Goal: Task Accomplishment & Management: Manage account settings

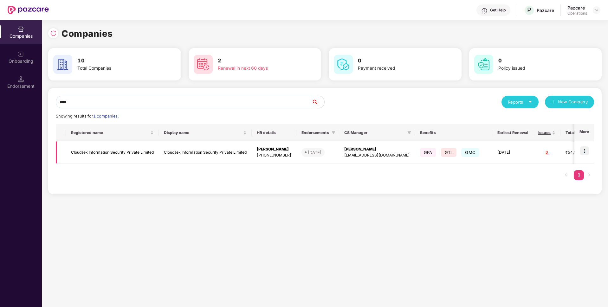
click at [585, 148] on img at bounding box center [584, 150] width 9 height 9
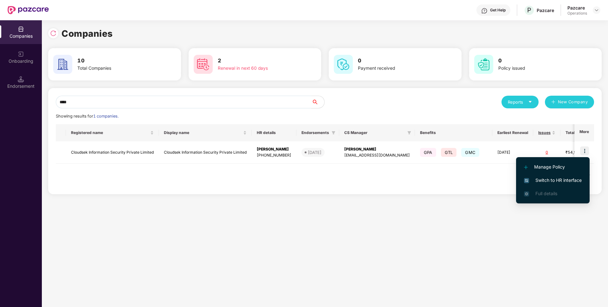
click at [559, 177] on span "Switch to HR interface" at bounding box center [553, 180] width 58 height 7
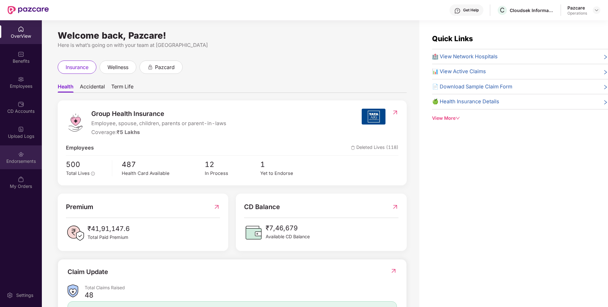
click at [23, 154] on img at bounding box center [21, 154] width 6 height 6
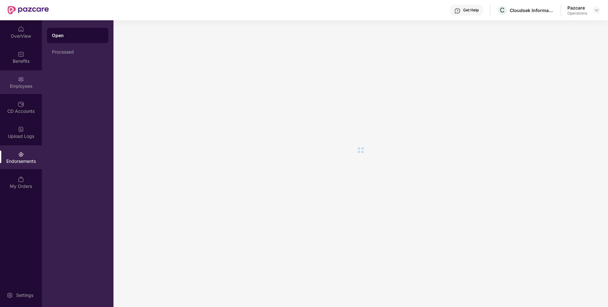
click at [21, 81] on img at bounding box center [21, 79] width 6 height 6
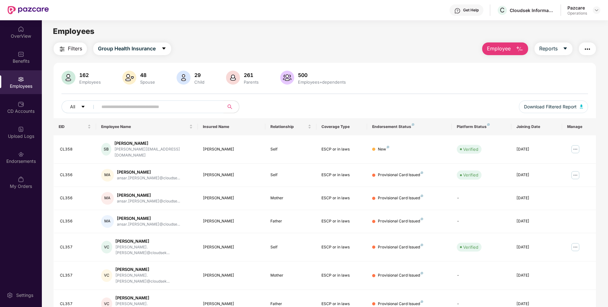
click at [59, 51] on img "button" at bounding box center [62, 49] width 8 height 8
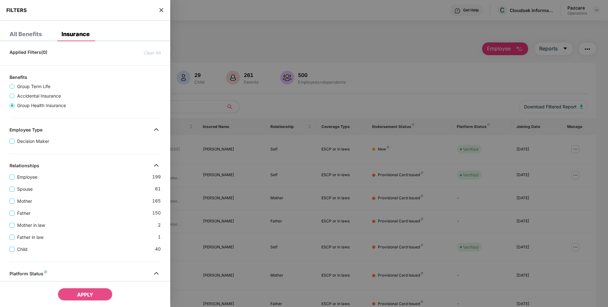
scroll to position [161, 0]
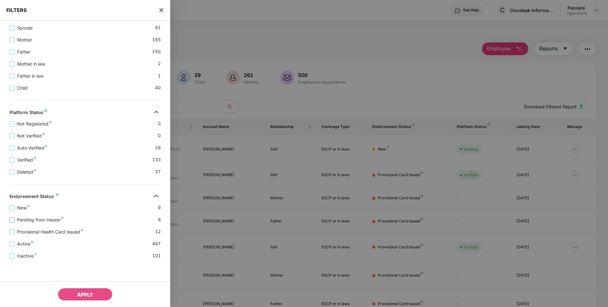
click at [39, 218] on span "Pending from Insurer" at bounding box center [41, 219] width 52 height 7
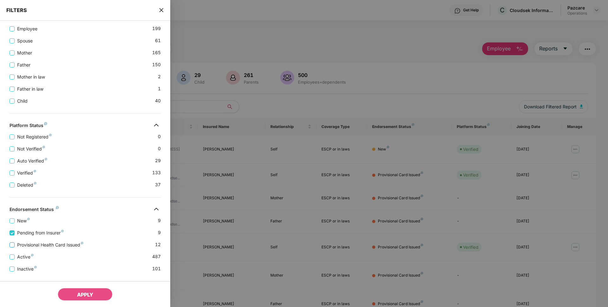
click at [37, 244] on span "Provisional Health Card Issued" at bounding box center [50, 244] width 71 height 7
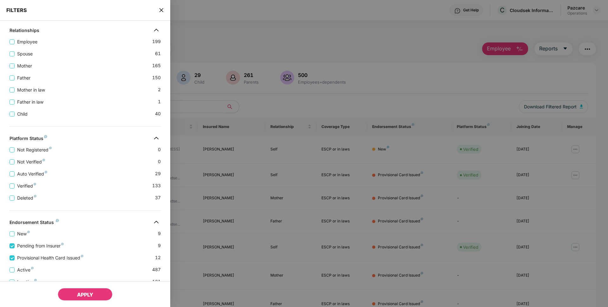
click at [83, 293] on span "APPLY" at bounding box center [85, 294] width 16 height 6
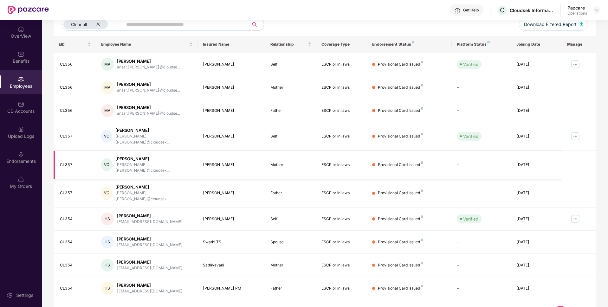
scroll to position [0, 0]
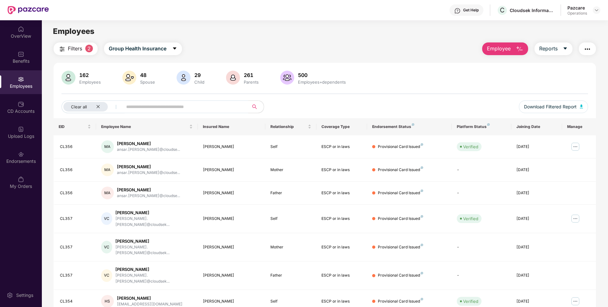
click at [582, 53] on button "button" at bounding box center [586, 48] width 17 height 13
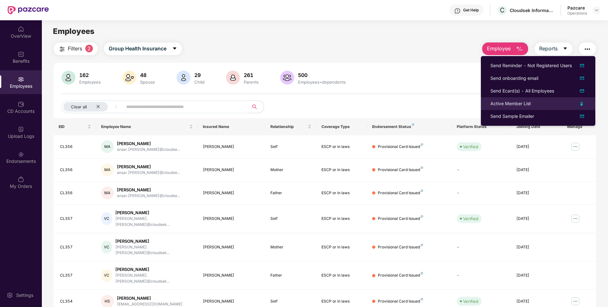
click at [499, 102] on div "Active Member List" at bounding box center [510, 103] width 41 height 7
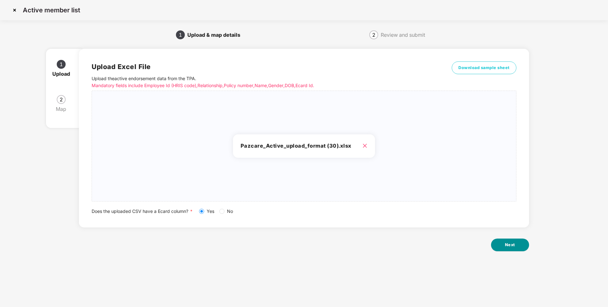
click at [495, 245] on button "Next" at bounding box center [510, 245] width 38 height 13
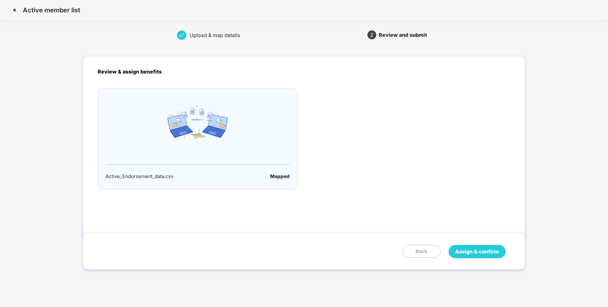
click at [488, 252] on span "Assign & confirm" at bounding box center [477, 252] width 44 height 8
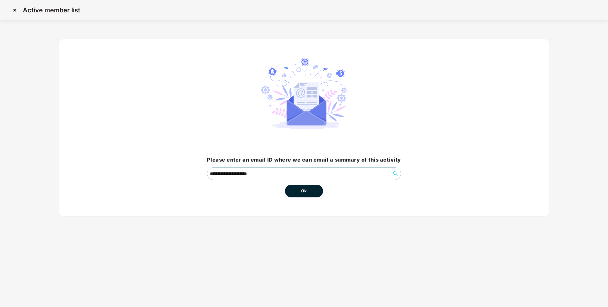
click at [309, 192] on button "Ok" at bounding box center [304, 191] width 38 height 13
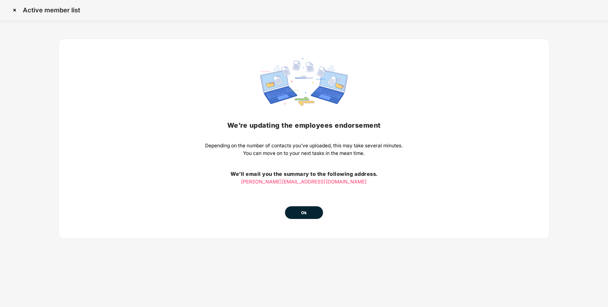
click at [309, 207] on button "Ok" at bounding box center [304, 212] width 38 height 13
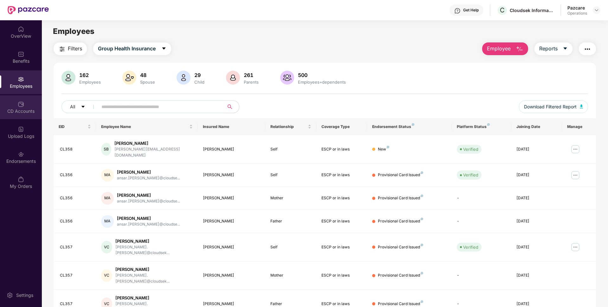
click at [22, 110] on div "CD Accounts" at bounding box center [21, 111] width 42 height 6
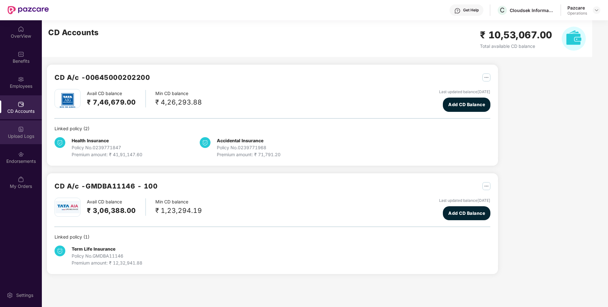
click at [33, 133] on div "Upload Logs" at bounding box center [21, 136] width 42 height 6
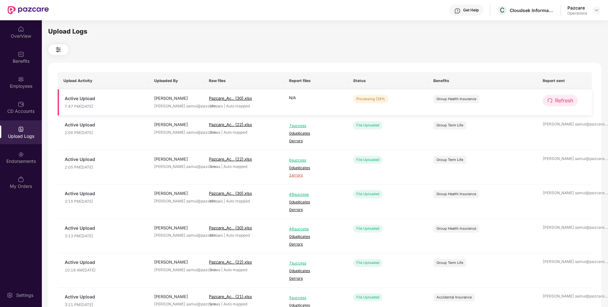
click at [552, 105] on button "Refresh" at bounding box center [559, 100] width 35 height 11
click at [564, 101] on span "Refresh" at bounding box center [564, 101] width 18 height 8
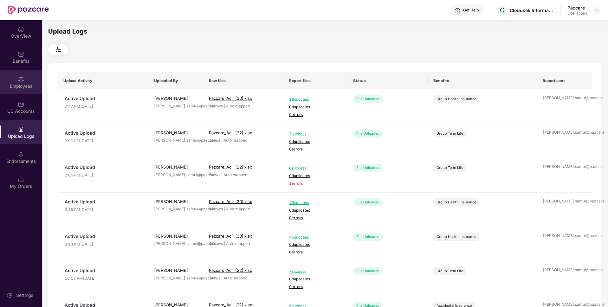
click at [35, 76] on div "Employees" at bounding box center [21, 82] width 42 height 24
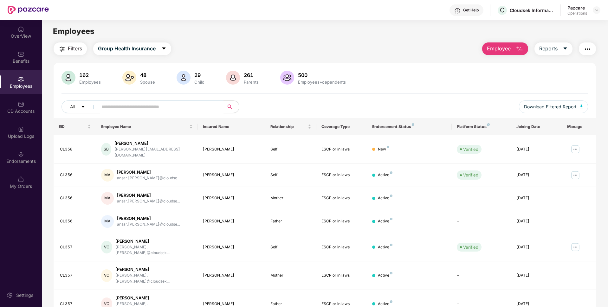
click at [71, 55] on button "Filters" at bounding box center [70, 48] width 33 height 13
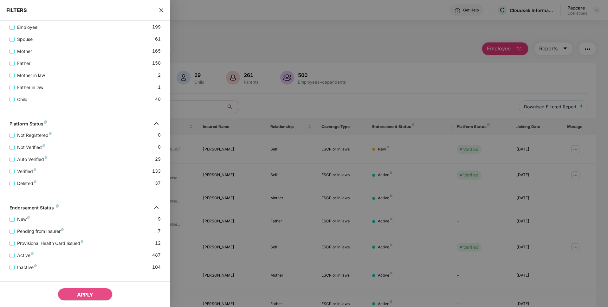
scroll to position [161, 0]
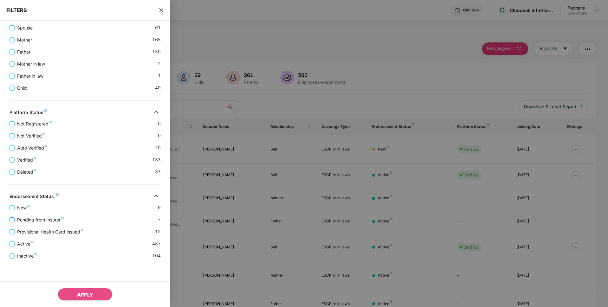
click at [21, 217] on span "Pending from Insurer" at bounding box center [41, 219] width 52 height 7
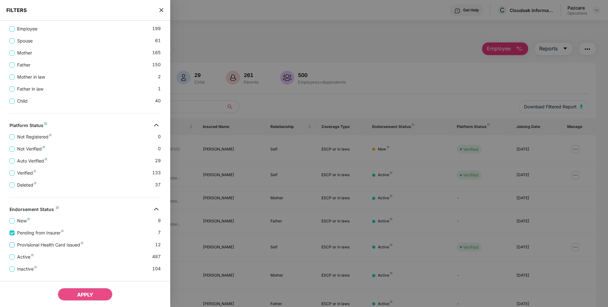
click at [18, 246] on span "Provisional Health Card Issued" at bounding box center [50, 244] width 71 height 7
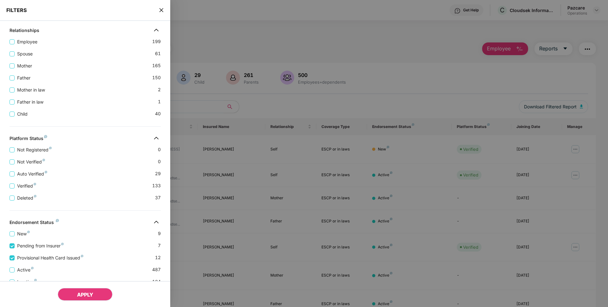
click at [85, 293] on span "APPLY" at bounding box center [85, 294] width 16 height 6
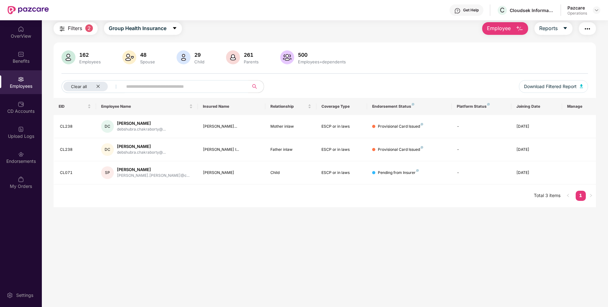
scroll to position [0, 0]
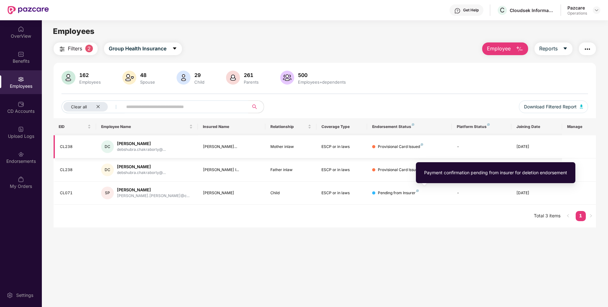
click at [67, 147] on div "CL238" at bounding box center [75, 147] width 31 height 6
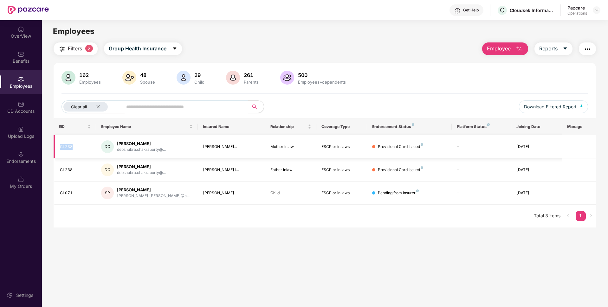
click at [67, 147] on div "CL238" at bounding box center [75, 147] width 31 height 6
copy div "CL238"
click at [70, 146] on div "CL238" at bounding box center [75, 147] width 31 height 6
click at [97, 107] on icon "close" at bounding box center [98, 107] width 4 height 4
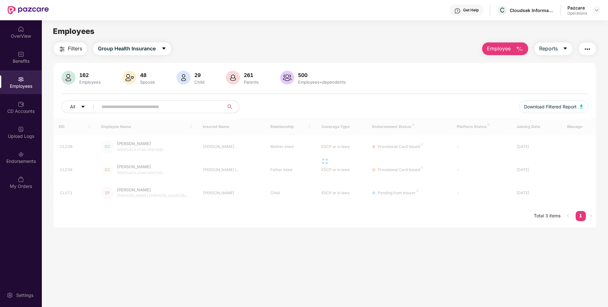
click at [150, 105] on input "text" at bounding box center [158, 107] width 114 height 10
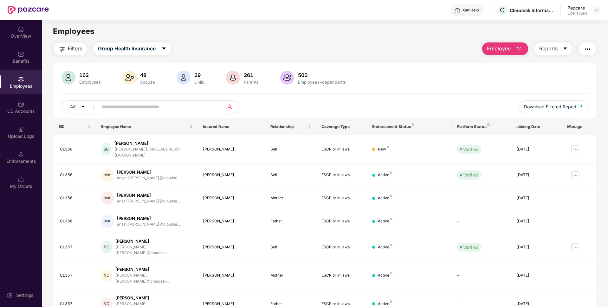
paste input "*****"
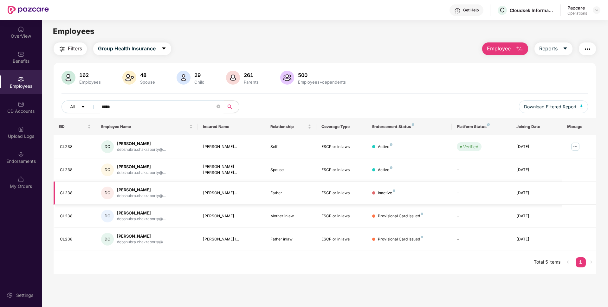
type input "*****"
click at [219, 107] on icon "close-circle" at bounding box center [218, 107] width 4 height 4
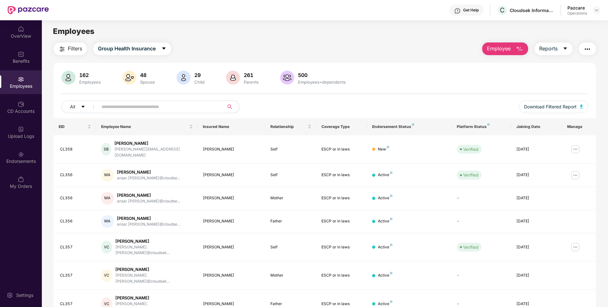
click at [69, 48] on span "Filters" at bounding box center [75, 49] width 14 height 8
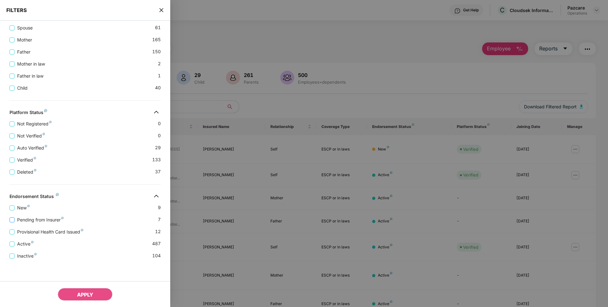
click at [25, 223] on span "Pending from Insurer" at bounding box center [41, 219] width 52 height 7
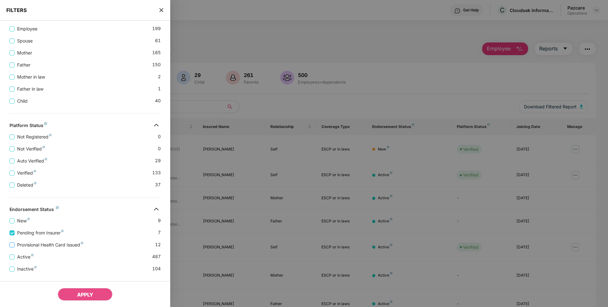
click at [25, 244] on span "Provisional Health Card Issued" at bounding box center [50, 244] width 71 height 7
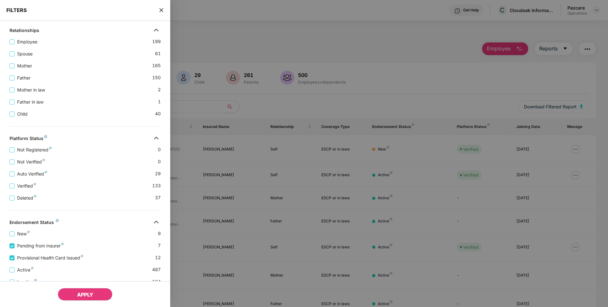
click at [78, 299] on button "APPLY" at bounding box center [85, 294] width 55 height 13
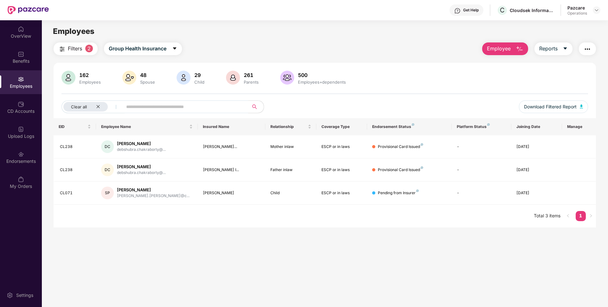
scroll to position [20, 0]
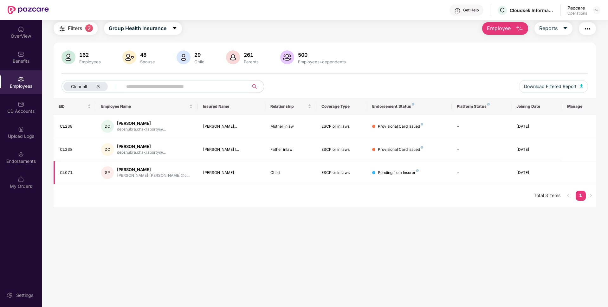
click at [64, 172] on div "CL071" at bounding box center [75, 173] width 31 height 6
copy div "CL071"
click at [99, 84] on div "Clear all" at bounding box center [85, 87] width 44 height 10
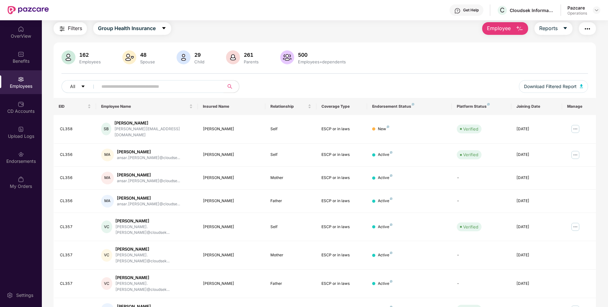
scroll to position [0, 0]
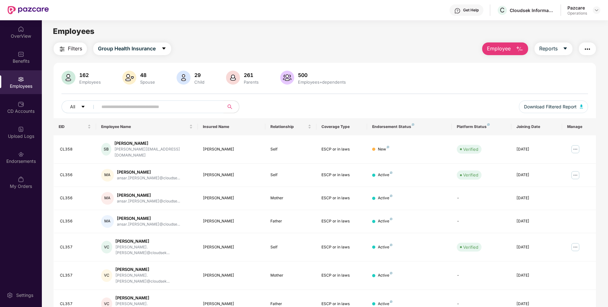
click at [583, 54] on button "button" at bounding box center [586, 48] width 17 height 13
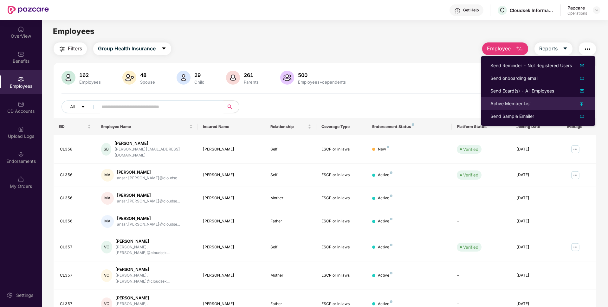
click at [497, 104] on div "Active Member List" at bounding box center [510, 103] width 41 height 7
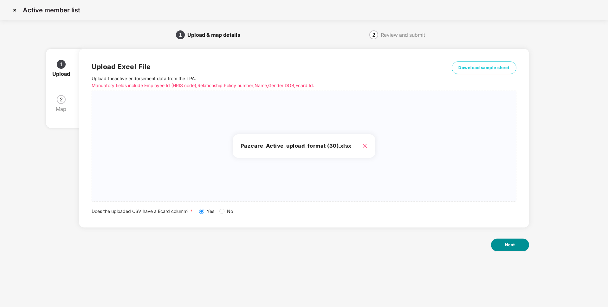
click at [499, 243] on button "Next" at bounding box center [510, 245] width 38 height 13
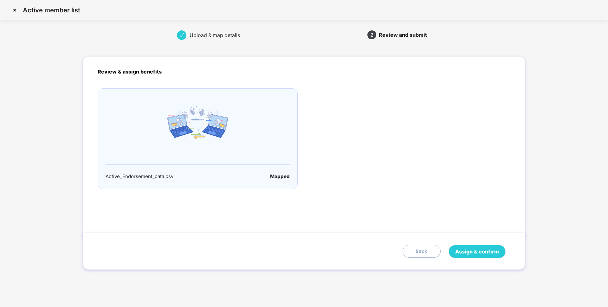
click at [468, 245] on div "Assign & confirm Back" at bounding box center [303, 251] width 441 height 37
click at [469, 246] on button "Assign & confirm" at bounding box center [476, 251] width 57 height 13
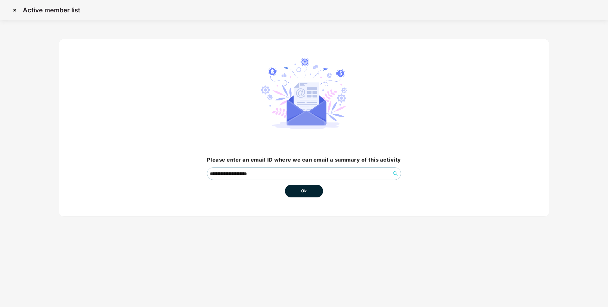
click at [309, 192] on button "Ok" at bounding box center [304, 191] width 38 height 13
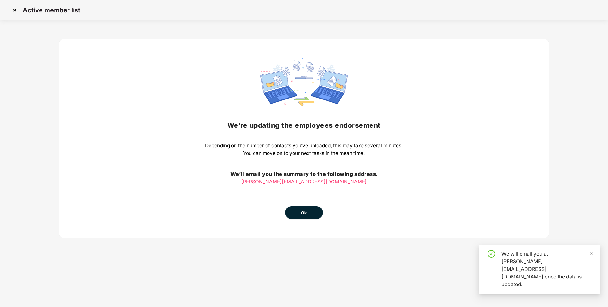
click at [303, 213] on span "Ok" at bounding box center [304, 213] width 6 height 6
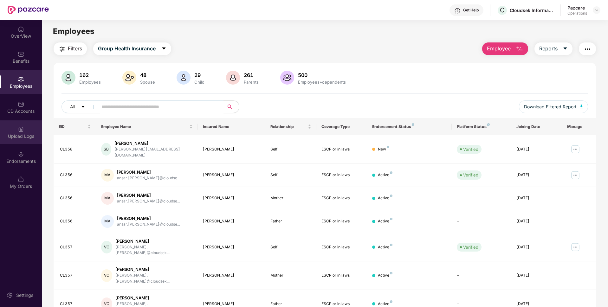
click at [25, 139] on div "Upload Logs" at bounding box center [21, 136] width 42 height 6
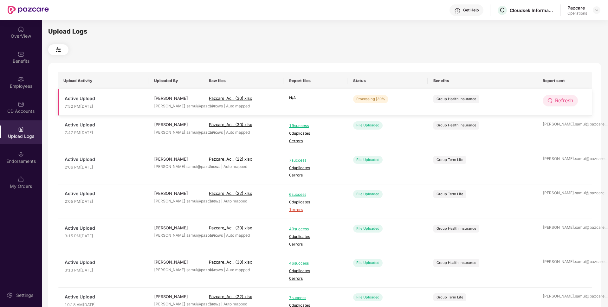
click at [565, 100] on span "Refresh" at bounding box center [564, 101] width 18 height 8
click at [561, 100] on span "Refresh" at bounding box center [564, 101] width 18 height 8
click at [571, 104] on span "Refresh" at bounding box center [564, 101] width 18 height 8
click at [566, 105] on button "Refresh" at bounding box center [559, 100] width 35 height 11
click at [555, 103] on span "Refresh" at bounding box center [564, 101] width 18 height 8
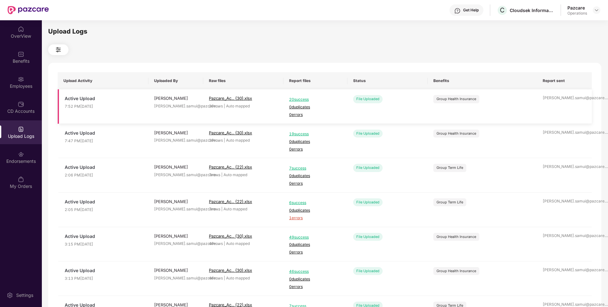
click at [563, 101] on td "ritam.samui@pazcare. ..." at bounding box center [564, 106] width 55 height 35
click at [29, 90] on div "Employees" at bounding box center [21, 82] width 42 height 24
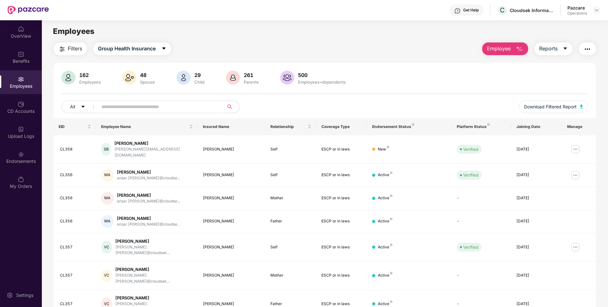
click at [70, 49] on span "Filters" at bounding box center [75, 49] width 14 height 8
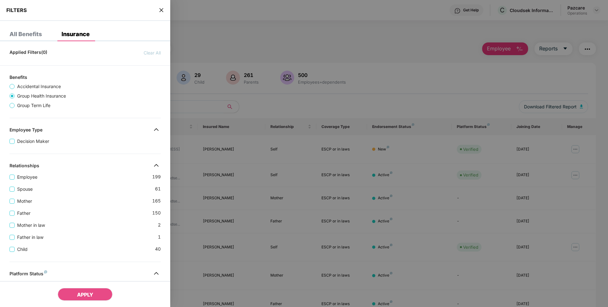
click at [20, 90] on span "Accidental Insurance" at bounding box center [39, 86] width 49 height 7
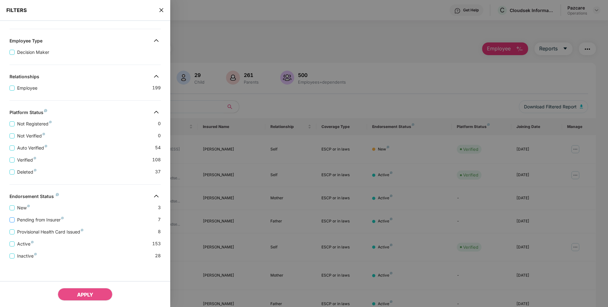
click at [30, 222] on span "Pending from Insurer" at bounding box center [41, 219] width 52 height 7
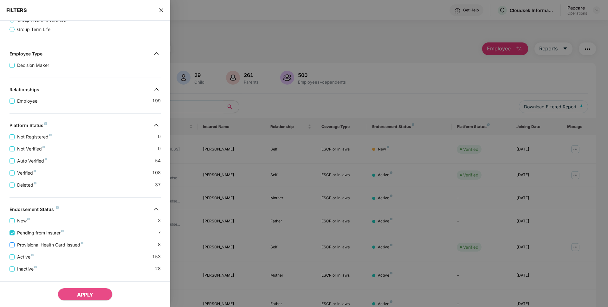
click at [27, 241] on span "Provisional Health Card Issued" at bounding box center [50, 244] width 71 height 7
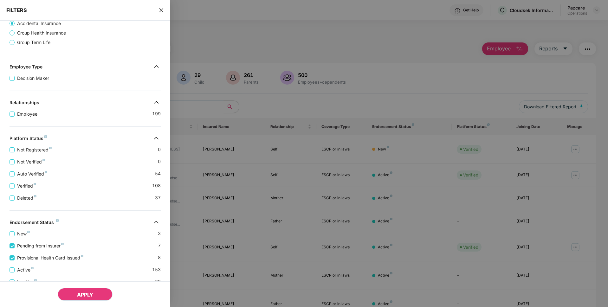
click at [82, 294] on span "APPLY" at bounding box center [85, 294] width 16 height 6
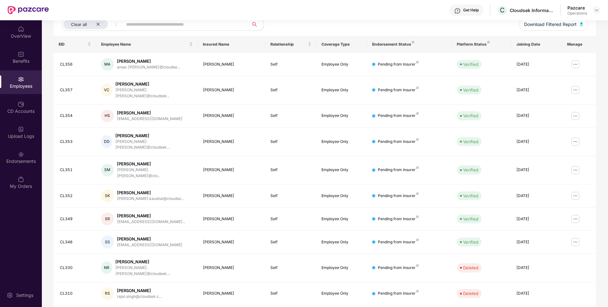
scroll to position [0, 0]
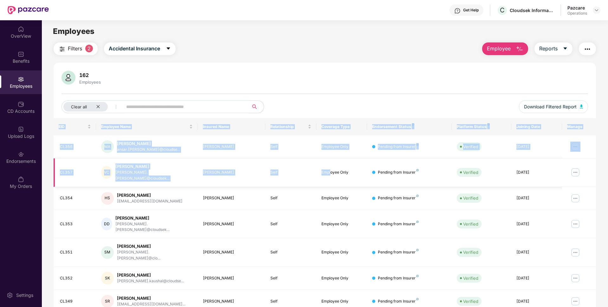
drag, startPoint x: 176, startPoint y: 96, endPoint x: 329, endPoint y: 175, distance: 172.0
click at [329, 175] on div "162 Employees Clear all Download Filtered Report EID Employee Name Insured Name…" at bounding box center [325, 237] width 542 height 348
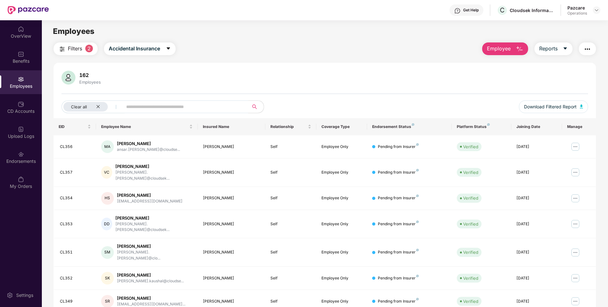
click at [360, 93] on div at bounding box center [324, 93] width 526 height 1
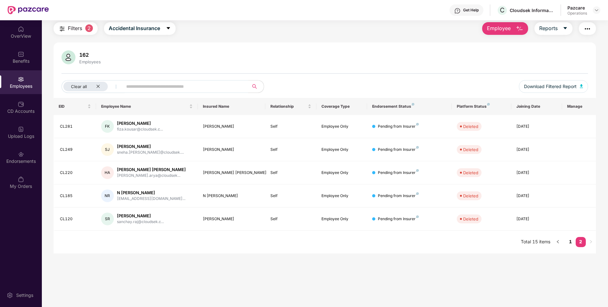
scroll to position [20, 0]
click at [571, 239] on link "1" at bounding box center [570, 242] width 10 height 10
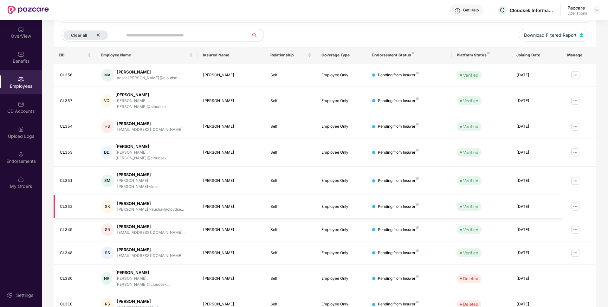
scroll to position [73, 0]
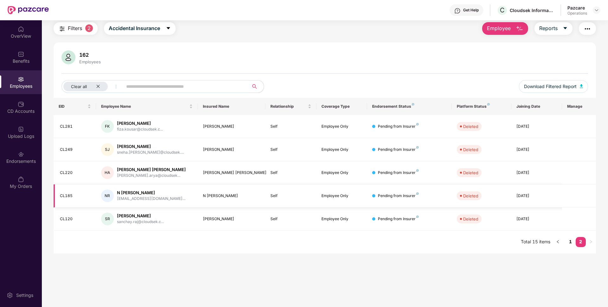
scroll to position [20, 0]
click at [571, 244] on link "1" at bounding box center [570, 242] width 10 height 10
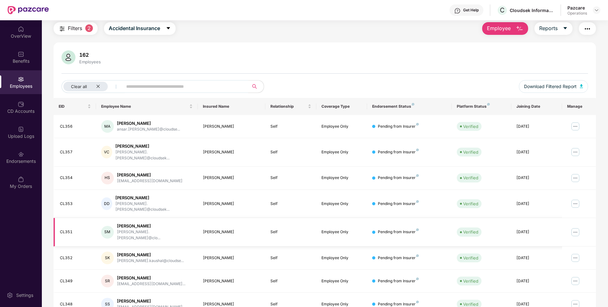
scroll to position [82, 0]
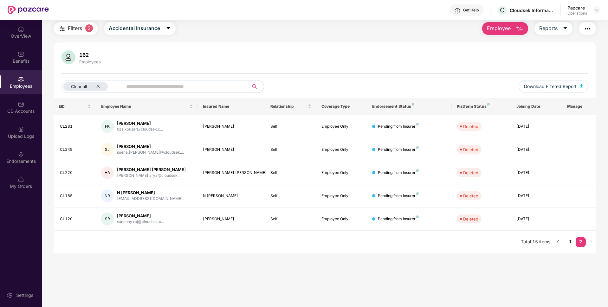
scroll to position [20, 0]
click at [570, 240] on link "1" at bounding box center [570, 242] width 10 height 10
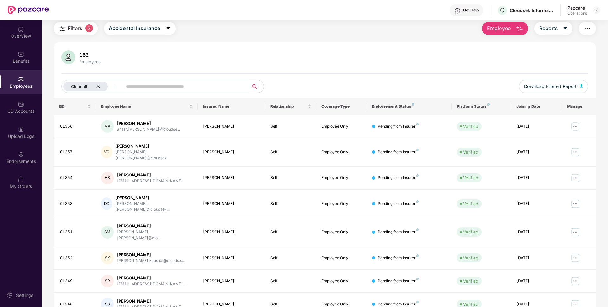
scroll to position [82, 0]
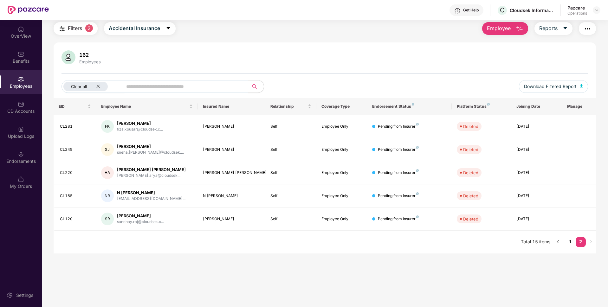
scroll to position [20, 0]
click at [546, 81] on button "Download Filtered Report" at bounding box center [553, 86] width 69 height 13
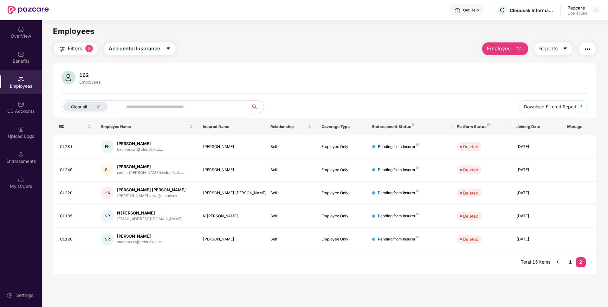
click at [587, 50] on img "button" at bounding box center [587, 49] width 8 height 8
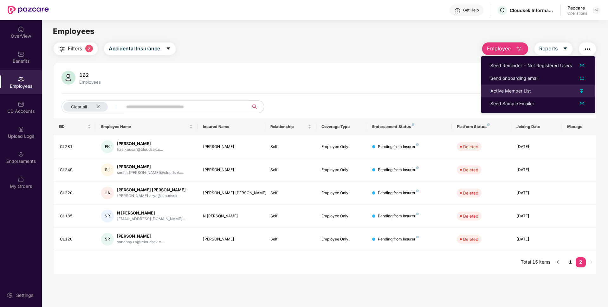
click at [494, 88] on div "Active Member List" at bounding box center [510, 90] width 41 height 7
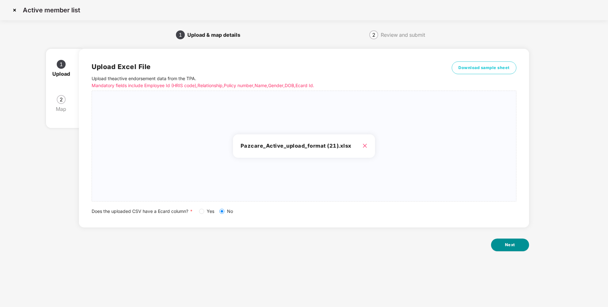
click at [502, 243] on button "Next" at bounding box center [510, 245] width 38 height 13
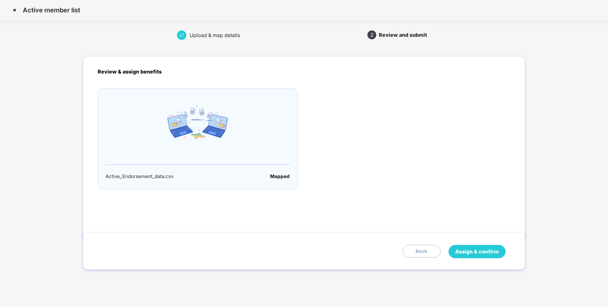
click at [460, 250] on span "Assign & confirm" at bounding box center [477, 252] width 44 height 8
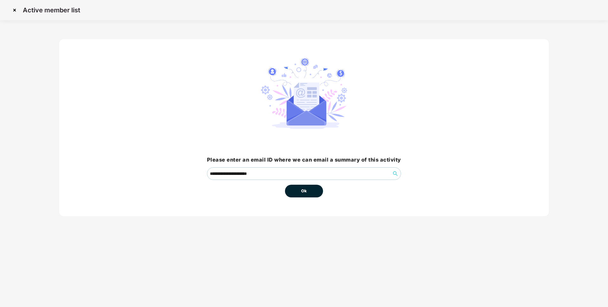
click at [314, 193] on button "Ok" at bounding box center [304, 191] width 38 height 13
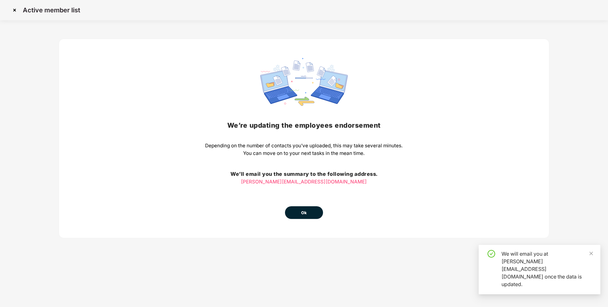
click at [307, 206] on div "We’re updating the employees endorsement Depending on the number of contacts yo…" at bounding box center [303, 138] width 197 height 161
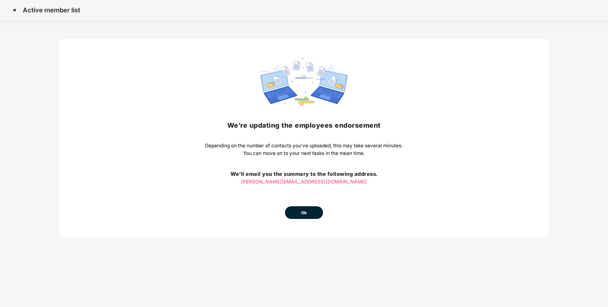
click at [307, 212] on button "Ok" at bounding box center [304, 212] width 38 height 13
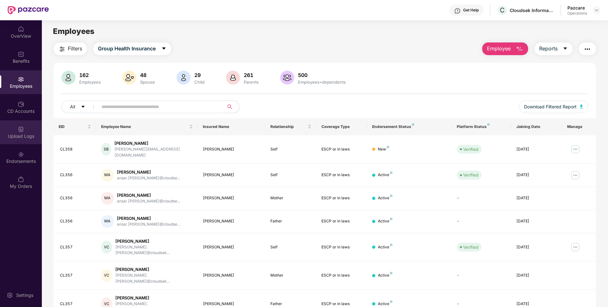
click at [22, 137] on div "Upload Logs" at bounding box center [21, 136] width 42 height 6
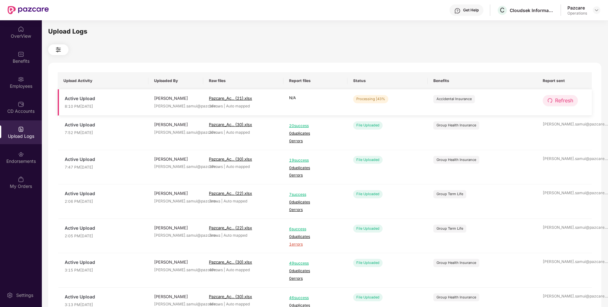
click at [552, 102] on icon "redo" at bounding box center [549, 100] width 5 height 5
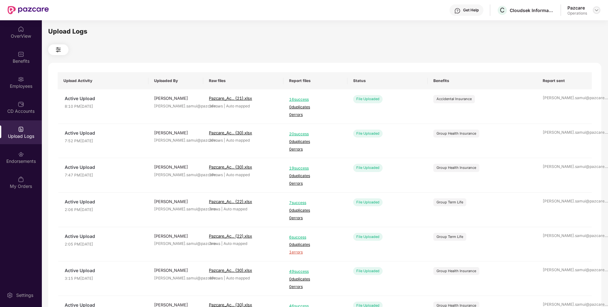
click at [597, 11] on img at bounding box center [596, 10] width 5 height 5
click at [562, 20] on div "Switch to partner view" at bounding box center [566, 25] width 82 height 12
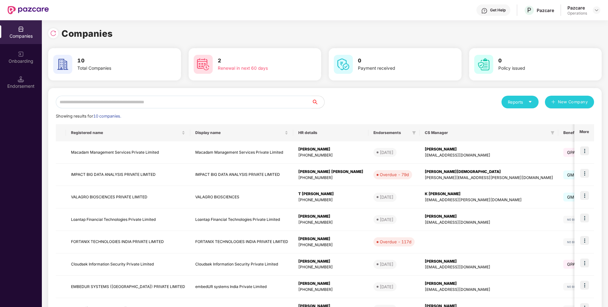
click at [251, 104] on input "text" at bounding box center [184, 102] width 256 height 13
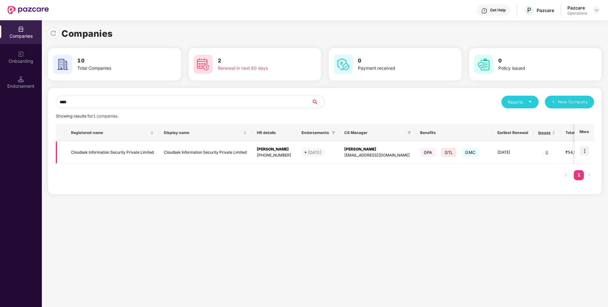
type input "****"
click at [588, 151] on img at bounding box center [584, 150] width 9 height 9
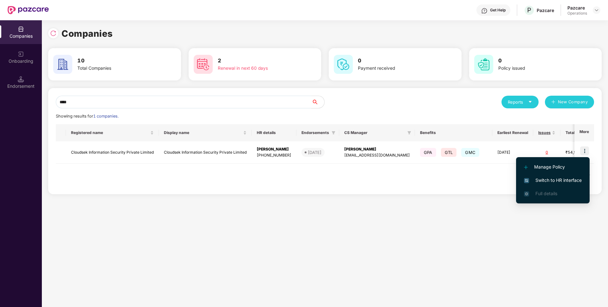
click at [552, 177] on span "Switch to HR interface" at bounding box center [553, 180] width 58 height 7
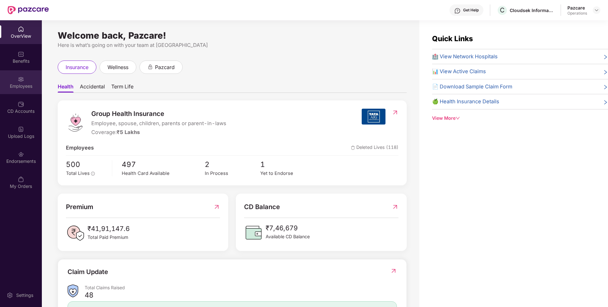
click at [31, 86] on div "Employees" at bounding box center [21, 86] width 42 height 6
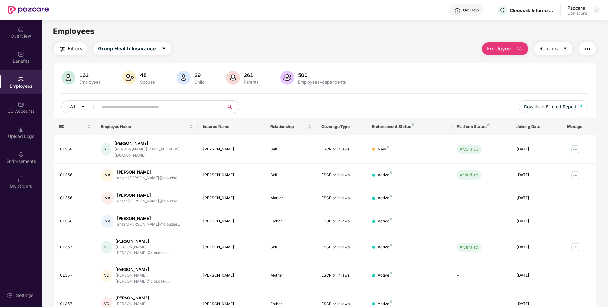
click at [69, 47] on span "Filters" at bounding box center [75, 49] width 14 height 8
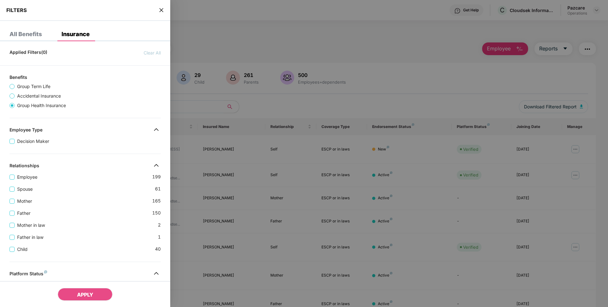
click at [21, 94] on span "Accidental Insurance" at bounding box center [39, 96] width 49 height 7
click at [31, 84] on span "Group Term Life" at bounding box center [34, 86] width 38 height 7
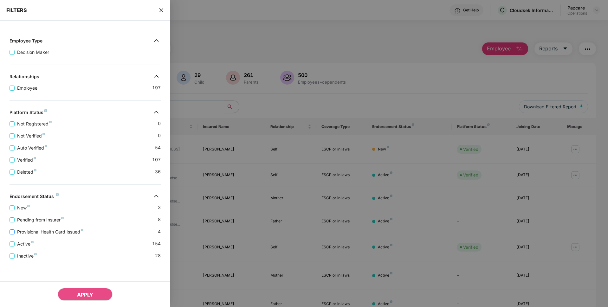
click at [51, 232] on span "Provisional Health Card Issued" at bounding box center [50, 231] width 71 height 7
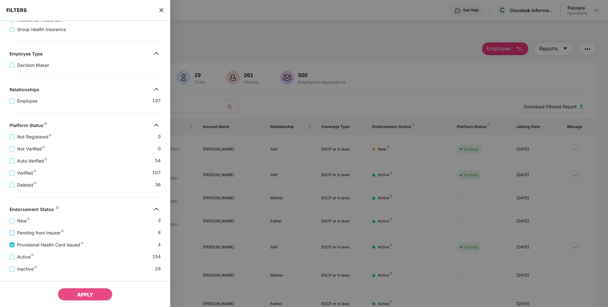
click at [38, 230] on span "Pending from Insurer" at bounding box center [41, 232] width 52 height 7
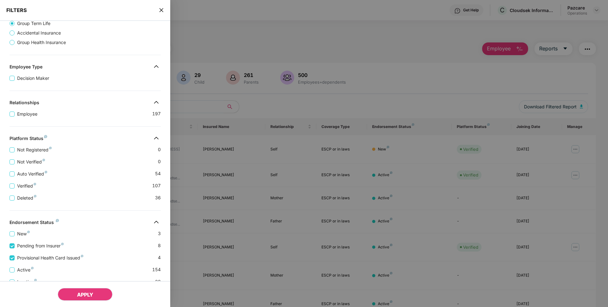
click at [86, 292] on span "APPLY" at bounding box center [85, 294] width 16 height 6
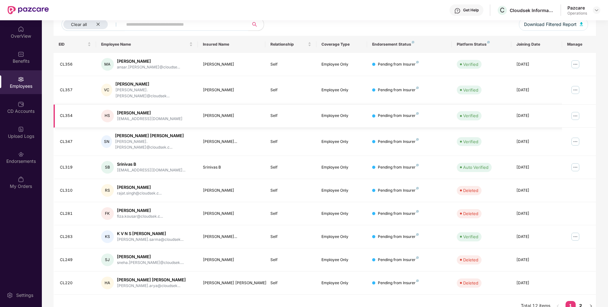
scroll to position [82, 0]
click at [579, 301] on link "2" at bounding box center [580, 306] width 10 height 10
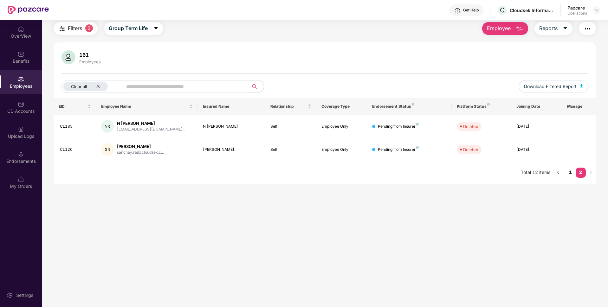
scroll to position [20, 0]
click at [571, 173] on link "1" at bounding box center [570, 173] width 10 height 10
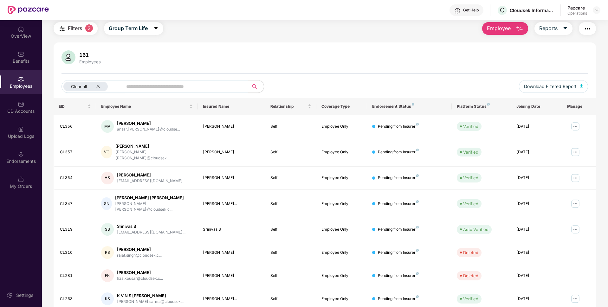
scroll to position [82, 0]
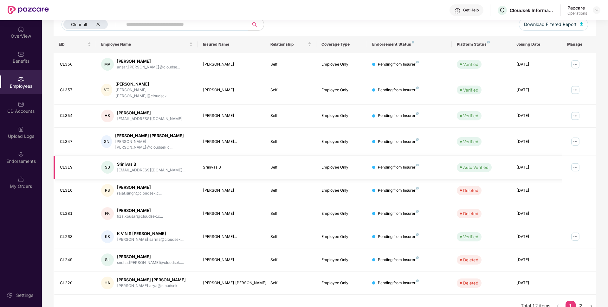
click at [63, 164] on div "CL319" at bounding box center [75, 167] width 31 height 6
copy div "CL319"
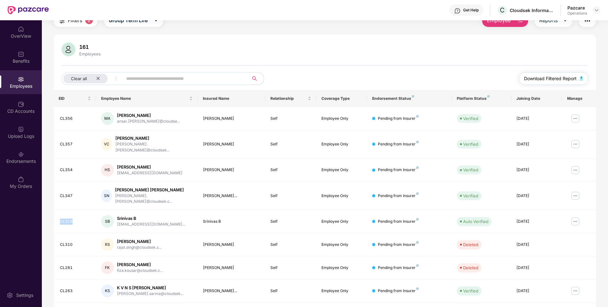
scroll to position [0, 0]
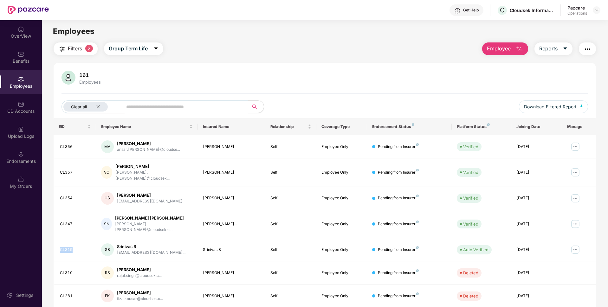
click at [590, 52] on img "button" at bounding box center [587, 49] width 8 height 8
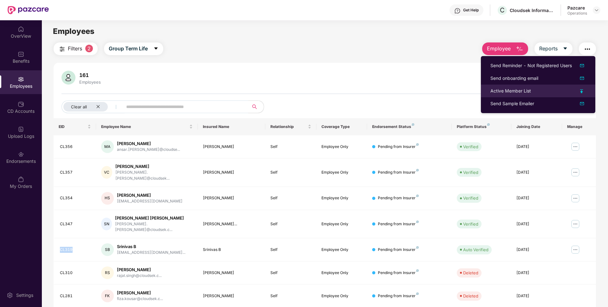
click at [515, 93] on div "Active Member List" at bounding box center [510, 90] width 41 height 7
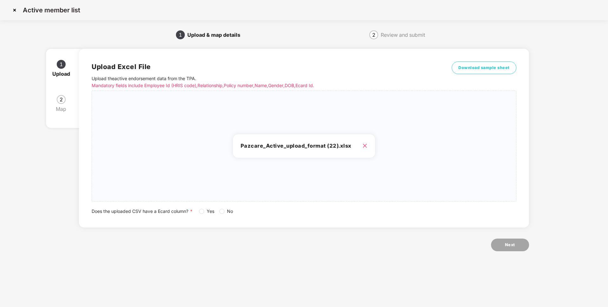
click at [205, 212] on span "Yes" at bounding box center [210, 211] width 13 height 7
click at [223, 216] on div "Upload Excel File Upload the active endorsement data from the TPA . Mandatory f…" at bounding box center [304, 138] width 450 height 179
click at [507, 244] on span "Next" at bounding box center [510, 245] width 10 height 6
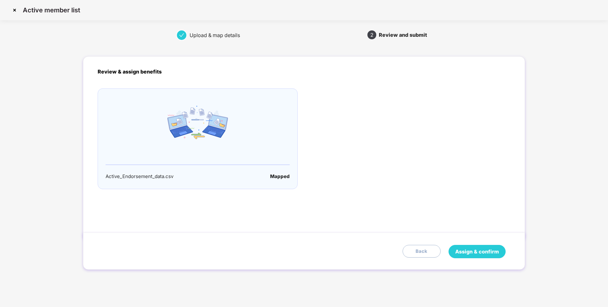
click at [475, 253] on span "Assign & confirm" at bounding box center [477, 252] width 44 height 8
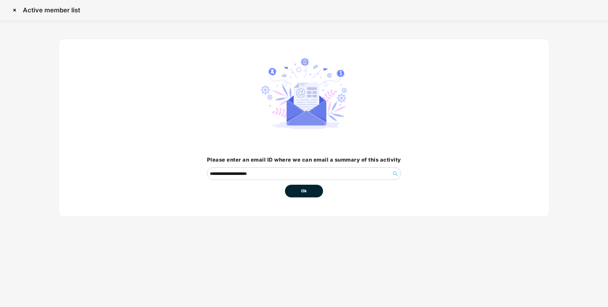
click at [301, 194] on span "Ok" at bounding box center [304, 191] width 6 height 6
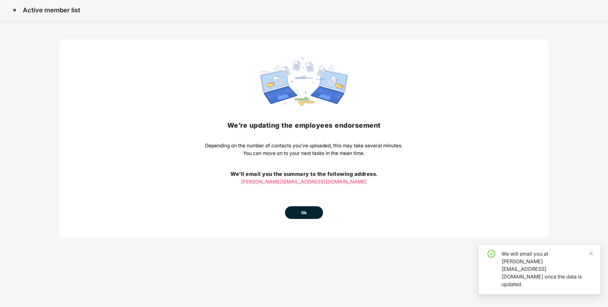
click at [300, 208] on button "Ok" at bounding box center [304, 212] width 38 height 13
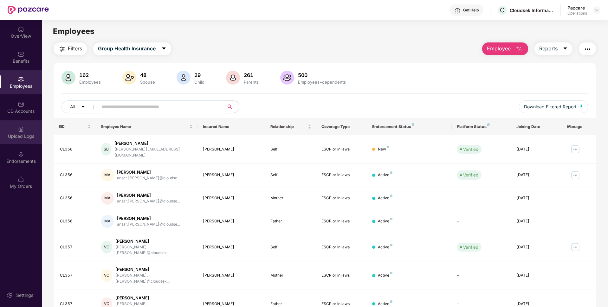
click at [10, 131] on div "Upload Logs" at bounding box center [21, 132] width 42 height 24
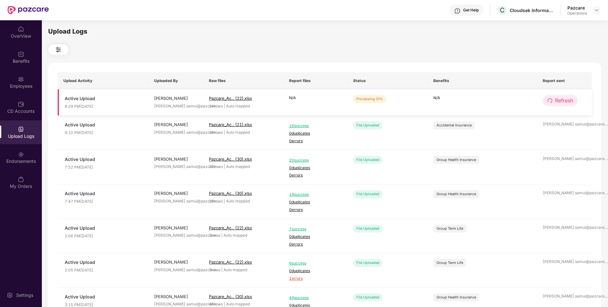
click at [555, 99] on span "Refresh" at bounding box center [564, 101] width 18 height 8
click at [553, 102] on button "Refresh" at bounding box center [559, 100] width 35 height 11
click at [553, 102] on button "Refresh" at bounding box center [560, 100] width 36 height 11
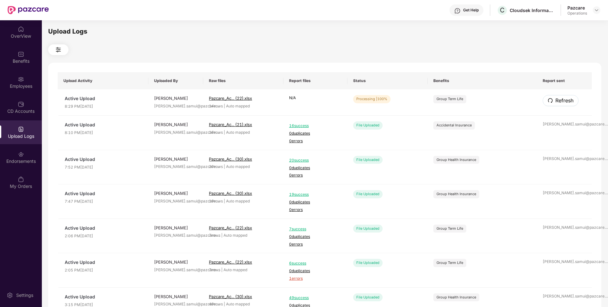
click at [553, 102] on button "Refresh" at bounding box center [560, 100] width 36 height 11
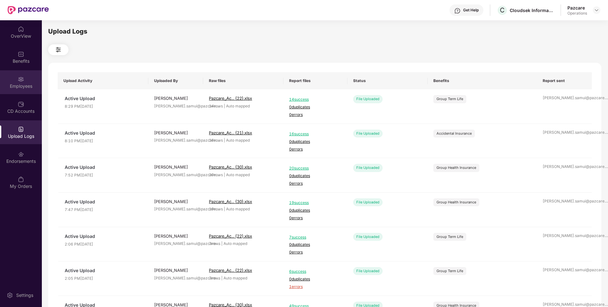
click at [15, 82] on div "Employees" at bounding box center [21, 82] width 42 height 24
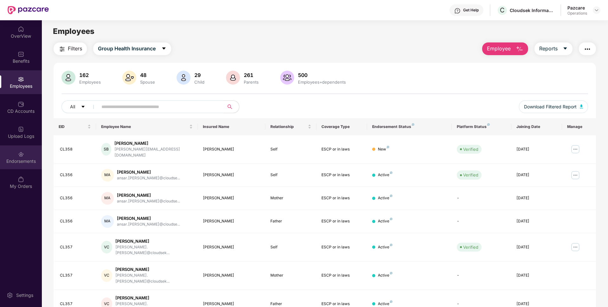
click at [23, 156] on img at bounding box center [21, 154] width 6 height 6
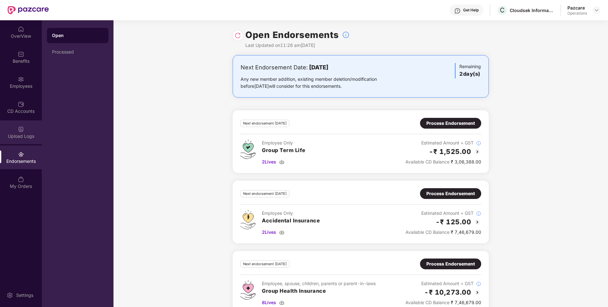
click at [13, 128] on div "Upload Logs" at bounding box center [21, 132] width 42 height 24
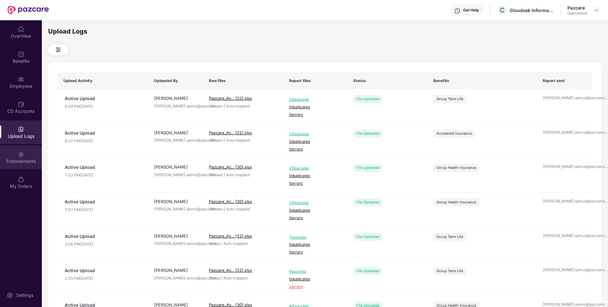
click at [10, 156] on div "Endorsements" at bounding box center [21, 157] width 42 height 24
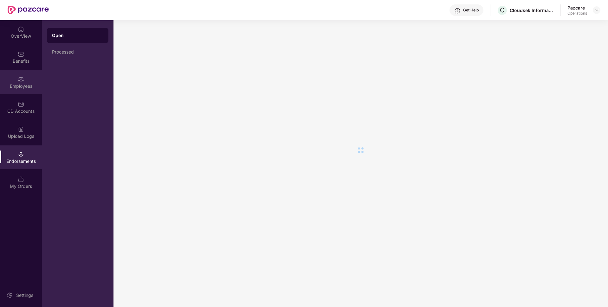
click at [28, 77] on div "Employees" at bounding box center [21, 82] width 42 height 24
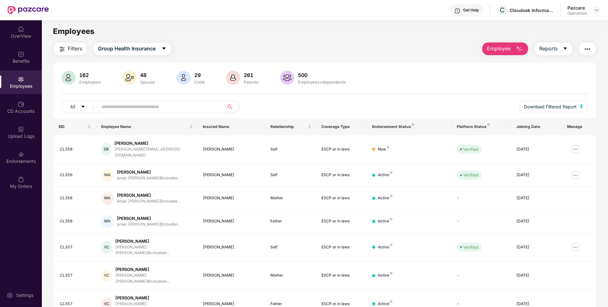
click at [71, 53] on span "Filters" at bounding box center [75, 49] width 14 height 8
click at [62, 46] on div "FILTERS All Benefits Insurance Applied Filters(0) Clear All Benefits Accidental…" at bounding box center [304, 153] width 608 height 307
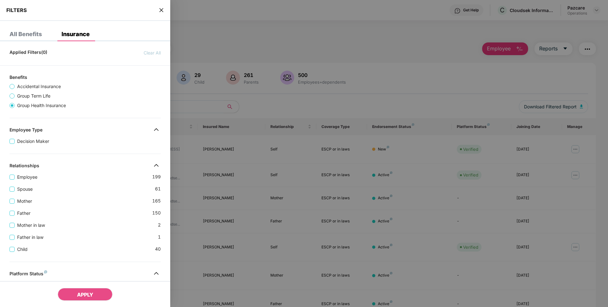
click at [23, 86] on span "Accidental Insurance" at bounding box center [39, 86] width 49 height 7
click at [20, 89] on span "Accidental Insurance" at bounding box center [39, 86] width 49 height 7
click at [18, 94] on span "Group Term Life" at bounding box center [34, 96] width 38 height 7
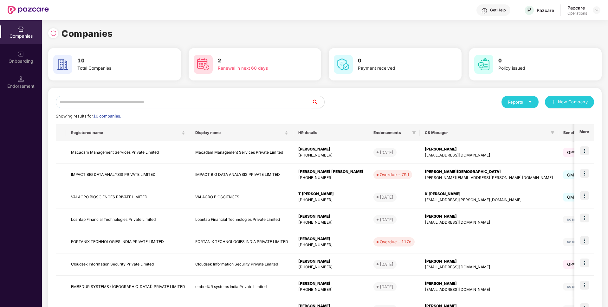
click at [227, 105] on input "text" at bounding box center [184, 102] width 256 height 13
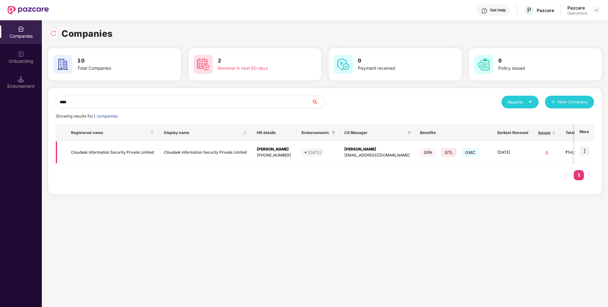
type input "****"
click at [589, 149] on td at bounding box center [584, 152] width 20 height 22
click at [586, 149] on img at bounding box center [584, 150] width 9 height 9
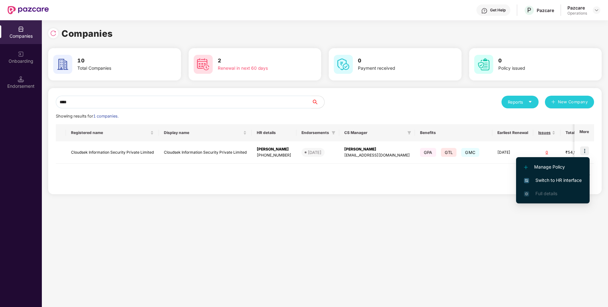
click at [550, 178] on span "Switch to HR interface" at bounding box center [553, 180] width 58 height 7
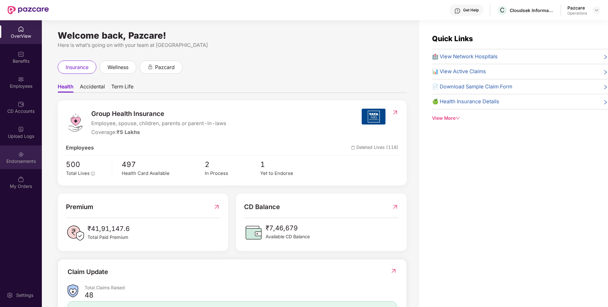
click at [7, 165] on div "Endorsements" at bounding box center [21, 157] width 42 height 24
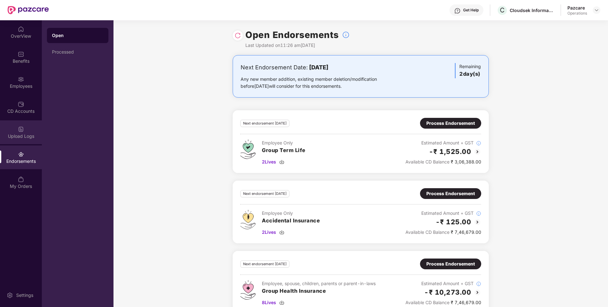
click at [16, 135] on div "Upload Logs" at bounding box center [21, 136] width 42 height 6
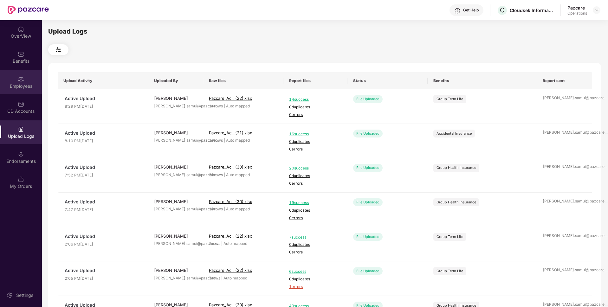
click at [17, 83] on div "Employees" at bounding box center [21, 86] width 42 height 6
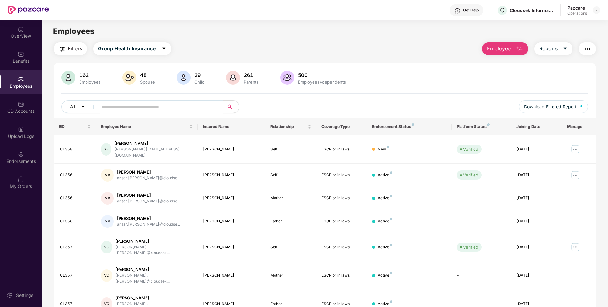
click at [69, 48] on span "Filters" at bounding box center [75, 49] width 14 height 8
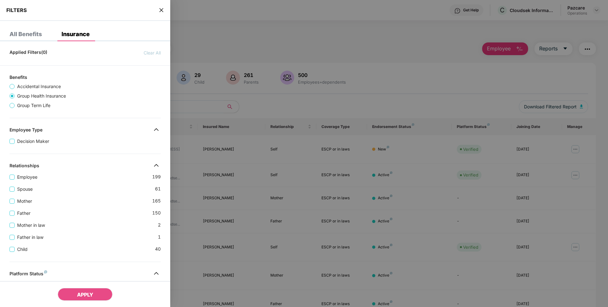
click at [28, 105] on span "Group Term Life" at bounding box center [34, 105] width 38 height 7
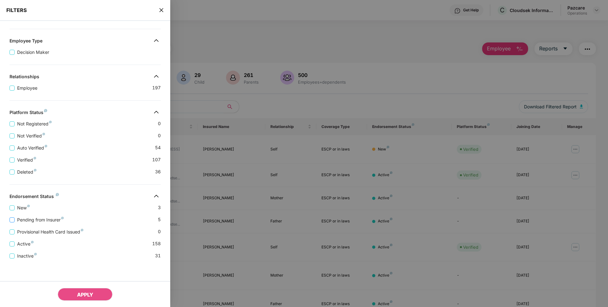
click at [48, 221] on span "Pending from Insurer" at bounding box center [41, 219] width 52 height 7
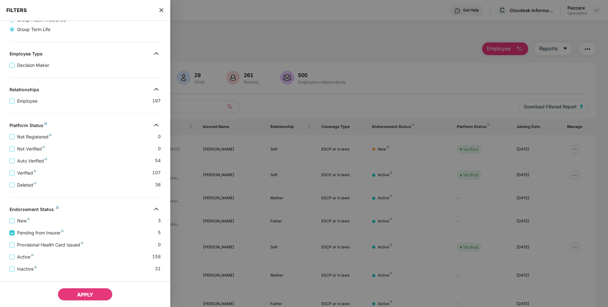
click at [78, 290] on button "APPLY" at bounding box center [85, 294] width 55 height 13
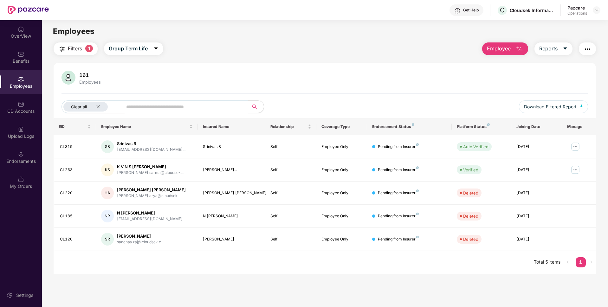
click at [592, 49] on button "button" at bounding box center [586, 48] width 17 height 13
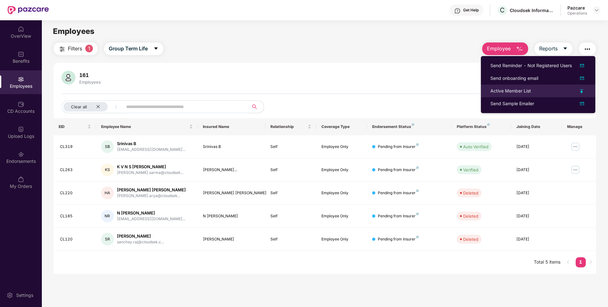
click at [503, 92] on div "Active Member List" at bounding box center [510, 90] width 41 height 7
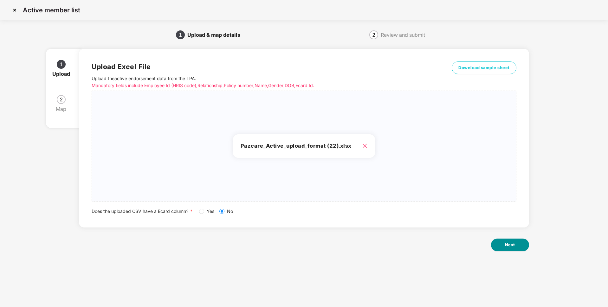
click at [507, 245] on span "Next" at bounding box center [510, 245] width 10 height 6
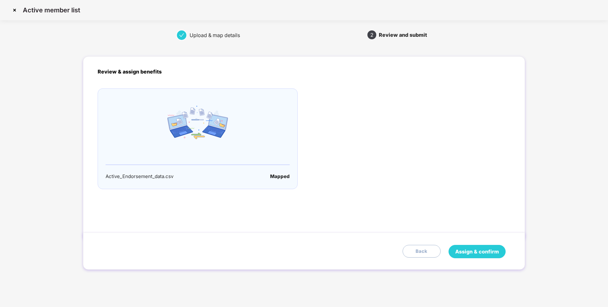
click at [473, 249] on span "Assign & confirm" at bounding box center [477, 252] width 44 height 8
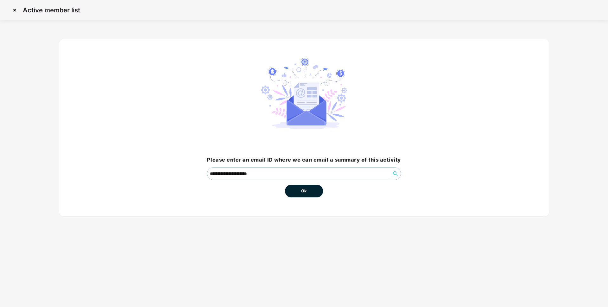
click at [295, 190] on button "Ok" at bounding box center [304, 191] width 38 height 13
click at [304, 192] on span "Ok" at bounding box center [304, 191] width 6 height 6
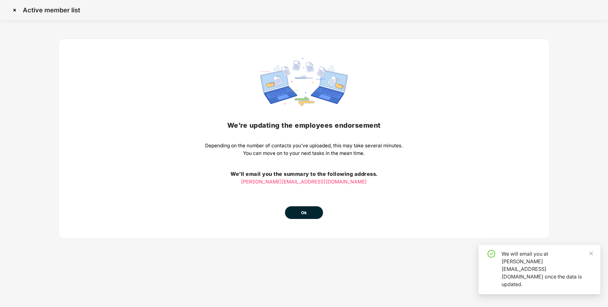
click at [308, 208] on button "Ok" at bounding box center [304, 212] width 38 height 13
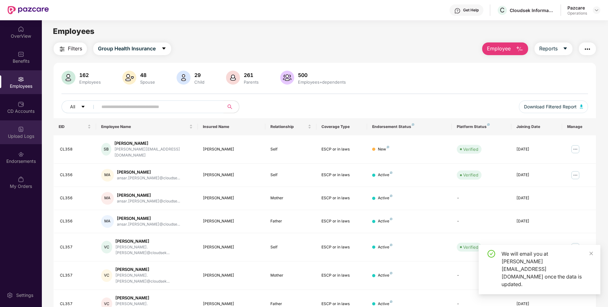
click at [14, 129] on div "Upload Logs" at bounding box center [21, 132] width 42 height 24
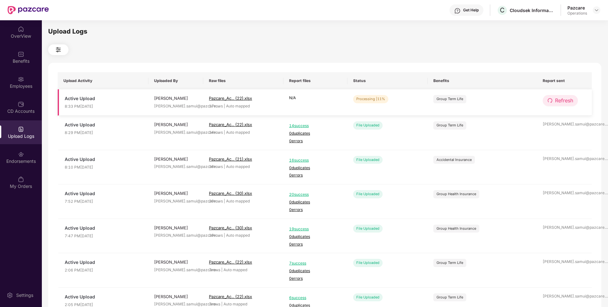
click at [556, 102] on span "Refresh" at bounding box center [564, 101] width 18 height 8
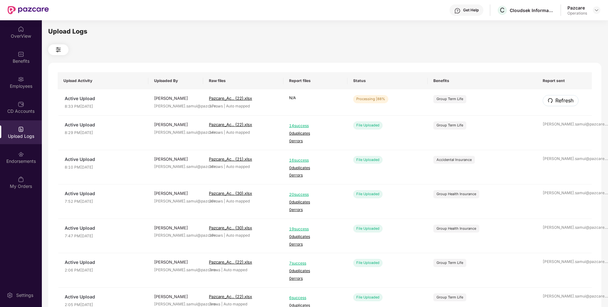
click at [556, 102] on span "Refresh" at bounding box center [564, 101] width 18 height 8
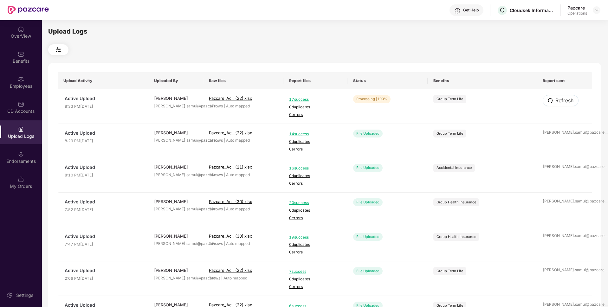
click at [556, 102] on span "Refresh" at bounding box center [564, 101] width 18 height 8
click at [28, 73] on div "Employees" at bounding box center [21, 82] width 42 height 24
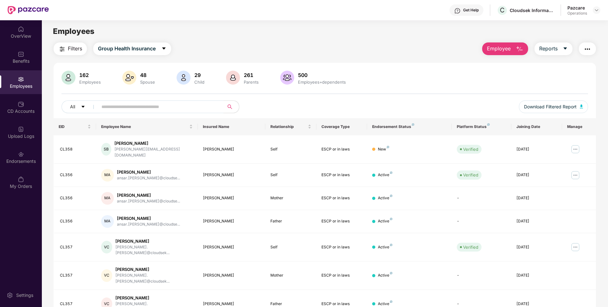
click at [70, 48] on span "Filters" at bounding box center [75, 49] width 14 height 8
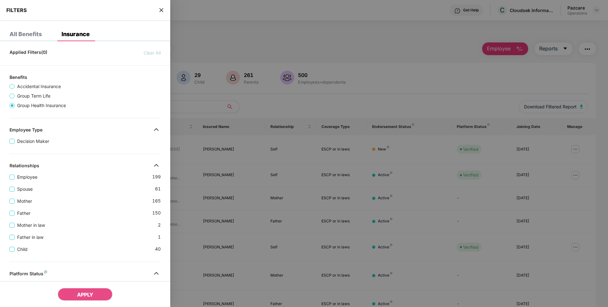
click at [31, 97] on span "Group Term Life" at bounding box center [34, 96] width 38 height 7
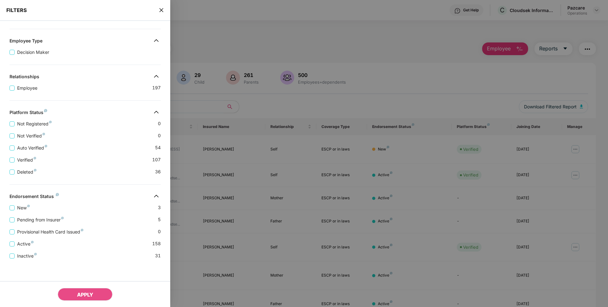
click at [35, 226] on div "Provisional Health Card Issued 0" at bounding box center [85, 229] width 151 height 12
click at [35, 220] on span "Pending from Insurer" at bounding box center [41, 219] width 52 height 7
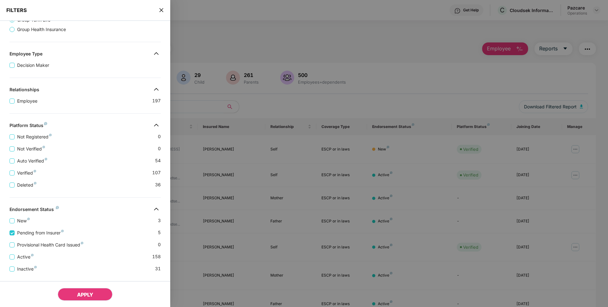
click at [80, 293] on span "APPLY" at bounding box center [85, 294] width 16 height 6
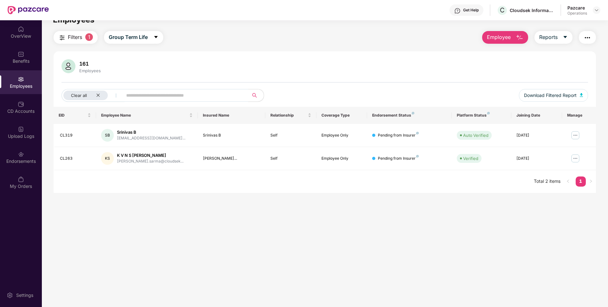
scroll to position [0, 0]
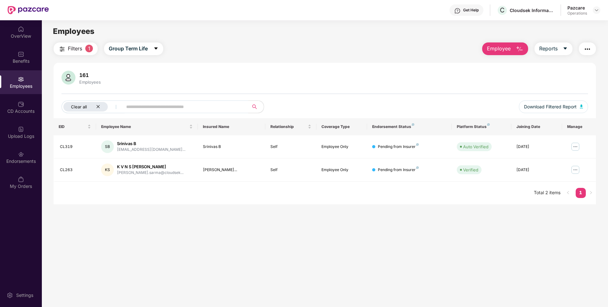
click at [96, 106] on icon "close" at bounding box center [98, 107] width 4 height 4
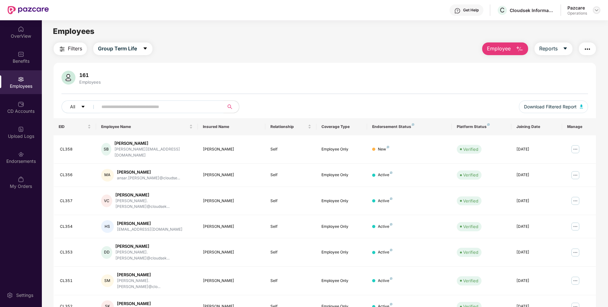
click at [594, 11] on img at bounding box center [596, 10] width 5 height 5
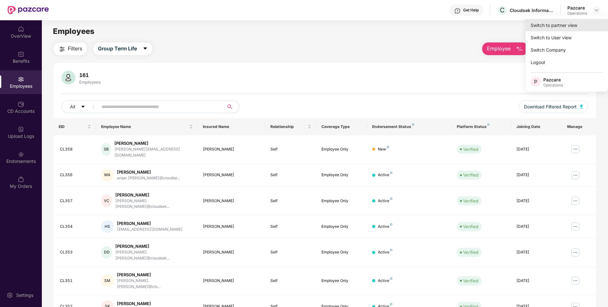
click at [553, 27] on div "Switch to partner view" at bounding box center [566, 25] width 82 height 12
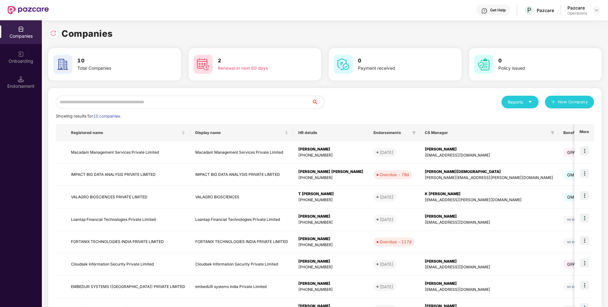
click at [221, 103] on input "text" at bounding box center [184, 102] width 256 height 13
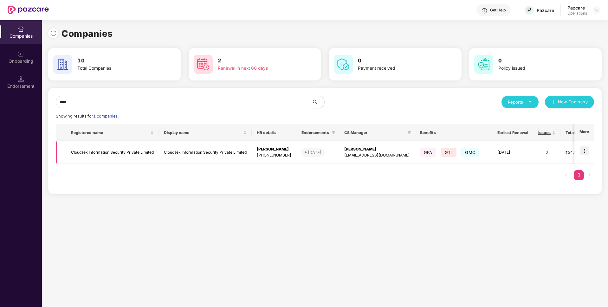
type input "****"
click at [135, 156] on td "Cloudsek Information Security Private Limited" at bounding box center [112, 152] width 93 height 22
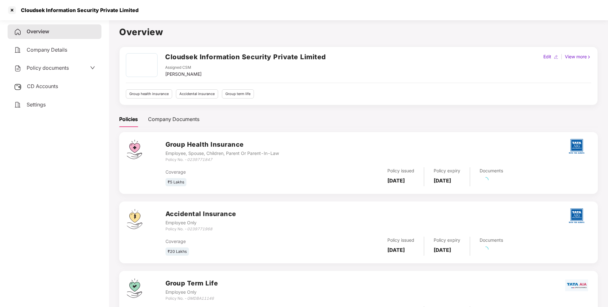
click at [69, 67] on span "Policy documents" at bounding box center [48, 68] width 42 height 6
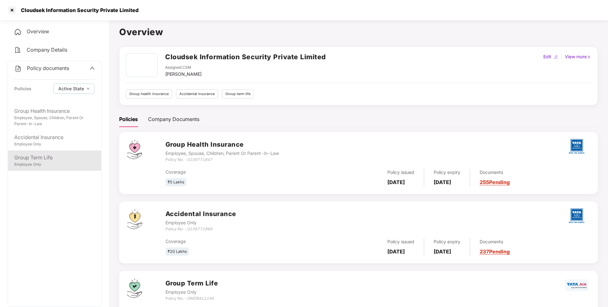
click at [38, 158] on div "Group Term Life" at bounding box center [54, 158] width 80 height 8
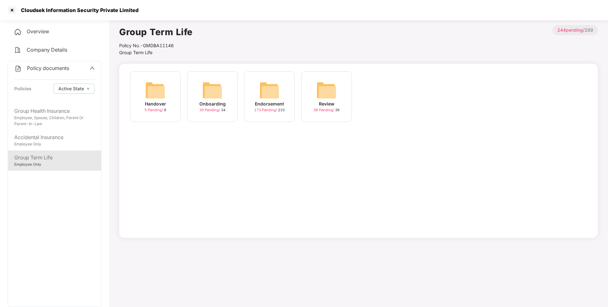
click at [258, 107] on div "173 Pending / 210" at bounding box center [269, 109] width 30 height 5
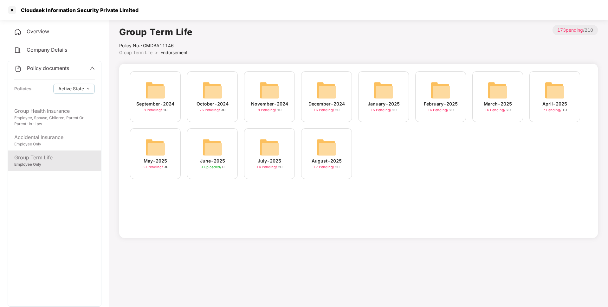
click at [276, 156] on img at bounding box center [269, 147] width 20 height 20
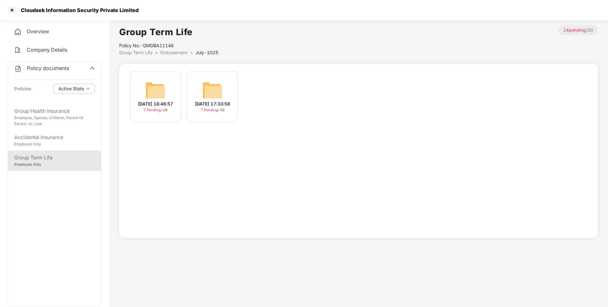
click at [174, 53] on span "Endorsement" at bounding box center [173, 52] width 27 height 5
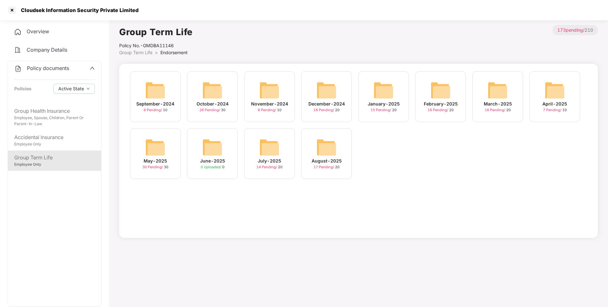
click at [333, 153] on img at bounding box center [326, 147] width 20 height 20
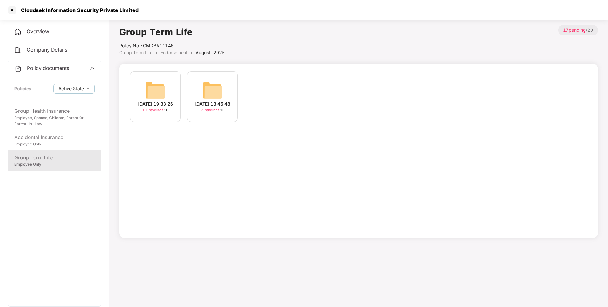
click at [166, 90] on div "19-Aug-2025 19:33:26 10 Pending / 10" at bounding box center [155, 96] width 51 height 51
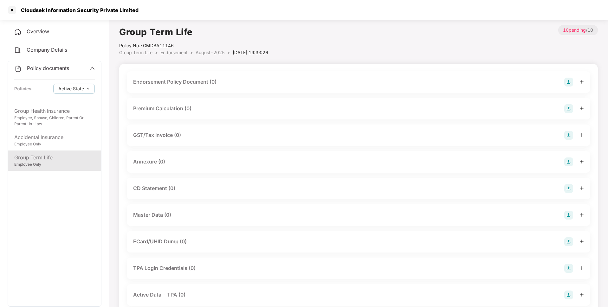
click at [565, 81] on img at bounding box center [568, 82] width 9 height 9
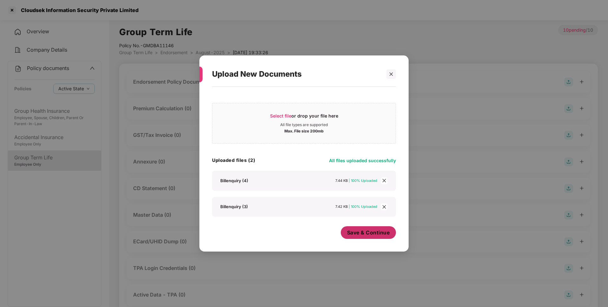
click at [367, 228] on button "Save & Continue" at bounding box center [368, 232] width 55 height 13
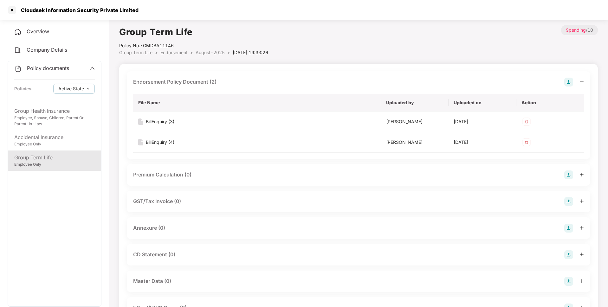
click at [569, 227] on img at bounding box center [568, 228] width 9 height 9
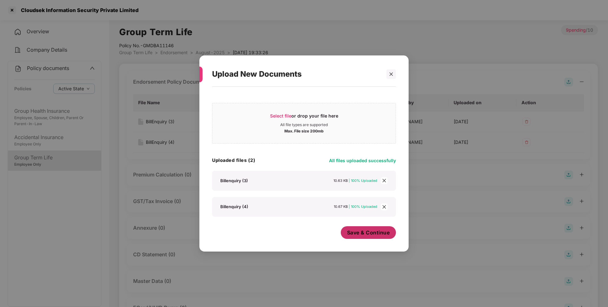
click at [361, 235] on span "Save & Continue" at bounding box center [368, 232] width 43 height 7
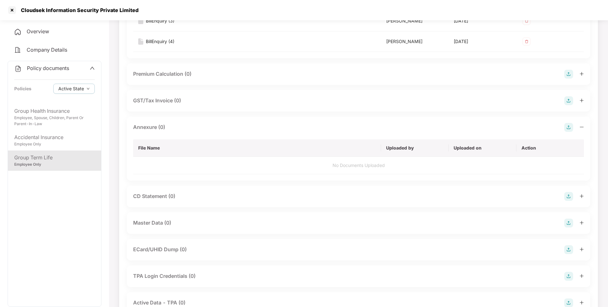
scroll to position [102, 0]
click at [567, 219] on img at bounding box center [568, 221] width 9 height 9
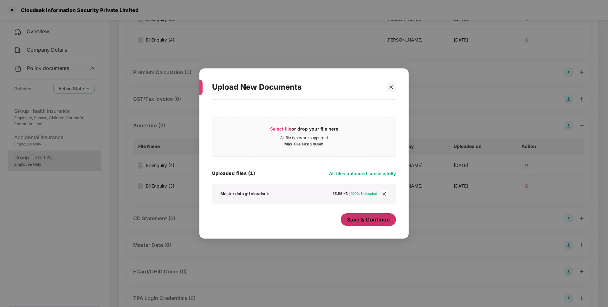
click at [371, 221] on span "Save & Continue" at bounding box center [368, 219] width 43 height 7
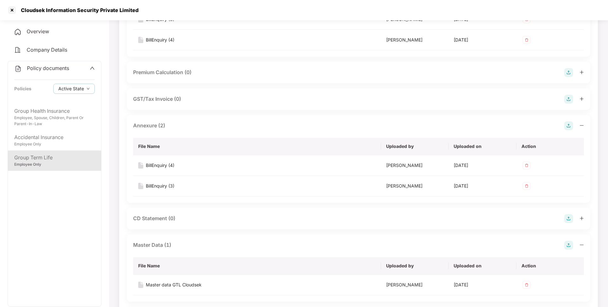
click at [43, 69] on span "Policy documents" at bounding box center [48, 68] width 42 height 6
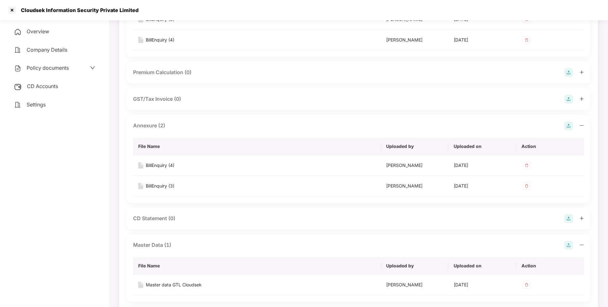
click at [55, 83] on span "CD Accounts" at bounding box center [42, 86] width 31 height 6
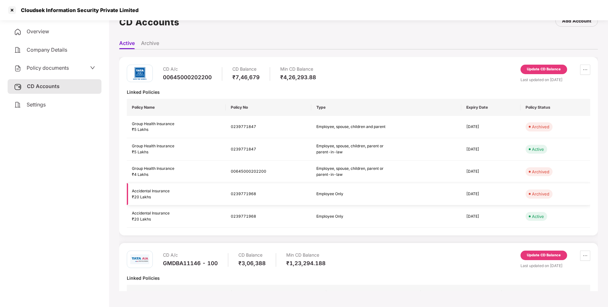
scroll to position [48, 0]
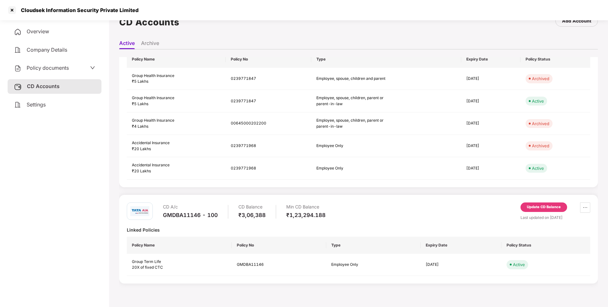
click at [541, 206] on div "Update CD Balance" at bounding box center [543, 207] width 34 height 6
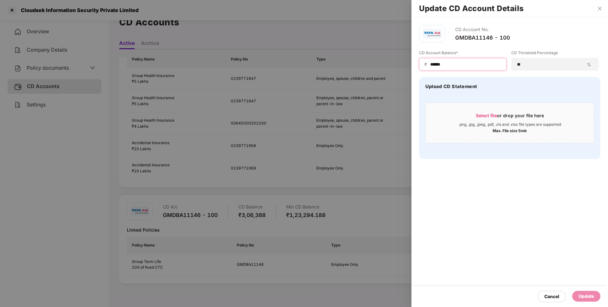
drag, startPoint x: 452, startPoint y: 62, endPoint x: 418, endPoint y: 68, distance: 34.6
click at [418, 68] on div "CD Account No. GMDBA11146 - 100 CD Account Balance* ₹ ****** CD Threshold Perce…" at bounding box center [509, 91] width 196 height 149
paste input
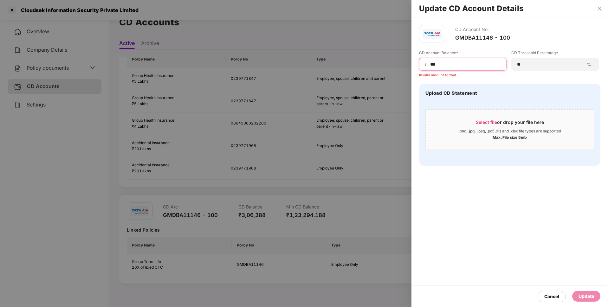
type input "*"
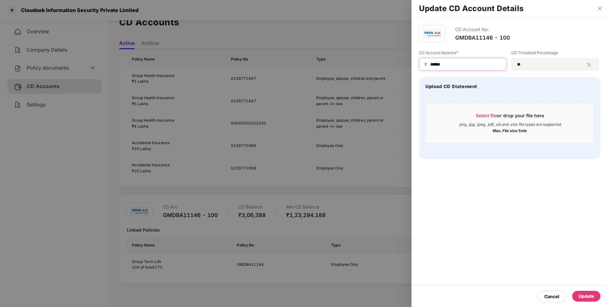
type input "******"
click at [582, 297] on div "Update" at bounding box center [586, 296] width 16 height 7
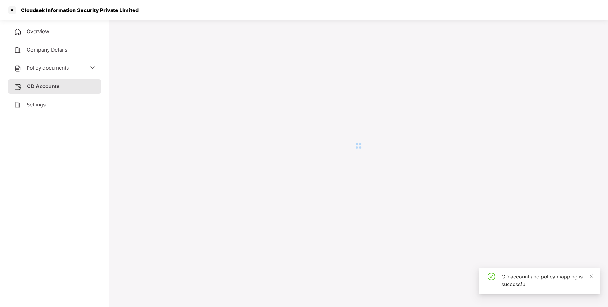
click at [69, 70] on div "Policy documents" at bounding box center [54, 68] width 81 height 8
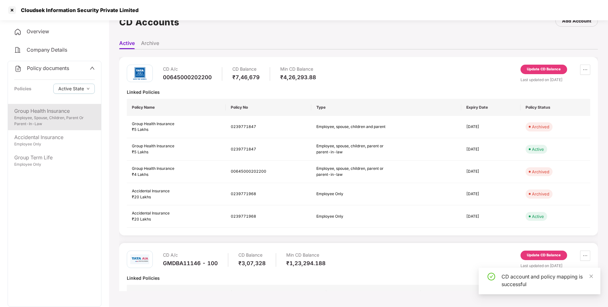
click at [48, 127] on div "Group Health Insurance Employee, Spouse, Children, Parent Or Parent-In-Law" at bounding box center [54, 117] width 93 height 26
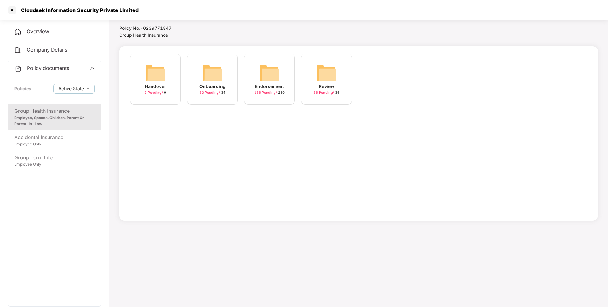
click at [272, 94] on span "186 Pending /" at bounding box center [266, 92] width 24 height 4
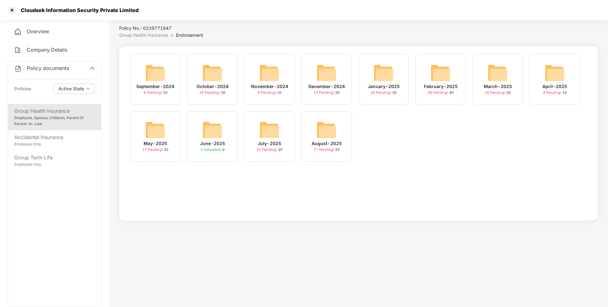
click at [443, 80] on img at bounding box center [440, 73] width 20 height 20
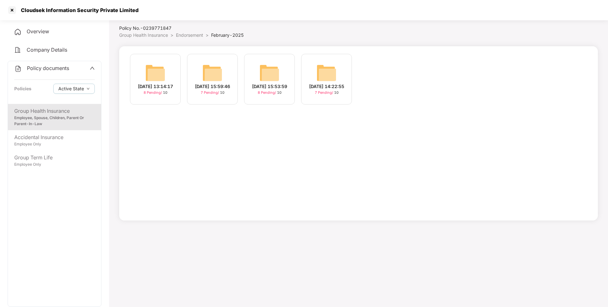
click at [197, 37] on span "Endorsement" at bounding box center [189, 34] width 27 height 5
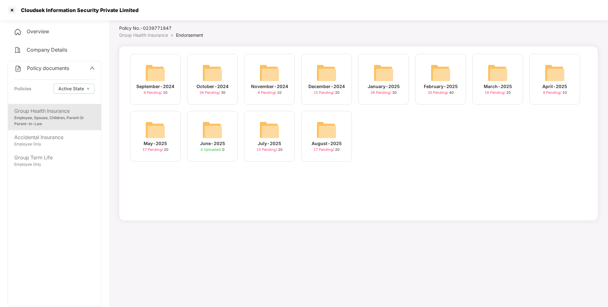
click at [496, 89] on div "March-2025" at bounding box center [497, 86] width 28 height 7
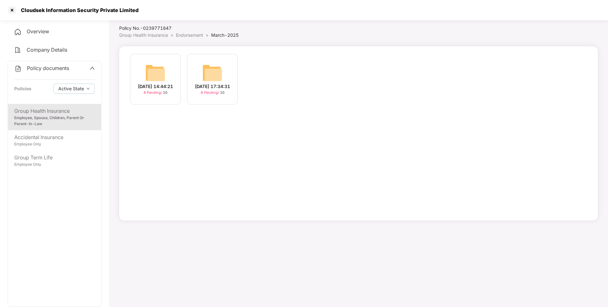
click at [195, 36] on span "Endorsement" at bounding box center [189, 34] width 27 height 5
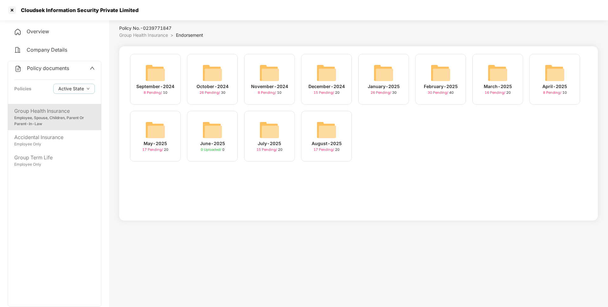
click at [533, 76] on div "April-2025 8 Pending / 10" at bounding box center [554, 79] width 51 height 51
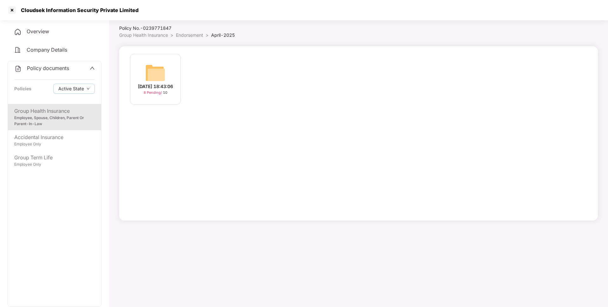
click at [195, 33] on span "Endorsement" at bounding box center [189, 34] width 27 height 5
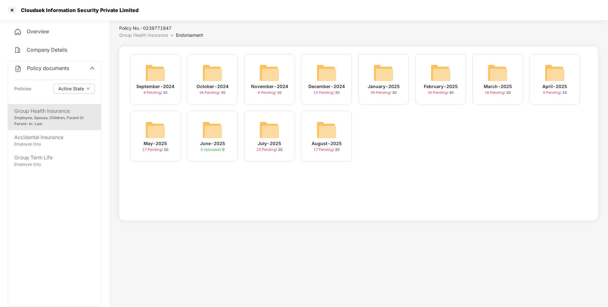
click at [171, 135] on div "May-2025 17 Pending / 20" at bounding box center [155, 136] width 51 height 51
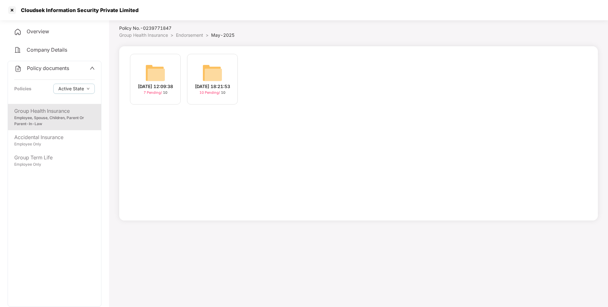
click at [217, 78] on img at bounding box center [212, 73] width 20 height 20
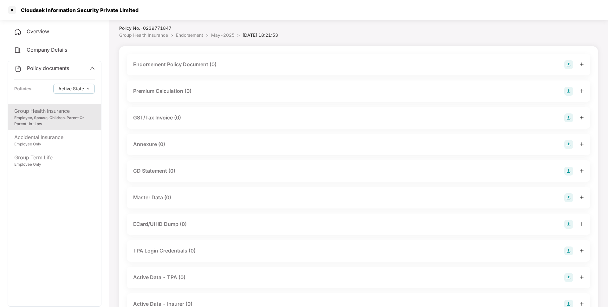
click at [566, 67] on img at bounding box center [568, 64] width 9 height 9
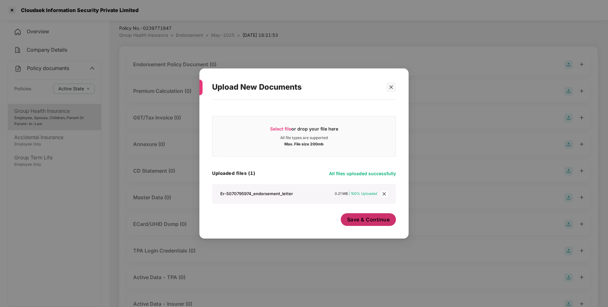
click at [368, 223] on button "Save & Continue" at bounding box center [368, 219] width 55 height 13
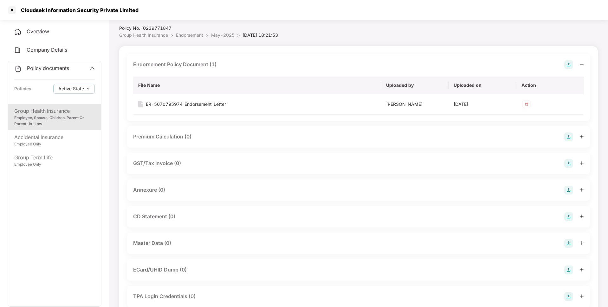
click at [567, 190] on img at bounding box center [568, 190] width 9 height 9
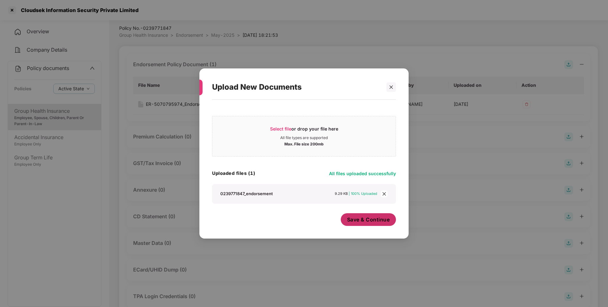
click at [372, 226] on button "Save & Continue" at bounding box center [368, 219] width 55 height 13
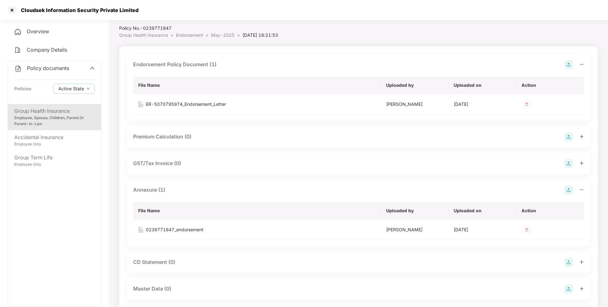
click at [189, 36] on span "Endorsement" at bounding box center [189, 34] width 27 height 5
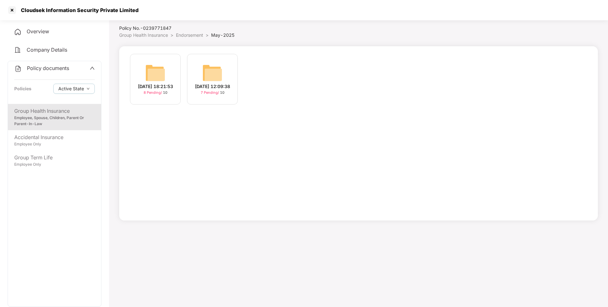
click at [194, 35] on span "Endorsement" at bounding box center [189, 34] width 27 height 5
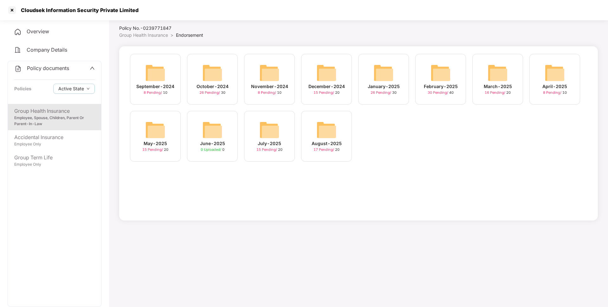
click at [211, 92] on span "26 Pending /" at bounding box center [210, 92] width 22 height 4
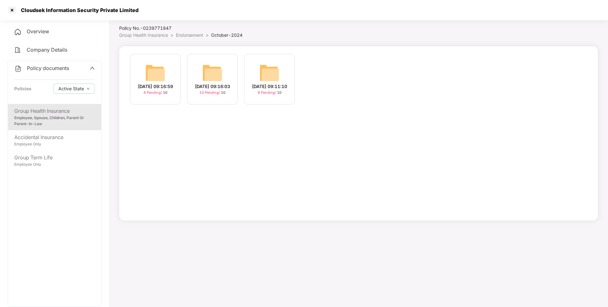
click at [216, 65] on img at bounding box center [212, 73] width 20 height 20
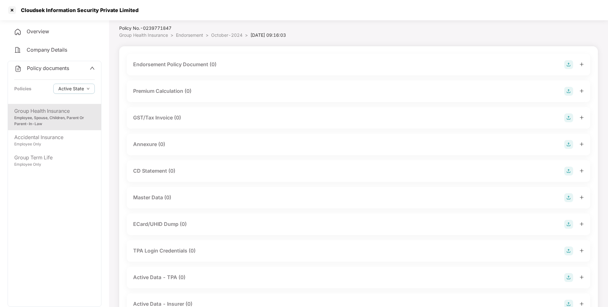
click at [567, 64] on img at bounding box center [568, 64] width 9 height 9
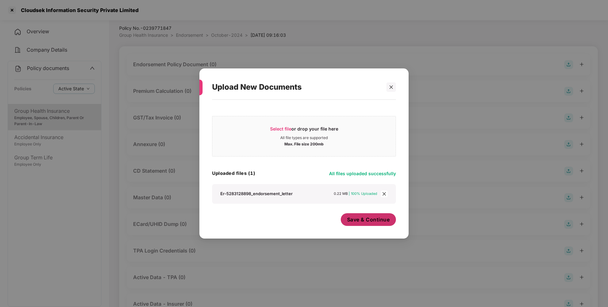
click at [368, 218] on span "Save & Continue" at bounding box center [368, 219] width 43 height 7
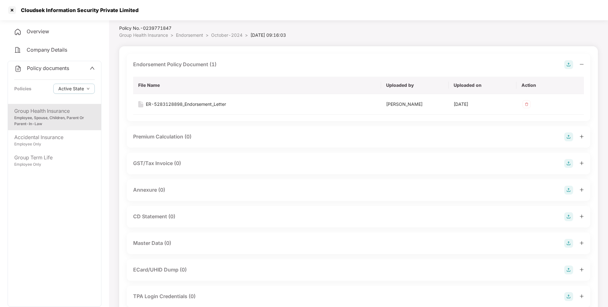
click at [565, 190] on img at bounding box center [568, 190] width 9 height 9
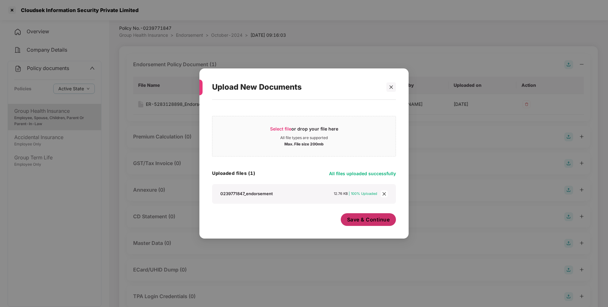
click at [368, 216] on button "Save & Continue" at bounding box center [368, 219] width 55 height 13
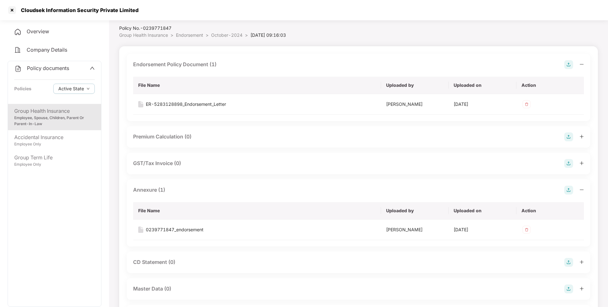
click at [185, 35] on span "Endorsement" at bounding box center [189, 34] width 27 height 5
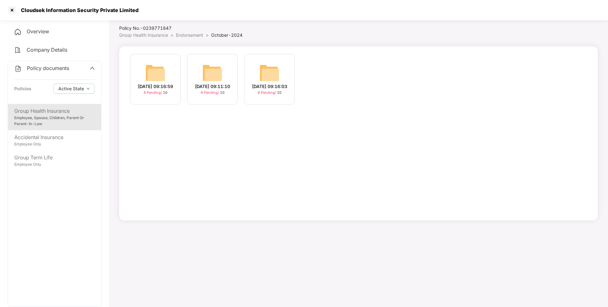
click at [190, 35] on span "Endorsement" at bounding box center [189, 34] width 27 height 5
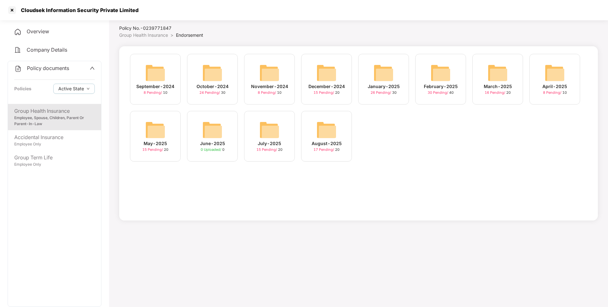
click at [328, 134] on img at bounding box center [326, 130] width 20 height 20
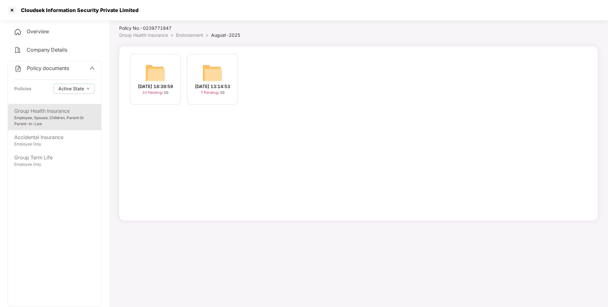
click at [165, 71] on img at bounding box center [155, 73] width 20 height 20
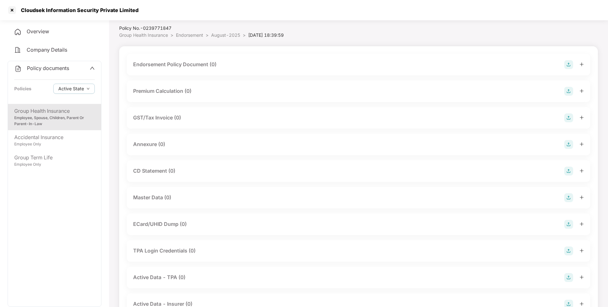
click at [568, 65] on img at bounding box center [568, 64] width 9 height 9
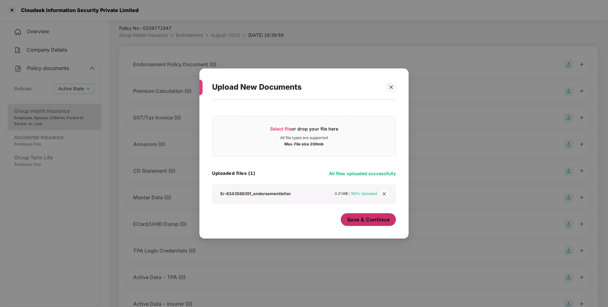
click at [377, 226] on button "Save & Continue" at bounding box center [368, 219] width 55 height 13
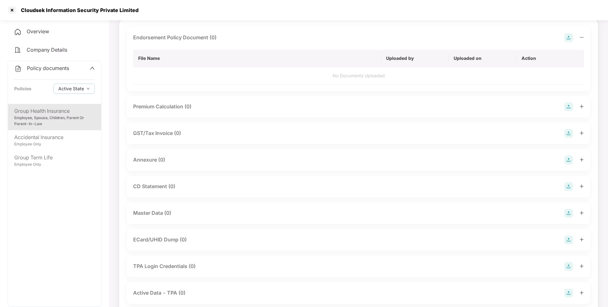
scroll to position [47, 0]
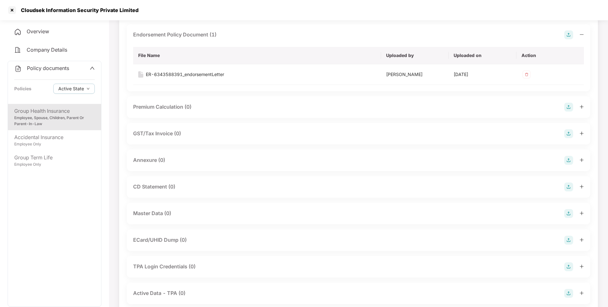
click at [573, 158] on div at bounding box center [574, 160] width 20 height 9
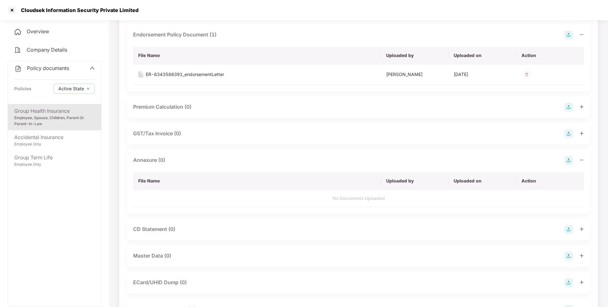
click at [568, 161] on img at bounding box center [568, 160] width 9 height 9
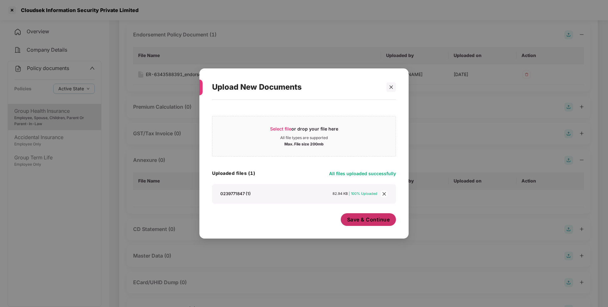
click at [375, 226] on div "Save & Continue" at bounding box center [368, 221] width 55 height 16
click at [372, 214] on button "Save & Continue" at bounding box center [368, 219] width 55 height 13
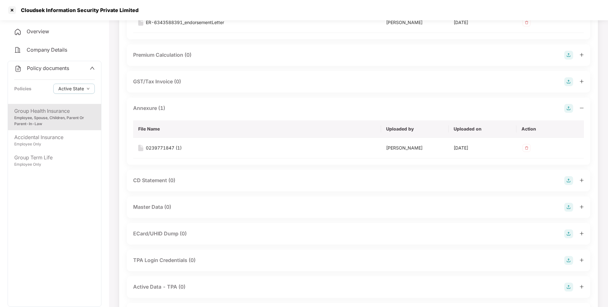
scroll to position [99, 0]
click at [568, 208] on img at bounding box center [568, 206] width 9 height 9
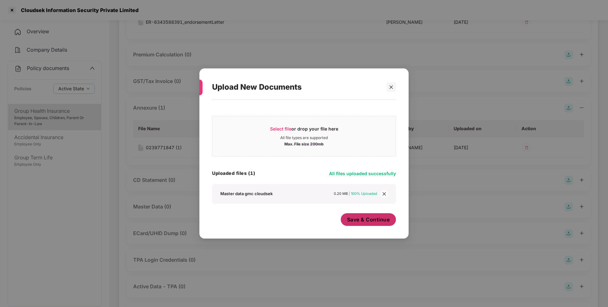
click at [373, 220] on span "Save & Continue" at bounding box center [368, 219] width 43 height 7
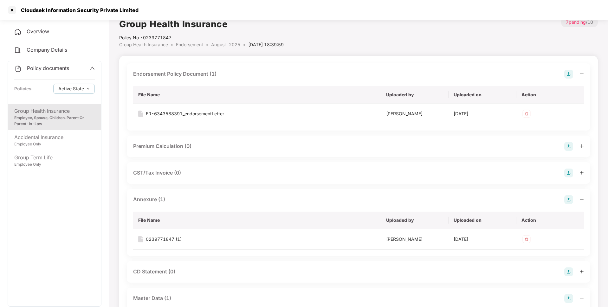
scroll to position [0, 0]
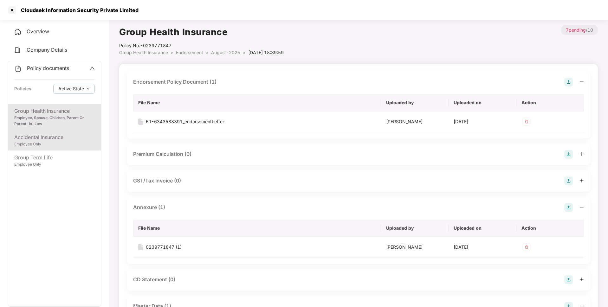
click at [64, 138] on div "Accidental Insurance" at bounding box center [54, 137] width 80 height 8
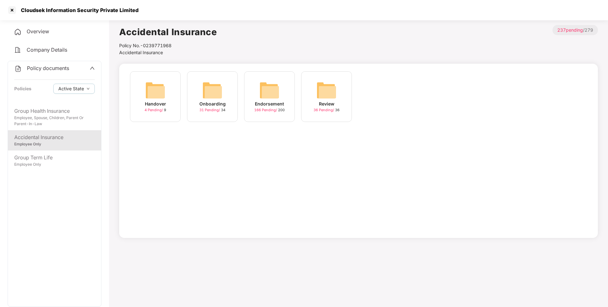
click at [270, 103] on div "Endorsement" at bounding box center [269, 103] width 29 height 7
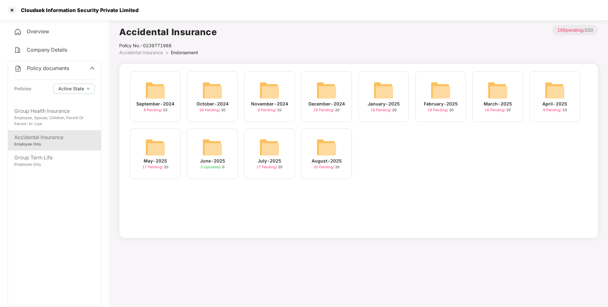
click at [154, 99] on img at bounding box center [155, 90] width 20 height 20
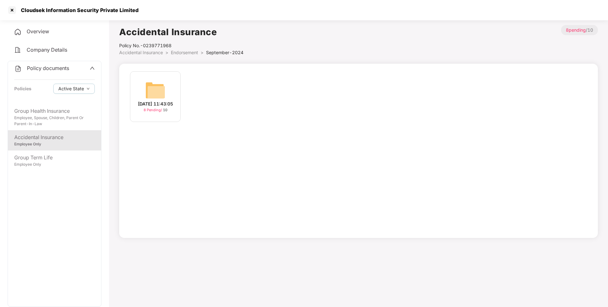
click at [188, 52] on span "Endorsement" at bounding box center [184, 52] width 27 height 5
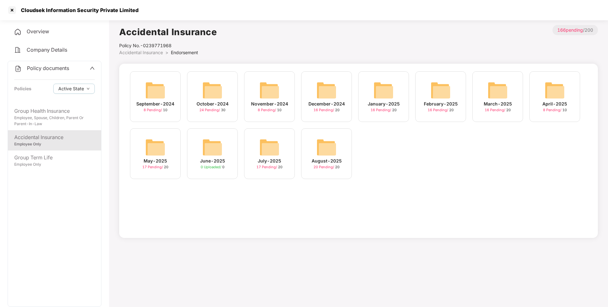
click at [211, 94] on img at bounding box center [212, 90] width 20 height 20
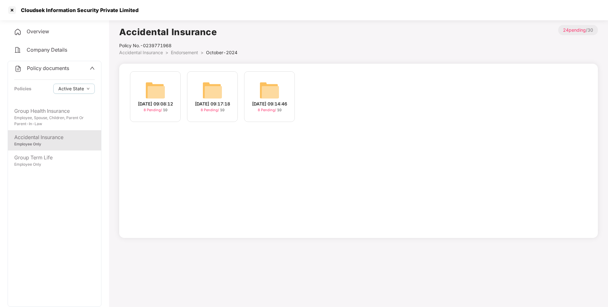
click at [192, 54] on span "Endorsement" at bounding box center [184, 52] width 27 height 5
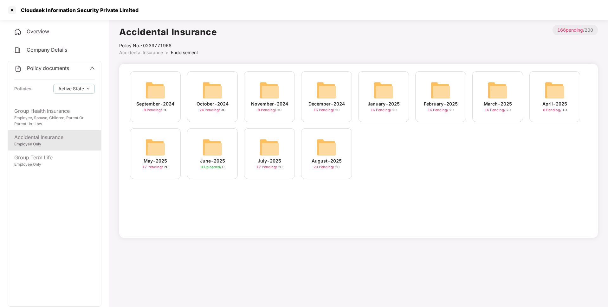
click at [255, 85] on div "November-2024 8 Pending / 10" at bounding box center [269, 96] width 51 height 51
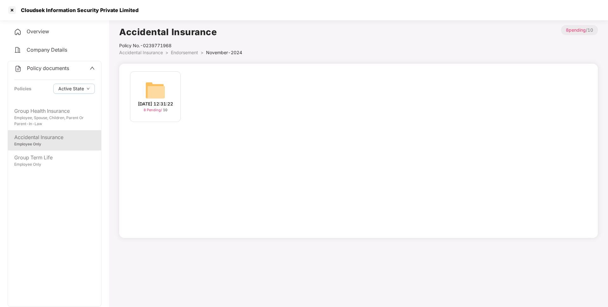
click at [174, 51] on span "Endorsement" at bounding box center [184, 52] width 27 height 5
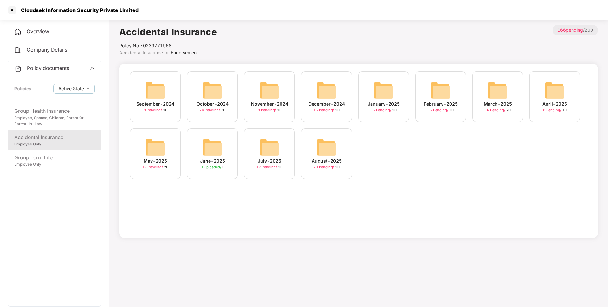
click at [330, 91] on img at bounding box center [326, 90] width 20 height 20
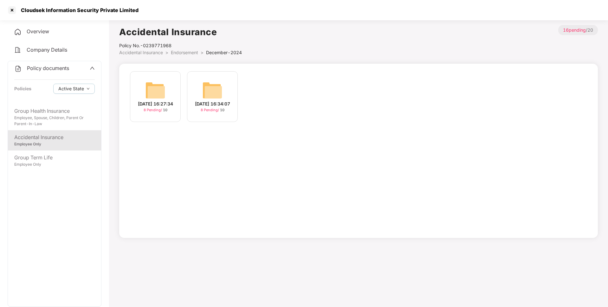
click at [190, 54] on span "Endorsement" at bounding box center [184, 52] width 27 height 5
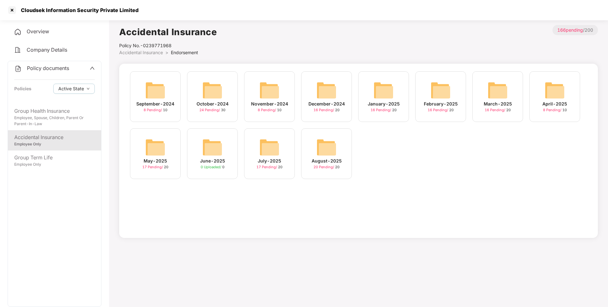
click at [387, 116] on div "January-2025 16 Pending / 20" at bounding box center [383, 96] width 51 height 51
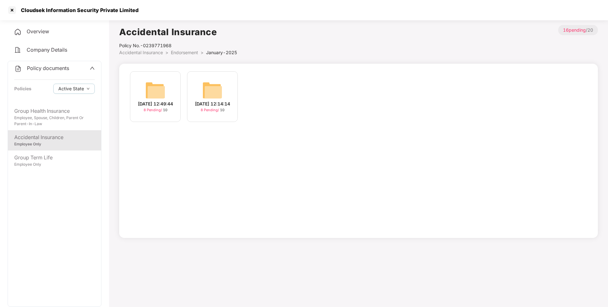
click at [183, 54] on span "Endorsement" at bounding box center [184, 52] width 27 height 5
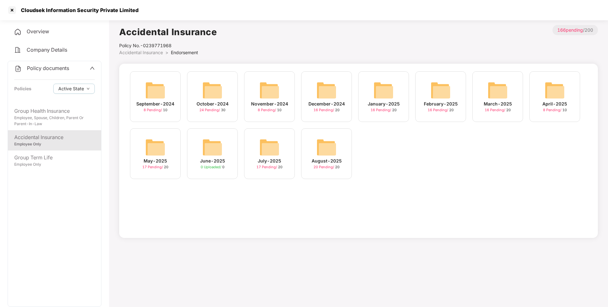
click at [431, 105] on div "February-2025" at bounding box center [441, 103] width 34 height 7
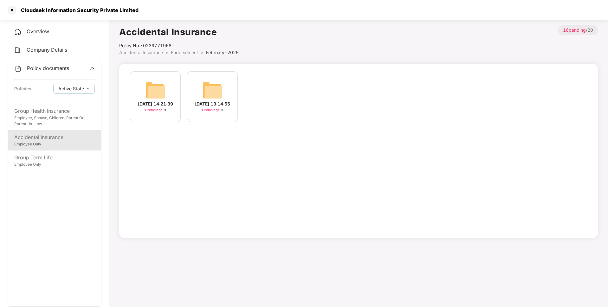
click at [188, 53] on span "Endorsement" at bounding box center [184, 52] width 27 height 5
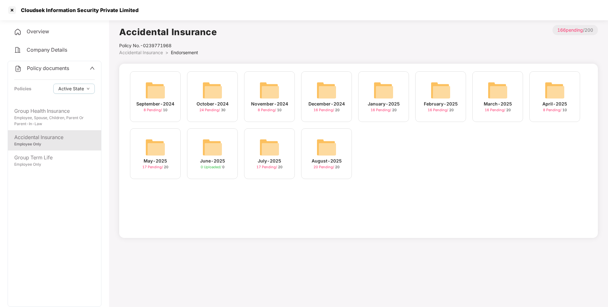
click at [506, 93] on img at bounding box center [497, 90] width 20 height 20
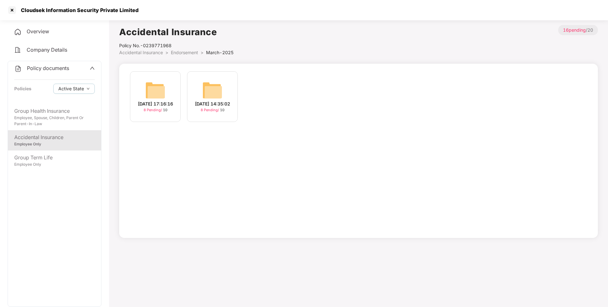
click at [182, 54] on span "Endorsement" at bounding box center [184, 52] width 27 height 5
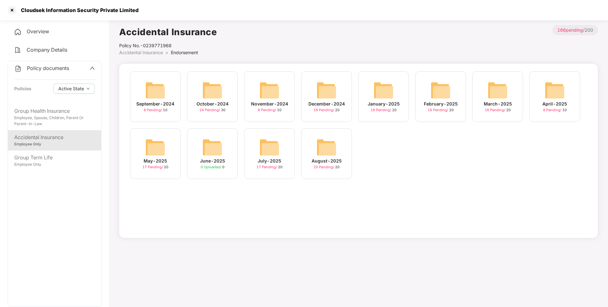
click at [537, 104] on div "April-2025 8 Pending / 10" at bounding box center [554, 96] width 51 height 51
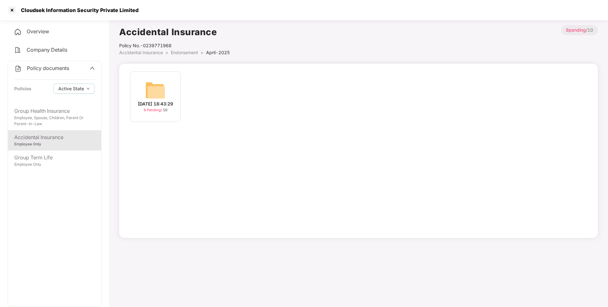
click at [187, 55] on li "Endorsement >" at bounding box center [188, 52] width 35 height 7
click at [182, 54] on span "Endorsement" at bounding box center [184, 52] width 27 height 5
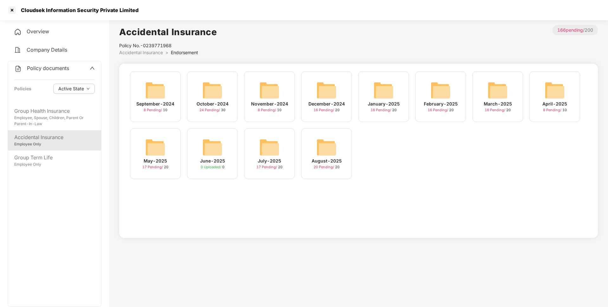
click at [148, 170] on div "May-2025 17 Pending / 20" at bounding box center [155, 153] width 51 height 51
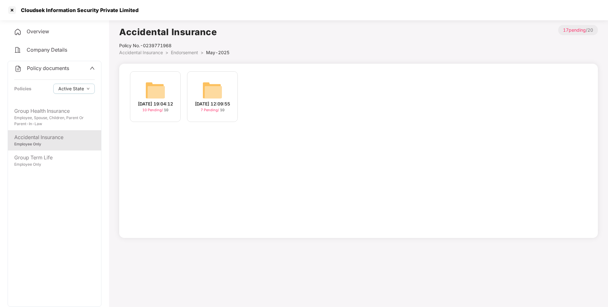
click at [164, 84] on img at bounding box center [155, 90] width 20 height 20
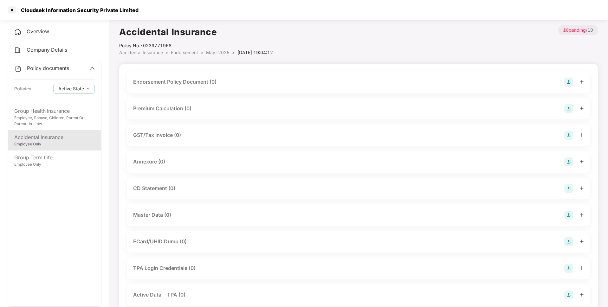
click at [569, 81] on img at bounding box center [568, 82] width 9 height 9
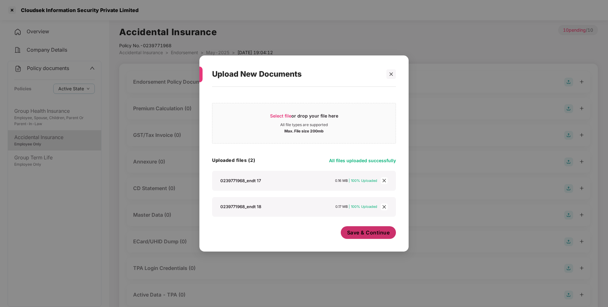
click at [376, 232] on span "Save & Continue" at bounding box center [368, 232] width 43 height 7
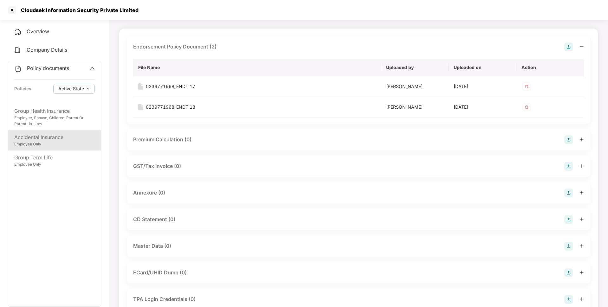
scroll to position [37, 0]
click at [567, 194] on img at bounding box center [568, 191] width 9 height 9
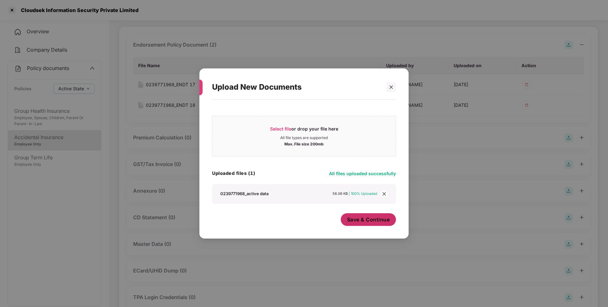
click at [362, 221] on span "Save & Continue" at bounding box center [368, 219] width 43 height 7
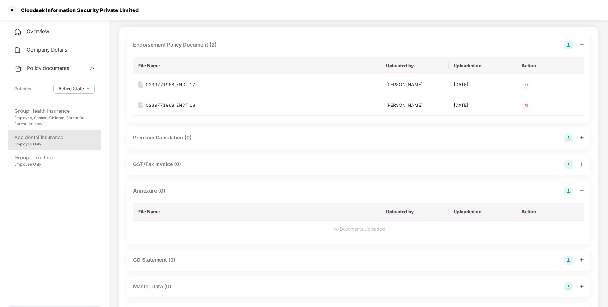
scroll to position [0, 0]
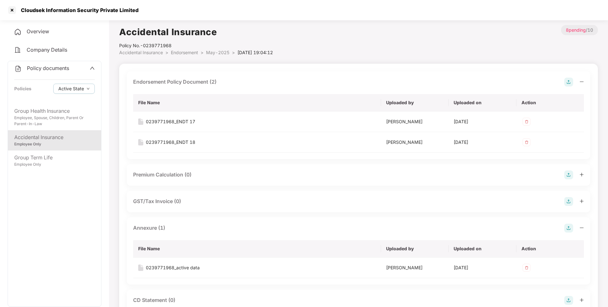
click at [185, 54] on span "Endorsement" at bounding box center [184, 52] width 27 height 5
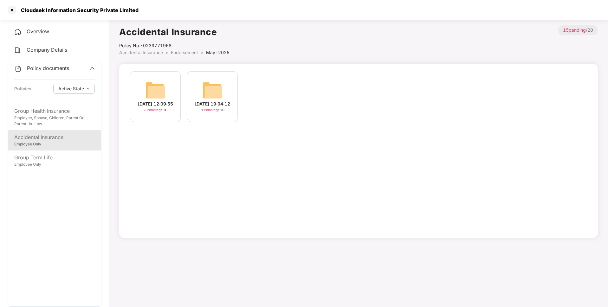
click at [192, 52] on span "Endorsement" at bounding box center [184, 52] width 27 height 5
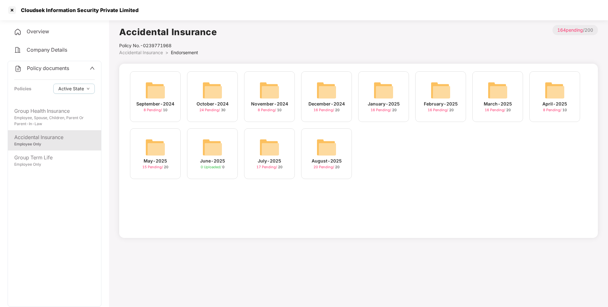
click at [283, 160] on div "July-2025 17 Pending / 20" at bounding box center [269, 153] width 51 height 51
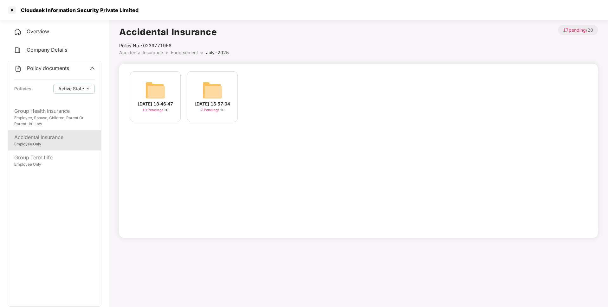
click at [163, 89] on img at bounding box center [155, 90] width 20 height 20
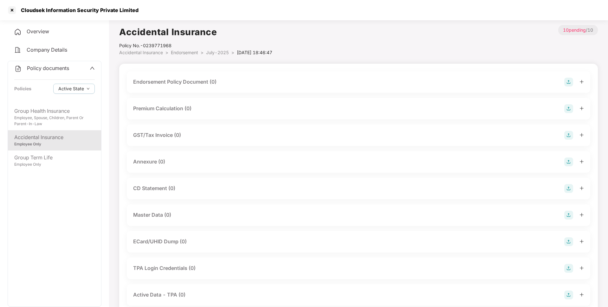
click at [564, 79] on img at bounding box center [568, 82] width 9 height 9
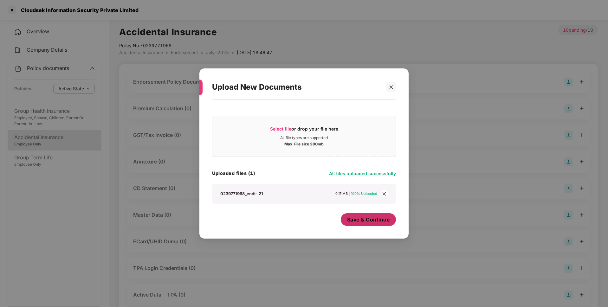
click at [367, 222] on span "Save & Continue" at bounding box center [368, 219] width 43 height 7
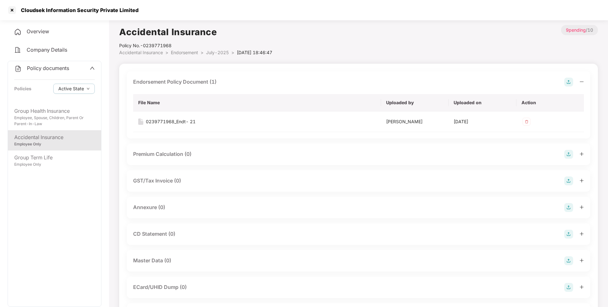
click at [571, 208] on img at bounding box center [568, 207] width 9 height 9
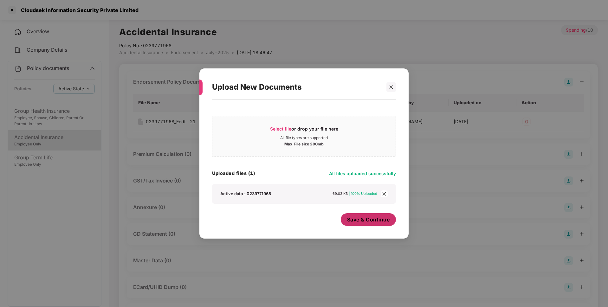
click at [361, 221] on span "Save & Continue" at bounding box center [368, 219] width 43 height 7
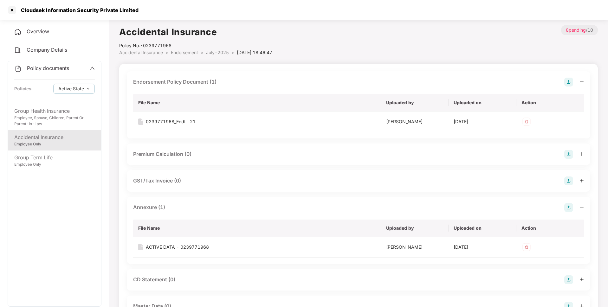
click at [188, 52] on span "Endorsement" at bounding box center [184, 52] width 27 height 5
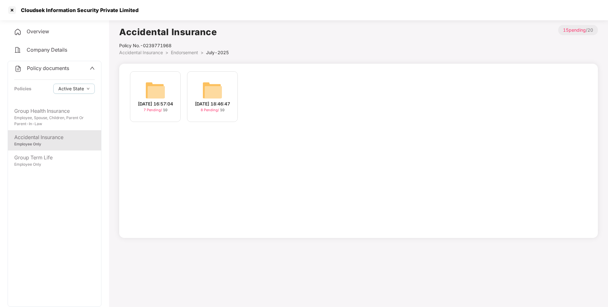
click at [185, 52] on span "Endorsement" at bounding box center [184, 52] width 27 height 5
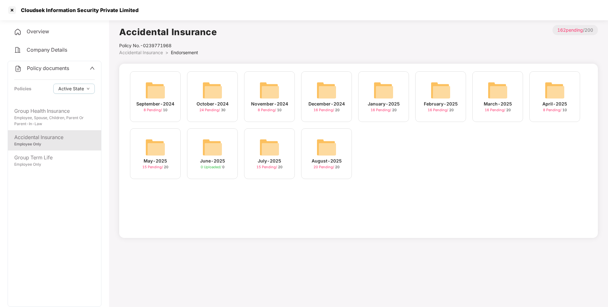
click at [332, 153] on img at bounding box center [326, 147] width 20 height 20
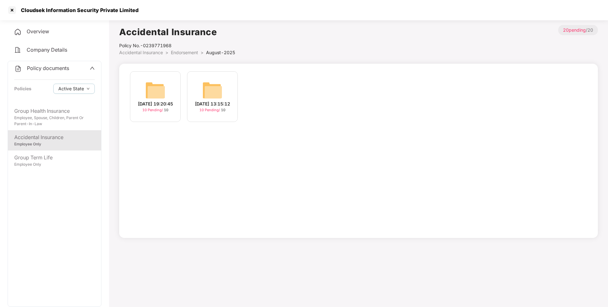
click at [213, 95] on img at bounding box center [212, 90] width 20 height 20
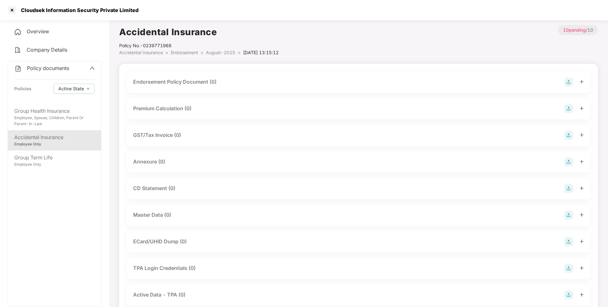
click at [568, 83] on img at bounding box center [568, 82] width 9 height 9
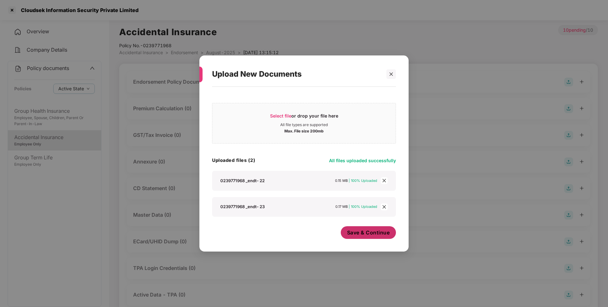
click at [369, 239] on button "Save & Continue" at bounding box center [368, 232] width 55 height 13
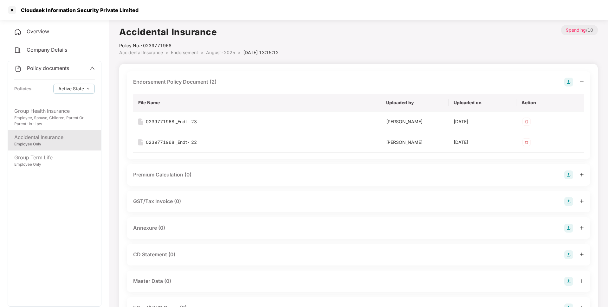
click at [569, 228] on img at bounding box center [568, 228] width 9 height 9
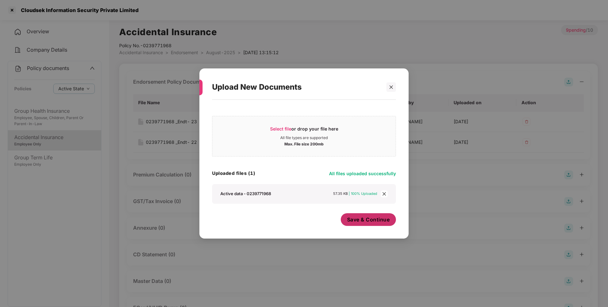
click at [372, 220] on span "Save & Continue" at bounding box center [368, 219] width 43 height 7
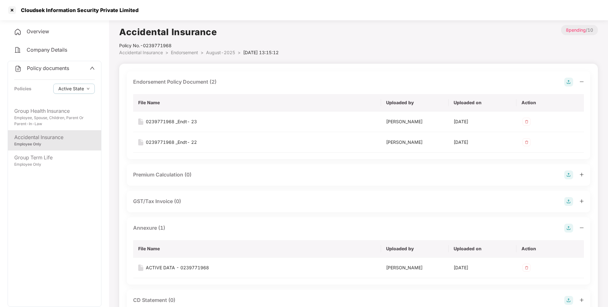
click at [212, 52] on span "August-2025" at bounding box center [220, 52] width 29 height 5
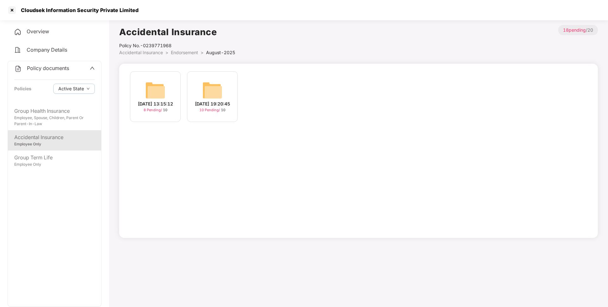
click at [212, 100] on div "19-Aug-2025 19:20:45" at bounding box center [212, 103] width 35 height 7
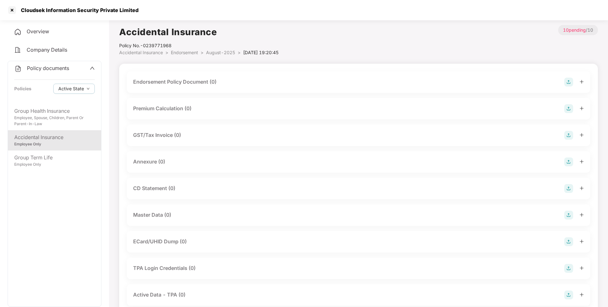
click at [568, 82] on img at bounding box center [568, 82] width 9 height 9
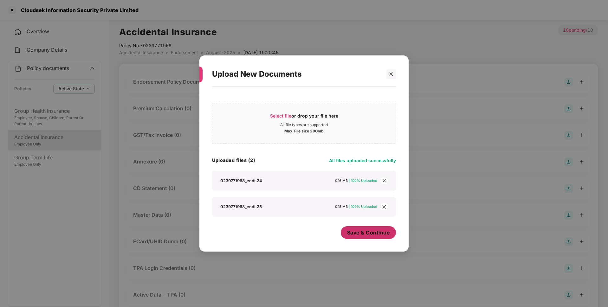
click at [358, 232] on span "Save & Continue" at bounding box center [368, 232] width 43 height 7
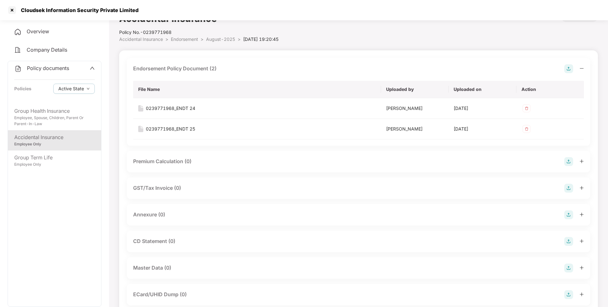
scroll to position [14, 0]
click at [570, 216] on img at bounding box center [568, 213] width 9 height 9
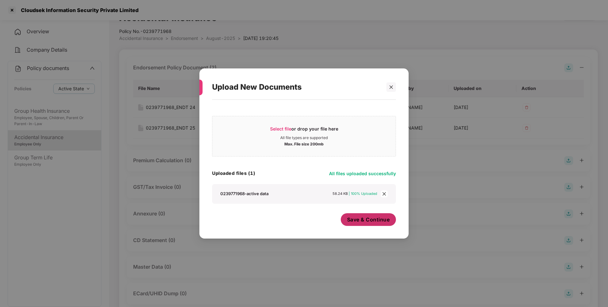
click at [362, 218] on span "Save & Continue" at bounding box center [368, 219] width 43 height 7
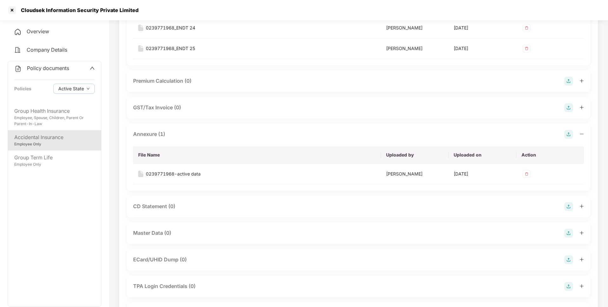
scroll to position [105, 0]
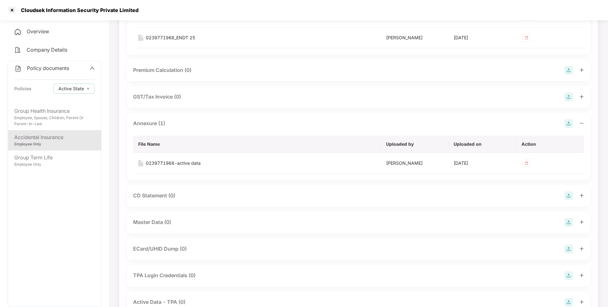
click at [569, 220] on img at bounding box center [568, 222] width 9 height 9
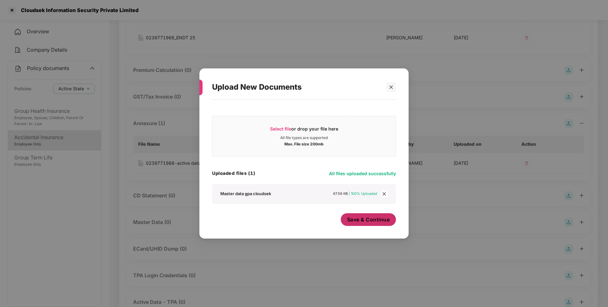
click at [362, 220] on span "Save & Continue" at bounding box center [368, 219] width 43 height 7
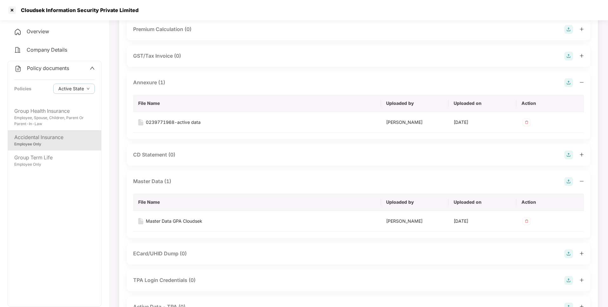
scroll to position [0, 0]
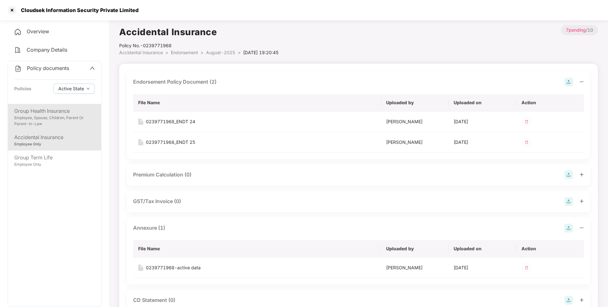
click at [66, 116] on div "Employee, Spouse, Children, Parent Or Parent-In-Law" at bounding box center [54, 121] width 80 height 12
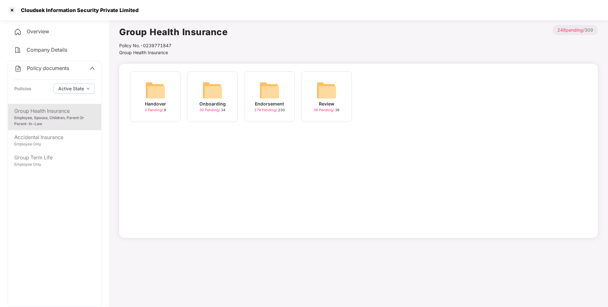
click at [60, 69] on span "Policy documents" at bounding box center [48, 68] width 42 height 6
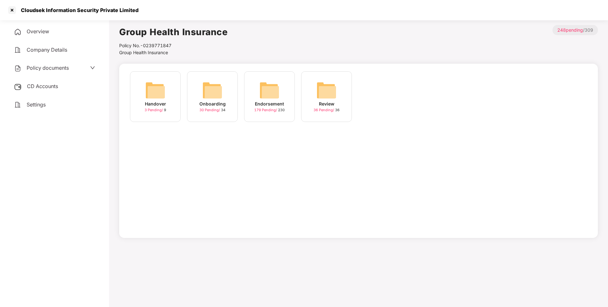
click at [57, 85] on span "CD Accounts" at bounding box center [42, 86] width 31 height 6
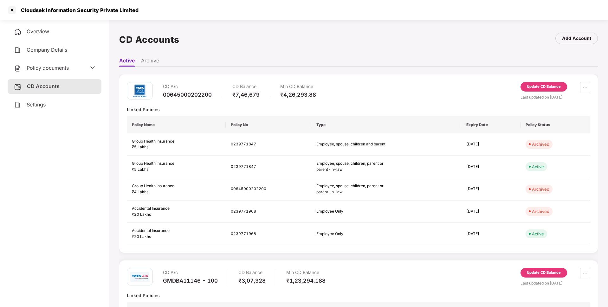
click at [547, 87] on div "Update CD Balance" at bounding box center [543, 87] width 34 height 6
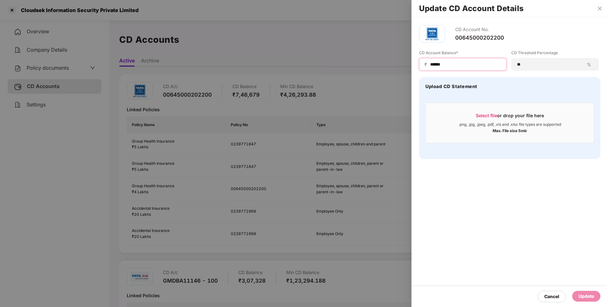
click at [467, 65] on input "******" at bounding box center [465, 64] width 72 height 7
type input "******"
click at [579, 300] on div "Update" at bounding box center [586, 296] width 28 height 11
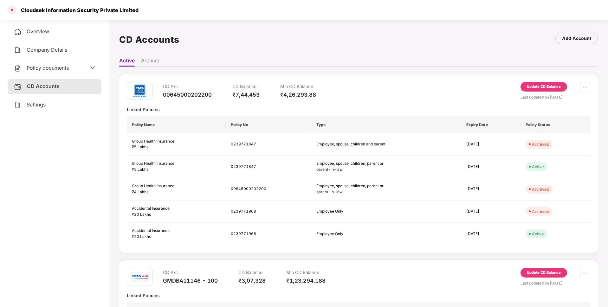
click at [13, 10] on div at bounding box center [12, 10] width 10 height 10
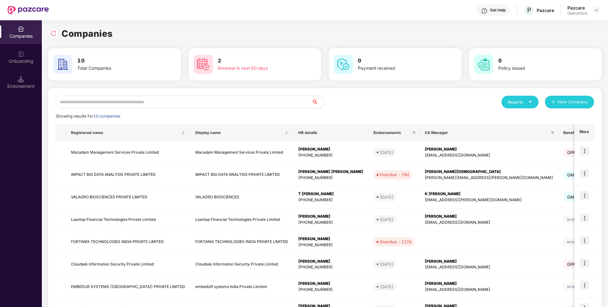
click at [82, 102] on input "text" at bounding box center [184, 102] width 256 height 13
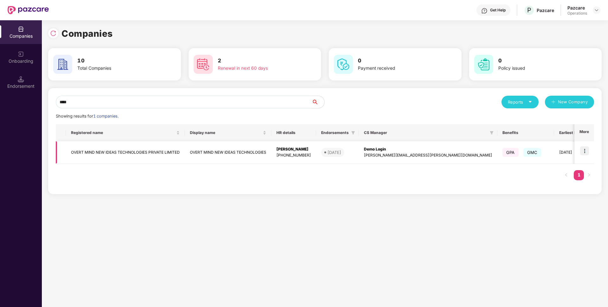
type input "****"
click at [581, 151] on img at bounding box center [584, 150] width 9 height 9
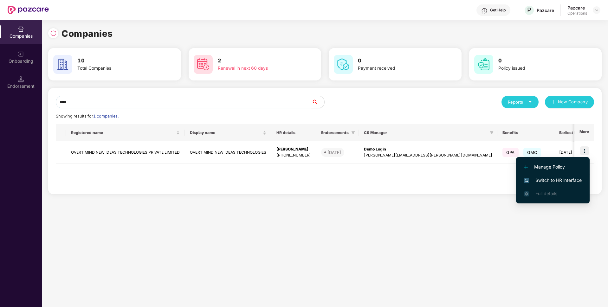
click at [543, 179] on span "Switch to HR interface" at bounding box center [553, 180] width 58 height 7
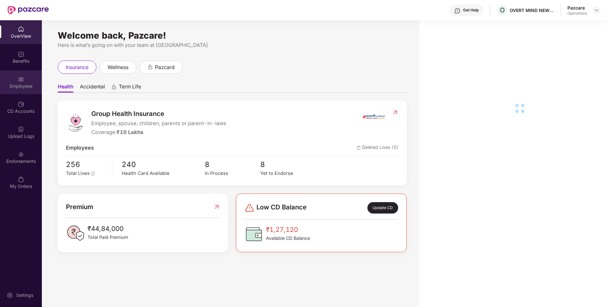
click at [13, 87] on div "Employees" at bounding box center [21, 86] width 42 height 6
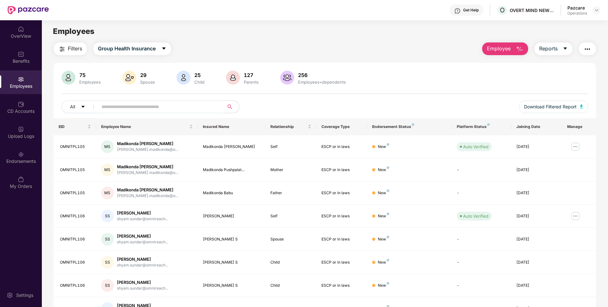
click at [591, 47] on button "button" at bounding box center [586, 48] width 17 height 13
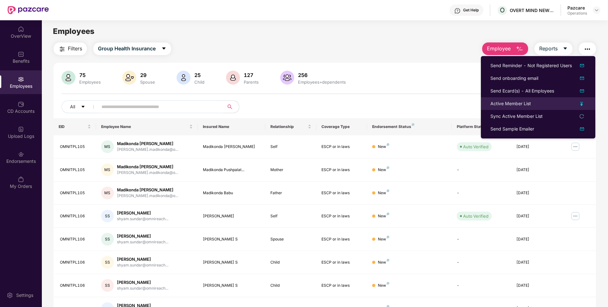
click at [504, 107] on li "Active Member List" at bounding box center [538, 103] width 114 height 13
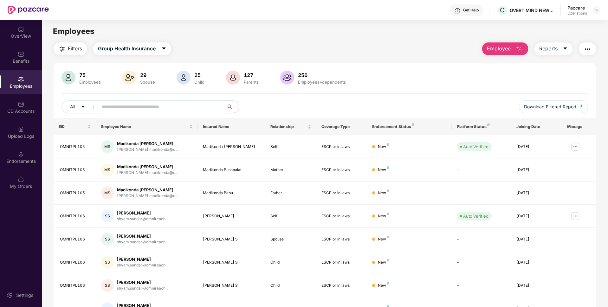
click at [585, 51] on img "button" at bounding box center [587, 49] width 8 height 8
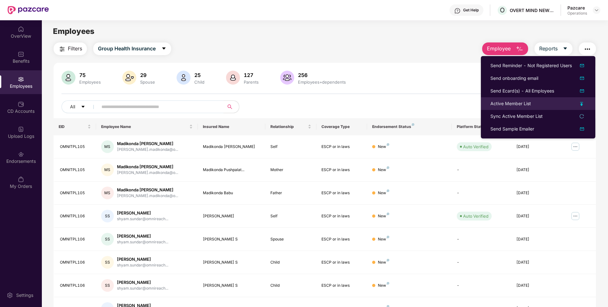
click at [517, 102] on div "Active Member List" at bounding box center [510, 103] width 41 height 7
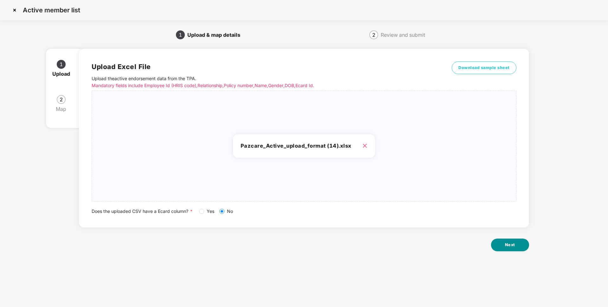
click at [517, 240] on button "Next" at bounding box center [510, 245] width 38 height 13
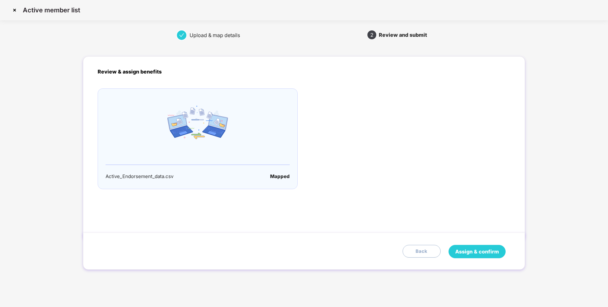
click at [469, 251] on span "Assign & confirm" at bounding box center [477, 252] width 44 height 8
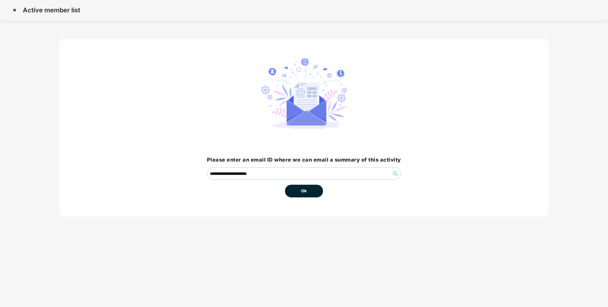
click at [303, 195] on button "Ok" at bounding box center [304, 191] width 38 height 13
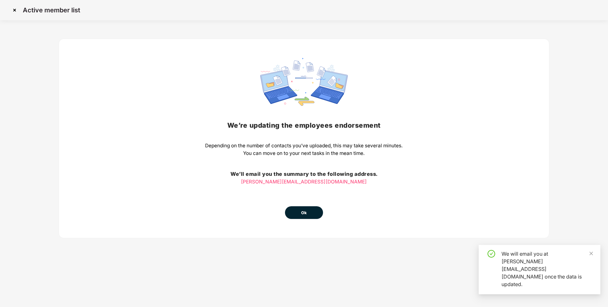
click at [297, 207] on button "Ok" at bounding box center [304, 212] width 38 height 13
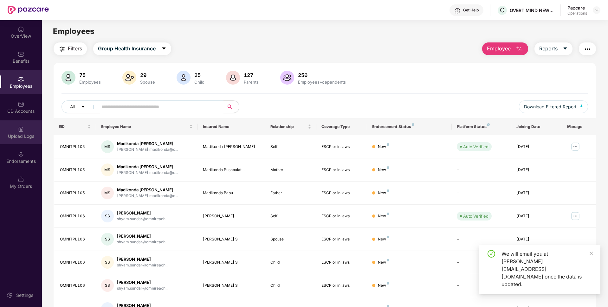
click at [18, 133] on div "Upload Logs" at bounding box center [21, 136] width 42 height 6
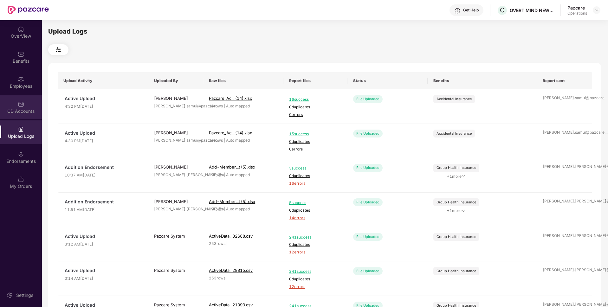
click at [3, 102] on div "CD Accounts" at bounding box center [21, 107] width 42 height 24
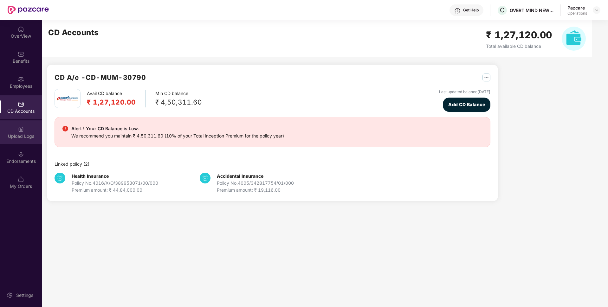
click at [22, 130] on img at bounding box center [21, 129] width 6 height 6
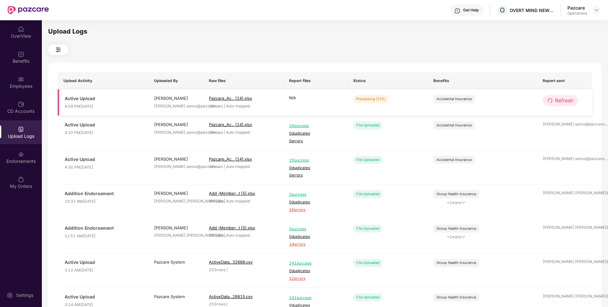
click at [562, 102] on span "Refresh" at bounding box center [564, 101] width 18 height 8
click at [550, 101] on icon "redo" at bounding box center [549, 100] width 5 height 5
click at [550, 100] on icon "redo" at bounding box center [549, 100] width 5 height 5
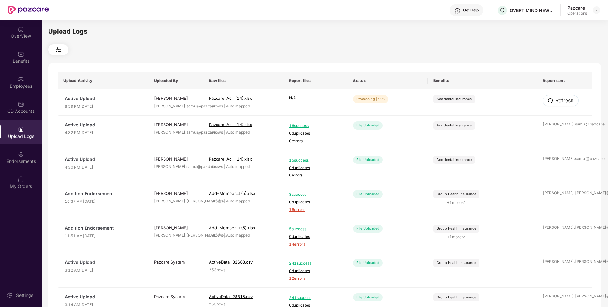
click at [550, 100] on icon "redo" at bounding box center [549, 100] width 5 height 5
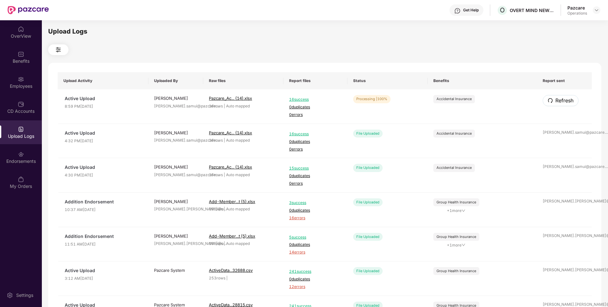
click at [550, 100] on icon "redo" at bounding box center [549, 100] width 5 height 5
click at [9, 92] on div "Employees" at bounding box center [21, 82] width 42 height 24
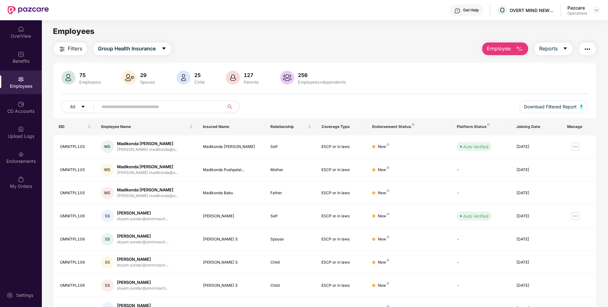
click at [586, 44] on button "button" at bounding box center [586, 48] width 17 height 13
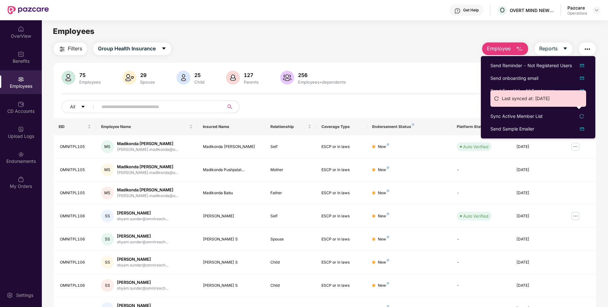
click at [490, 104] on ul "Last synced at: [DATE]" at bounding box center [538, 98] width 96 height 16
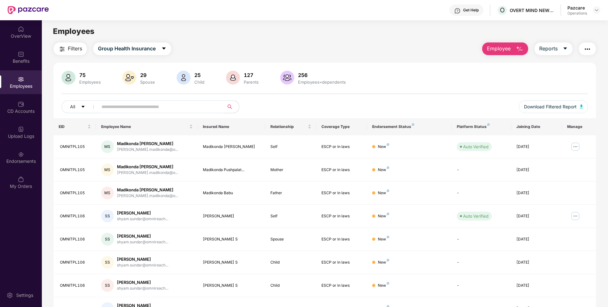
click at [590, 43] on button "button" at bounding box center [586, 48] width 17 height 13
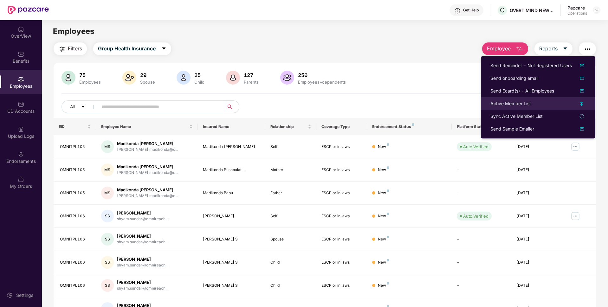
click at [497, 100] on li "Active Member List" at bounding box center [538, 103] width 114 height 13
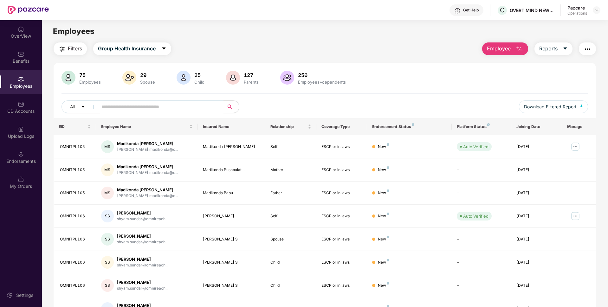
click at [583, 49] on img "button" at bounding box center [587, 49] width 8 height 8
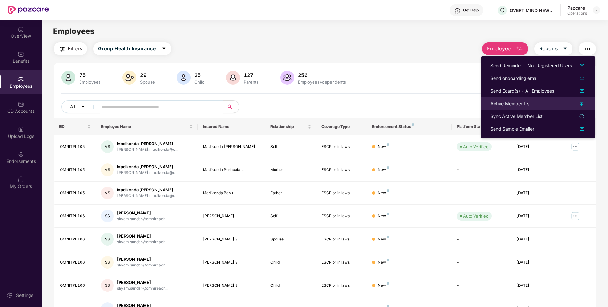
click at [514, 105] on div "Active Member List" at bounding box center [510, 103] width 41 height 7
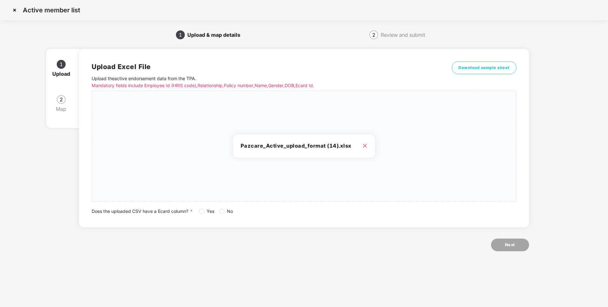
click at [218, 212] on div "Yes No" at bounding box center [218, 211] width 39 height 7
click at [515, 247] on button "Next" at bounding box center [510, 245] width 38 height 13
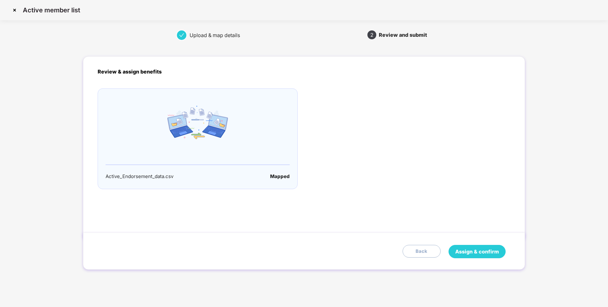
click at [475, 249] on span "Assign & confirm" at bounding box center [477, 252] width 44 height 8
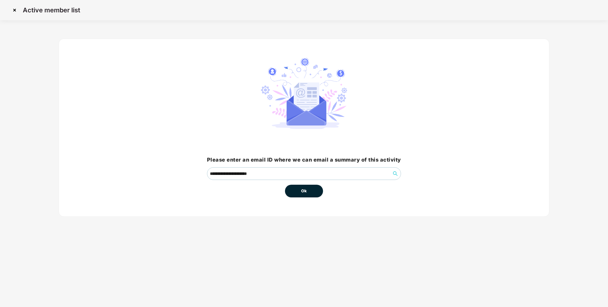
click at [299, 192] on button "Ok" at bounding box center [304, 191] width 38 height 13
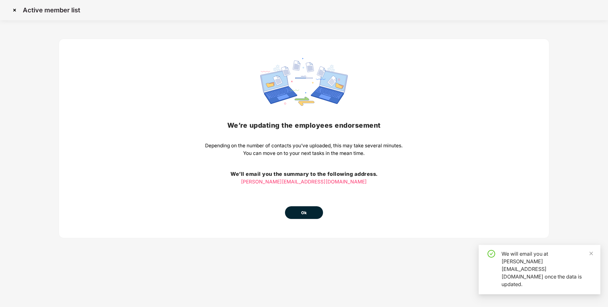
click at [305, 208] on button "Ok" at bounding box center [304, 212] width 38 height 13
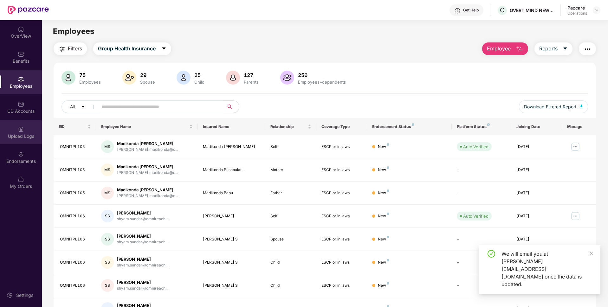
click at [15, 132] on div "Upload Logs" at bounding box center [21, 132] width 42 height 24
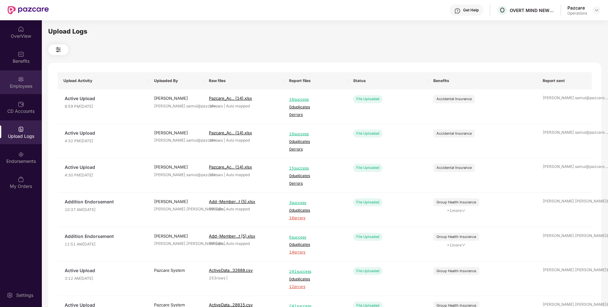
click at [25, 81] on div "Employees" at bounding box center [21, 82] width 42 height 24
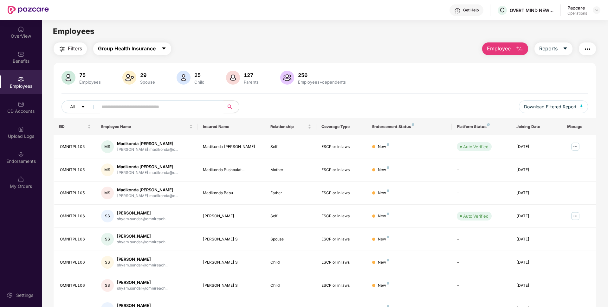
click at [124, 48] on span "Group Health Insurance" at bounding box center [127, 49] width 58 height 8
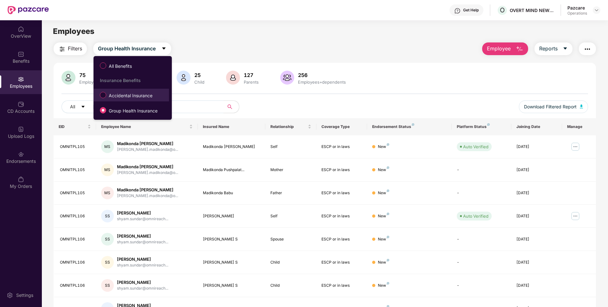
click at [122, 101] on li "Accidental Insurance" at bounding box center [130, 95] width 75 height 13
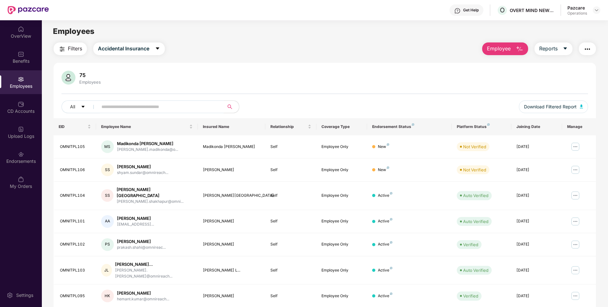
click at [140, 109] on input "text" at bounding box center [158, 107] width 114 height 10
paste input "**********"
type input "**********"
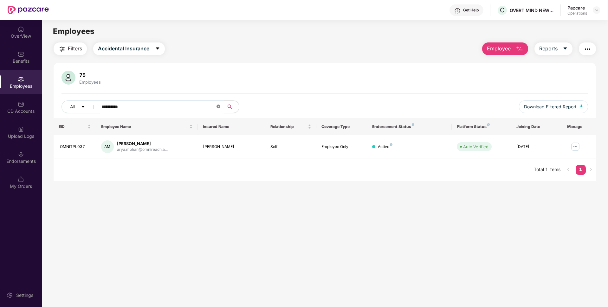
click at [217, 107] on icon "close-circle" at bounding box center [218, 107] width 4 height 4
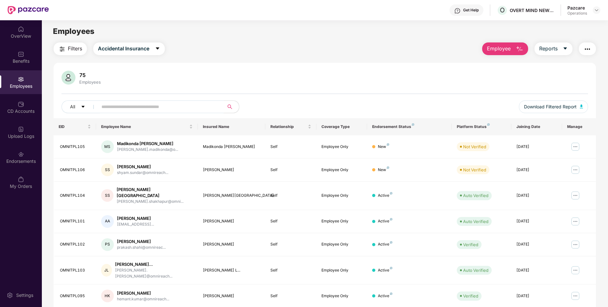
click at [585, 46] on img "button" at bounding box center [587, 49] width 8 height 8
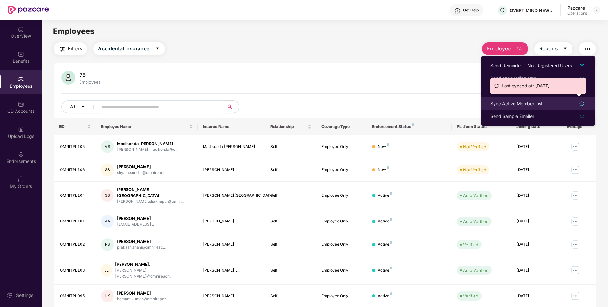
click at [530, 105] on div "Sync Active Member List" at bounding box center [516, 103] width 52 height 7
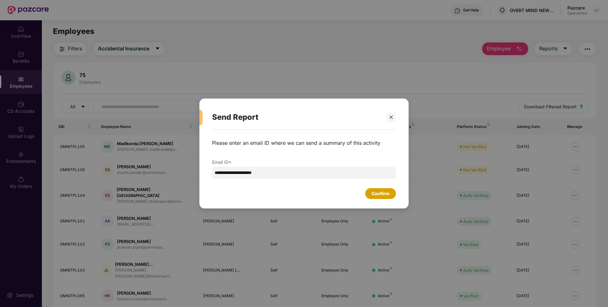
click at [379, 193] on div "Confirm" at bounding box center [380, 193] width 18 height 7
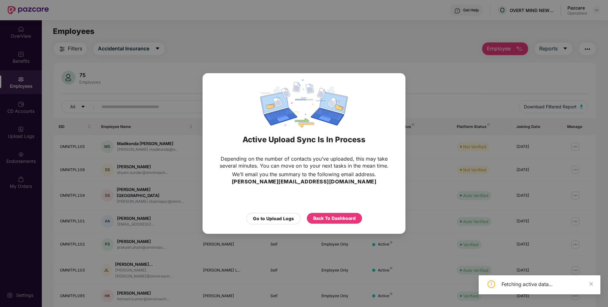
click at [595, 12] on div "Active Upload Sync Is In Process Depending on the number of contacts you’ve upl…" at bounding box center [304, 153] width 608 height 307
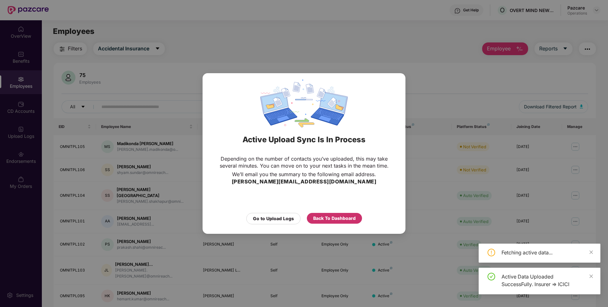
click at [331, 216] on div "Back To Dashboard" at bounding box center [334, 218] width 42 height 7
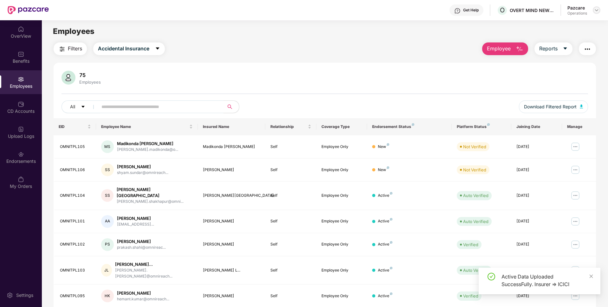
click at [596, 12] on img at bounding box center [596, 10] width 5 height 5
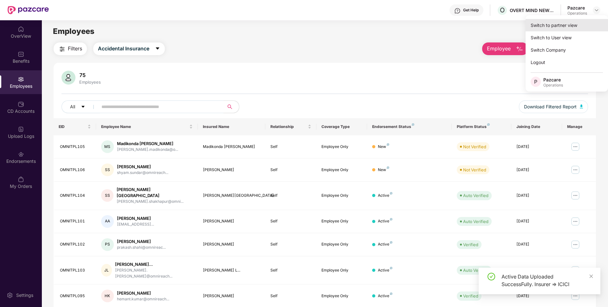
click at [570, 22] on div "Switch to partner view" at bounding box center [566, 25] width 82 height 12
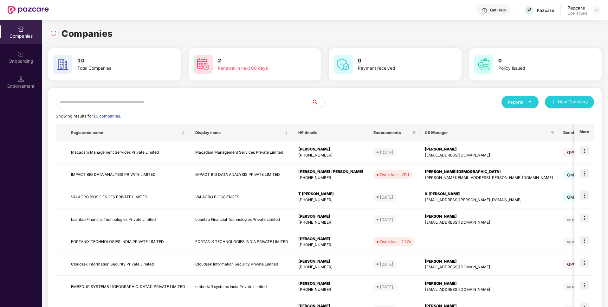
click at [229, 103] on input "text" at bounding box center [184, 102] width 256 height 13
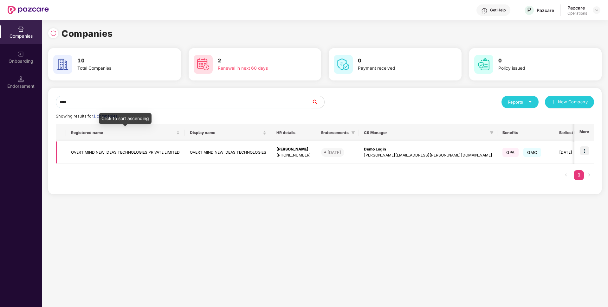
type input "****"
click at [133, 146] on td "OVERT MIND NEW IDEAS TECHNOLOGIES PRIVATE LIMITED" at bounding box center [125, 152] width 119 height 22
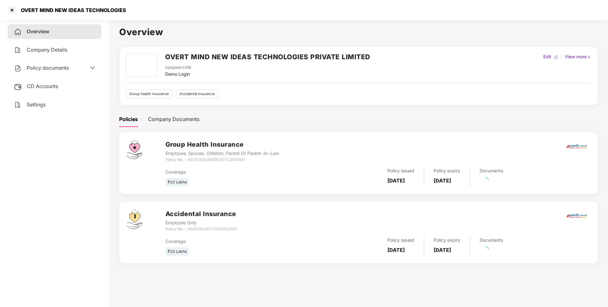
click at [83, 65] on div "Policy documents" at bounding box center [54, 68] width 81 height 8
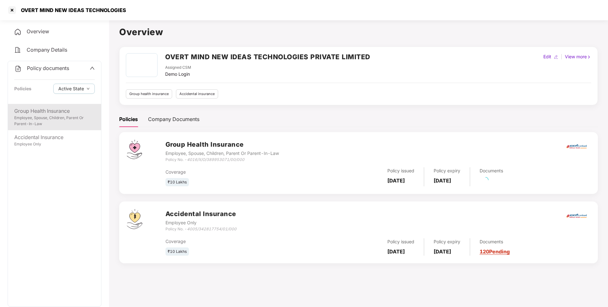
click at [62, 120] on div "Employee, Spouse, Children, Parent Or Parent-In-Law" at bounding box center [54, 121] width 80 height 12
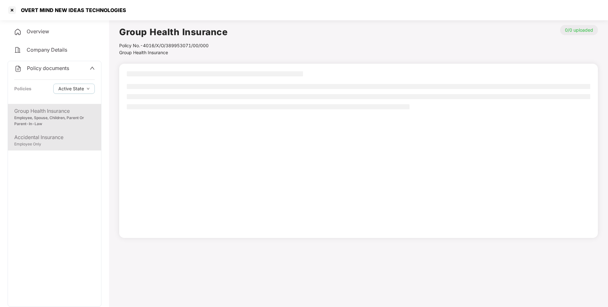
click at [48, 142] on div "Employee Only" at bounding box center [54, 144] width 80 height 6
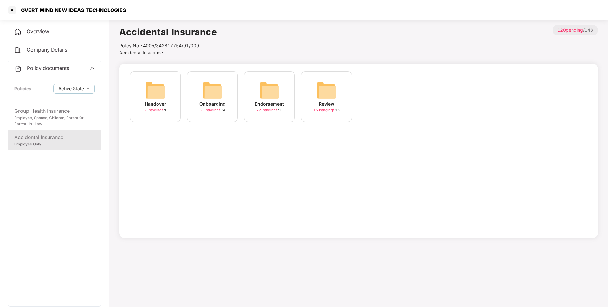
click at [277, 105] on div "Endorsement" at bounding box center [269, 103] width 29 height 7
click at [391, 107] on div "17 Pending / 20" at bounding box center [383, 109] width 26 height 5
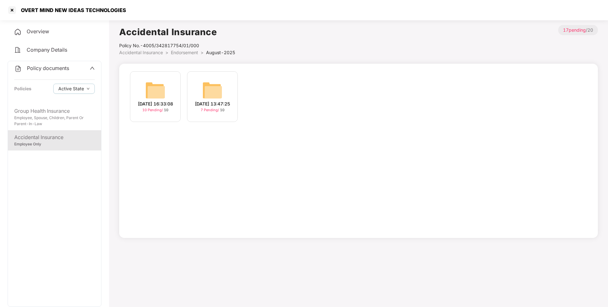
click at [168, 93] on div "26-Aug-2025 16:33:08 10 Pending / 10" at bounding box center [155, 96] width 51 height 51
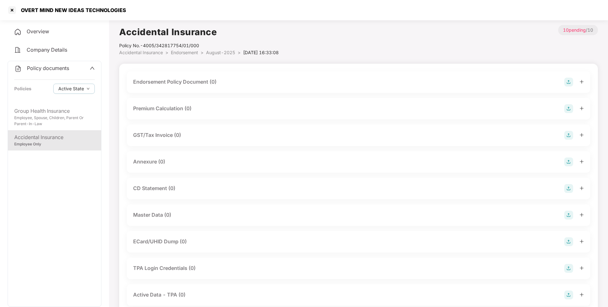
click at [568, 80] on img at bounding box center [568, 82] width 9 height 9
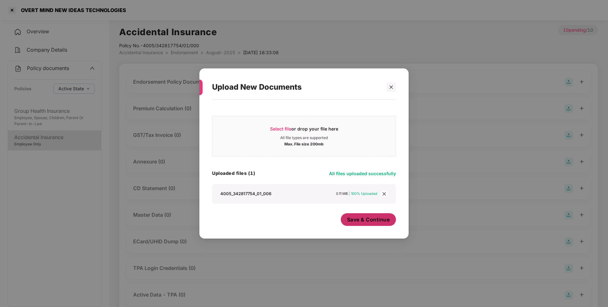
click at [362, 220] on span "Save & Continue" at bounding box center [368, 219] width 43 height 7
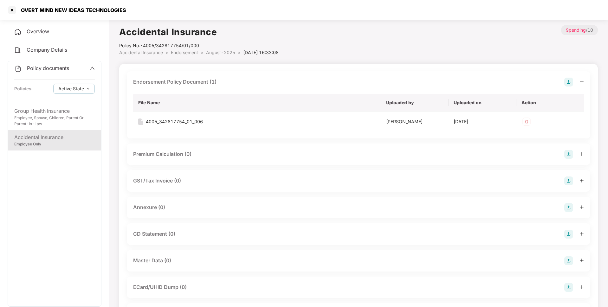
scroll to position [19, 0]
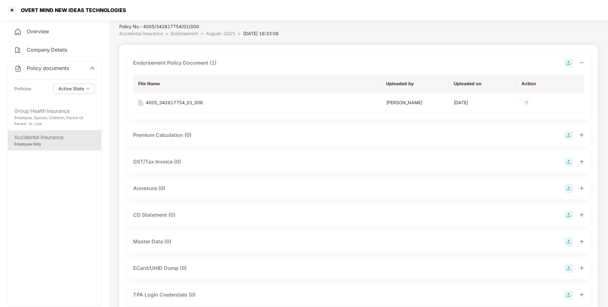
click at [567, 184] on div "Annexure (0)" at bounding box center [358, 189] width 463 height 22
click at [569, 191] on img at bounding box center [568, 188] width 9 height 9
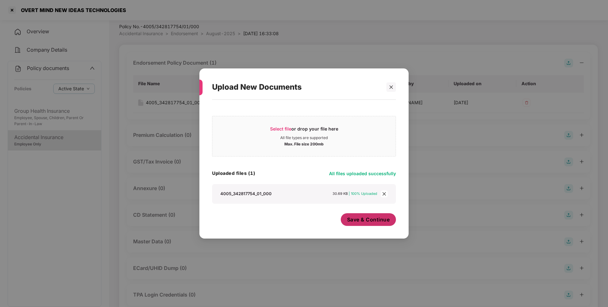
click at [356, 219] on span "Save & Continue" at bounding box center [368, 219] width 43 height 7
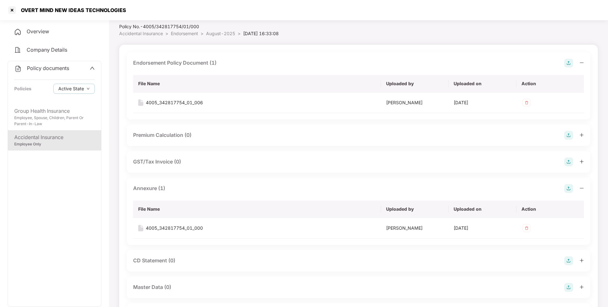
click at [567, 287] on img at bounding box center [568, 287] width 9 height 9
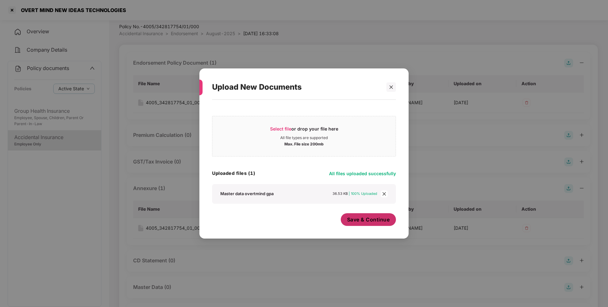
click at [351, 219] on span "Save & Continue" at bounding box center [368, 219] width 43 height 7
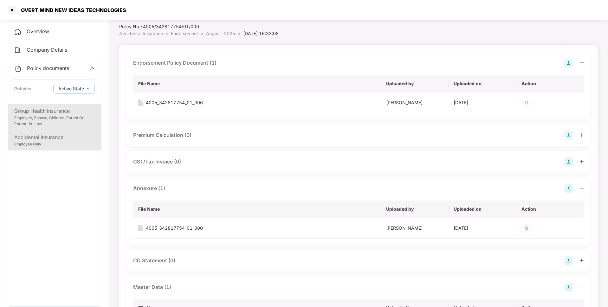
click at [65, 117] on div "Employee, Spouse, Children, Parent Or Parent-In-Law" at bounding box center [54, 121] width 80 height 12
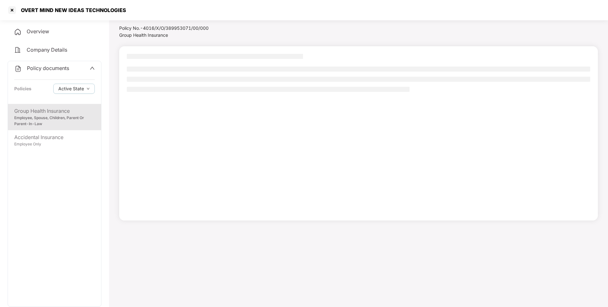
scroll to position [17, 0]
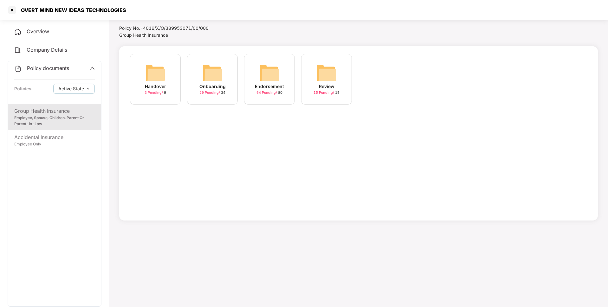
click at [271, 92] on span "64 Pending /" at bounding box center [267, 92] width 22 height 4
click at [333, 84] on div "July-2025" at bounding box center [326, 86] width 23 height 7
click at [191, 34] on span "Endorsement" at bounding box center [189, 34] width 27 height 5
click at [374, 86] on div "August-2025" at bounding box center [383, 86] width 30 height 7
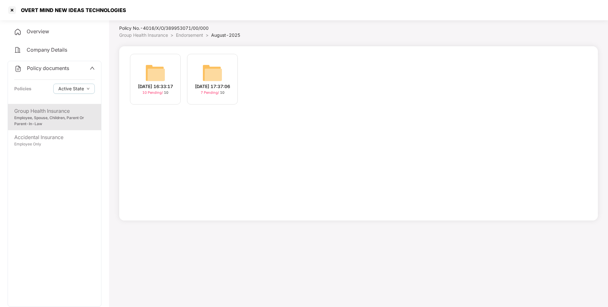
click at [150, 76] on img at bounding box center [155, 73] width 20 height 20
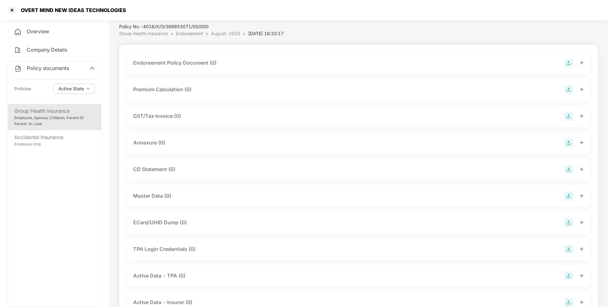
click at [571, 62] on img at bounding box center [568, 63] width 9 height 9
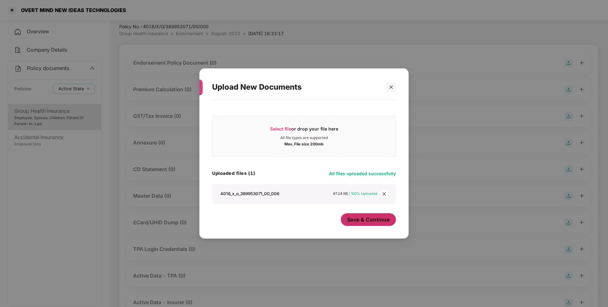
click at [362, 222] on span "Save & Continue" at bounding box center [368, 219] width 43 height 7
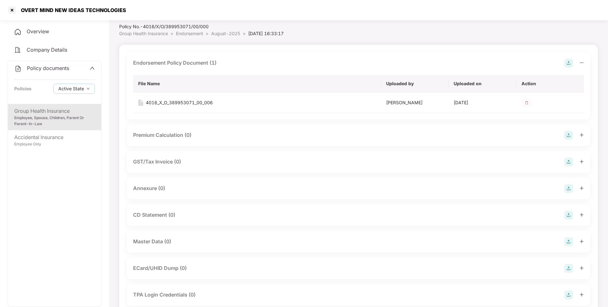
click at [568, 189] on img at bounding box center [568, 188] width 9 height 9
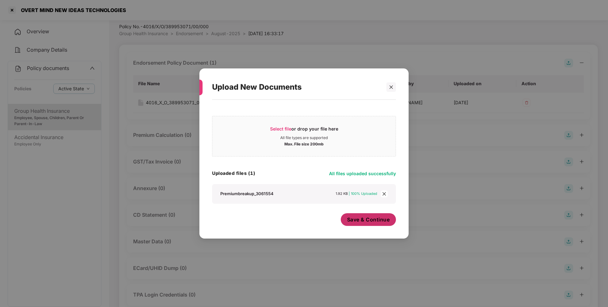
click at [358, 221] on span "Save & Continue" at bounding box center [368, 219] width 43 height 7
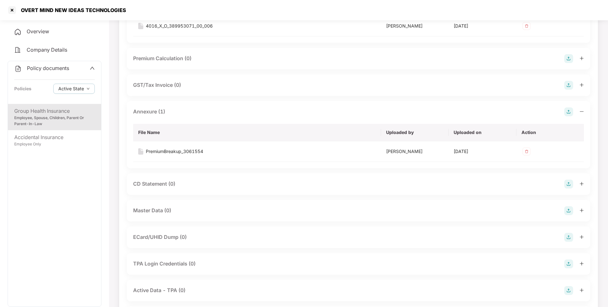
scroll to position [102, 0]
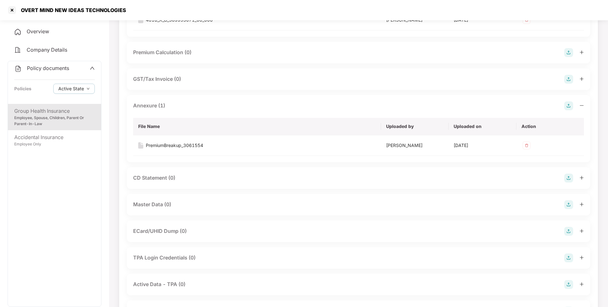
click at [565, 202] on img at bounding box center [568, 204] width 9 height 9
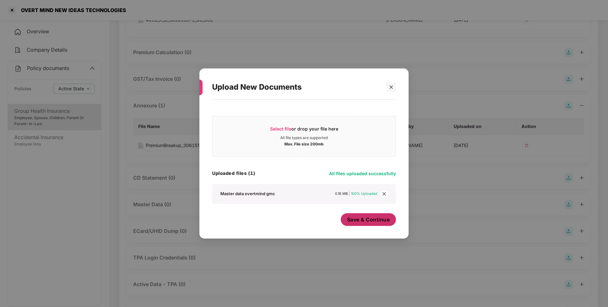
click at [377, 228] on div "Save & Continue" at bounding box center [368, 221] width 55 height 16
click at [377, 221] on span "Save & Continue" at bounding box center [368, 219] width 43 height 7
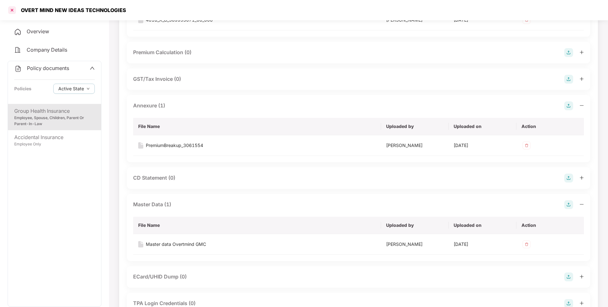
click at [11, 11] on div at bounding box center [12, 10] width 10 height 10
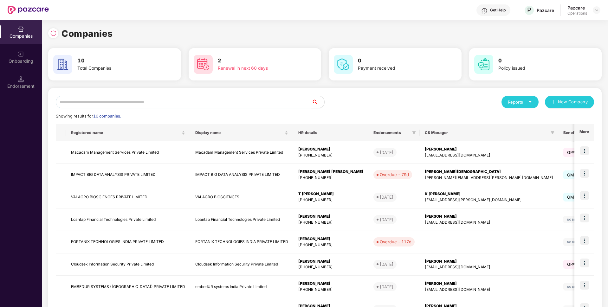
scroll to position [0, 0]
click at [163, 102] on input "text" at bounding box center [184, 102] width 256 height 13
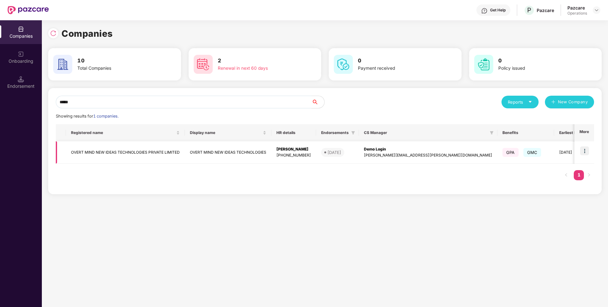
type input "*****"
click at [589, 152] on td at bounding box center [584, 152] width 20 height 22
click at [584, 151] on img at bounding box center [584, 150] width 9 height 9
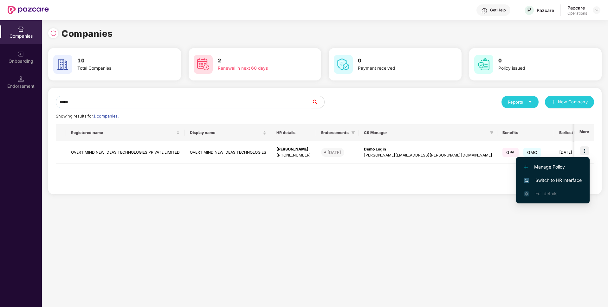
click at [553, 179] on span "Switch to HR interface" at bounding box center [553, 180] width 58 height 7
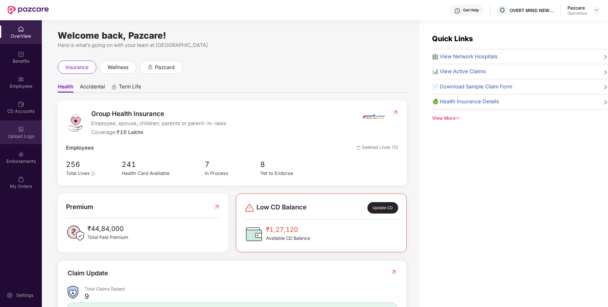
click at [14, 141] on div "Upload Logs" at bounding box center [21, 132] width 42 height 24
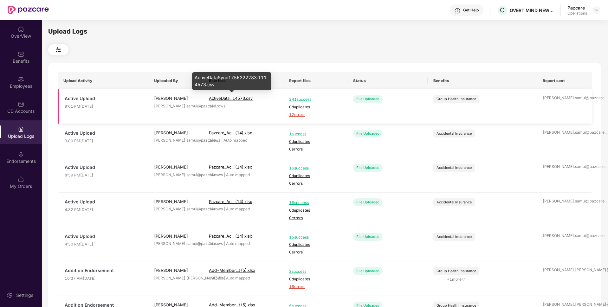
click at [243, 98] on span "ActiveData...14573.csv" at bounding box center [231, 98] width 44 height 5
click at [595, 21] on div "Upload Logs Upload Activity Uploaded By Raw files Report files Status Benefits …" at bounding box center [324, 162] width 565 height 285
click at [597, 8] on img at bounding box center [596, 10] width 5 height 5
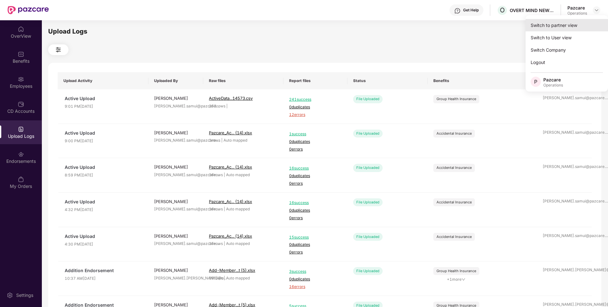
click at [572, 26] on div "Switch to partner view" at bounding box center [566, 25] width 82 height 12
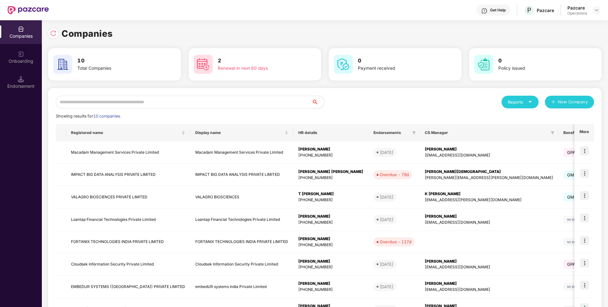
click at [310, 97] on input "text" at bounding box center [184, 102] width 256 height 13
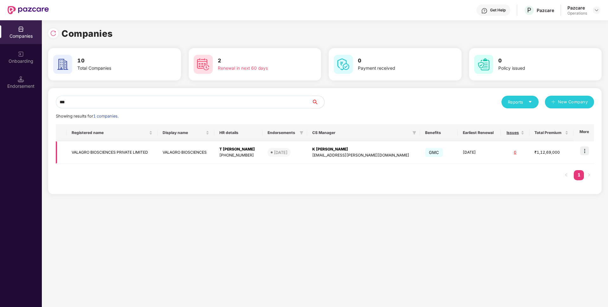
scroll to position [0, 1]
type input "***"
click at [543, 228] on div "Companies 10 Total Companies 2 Renewal in next 60 days 0 Payment received 0 Pol…" at bounding box center [325, 163] width 566 height 287
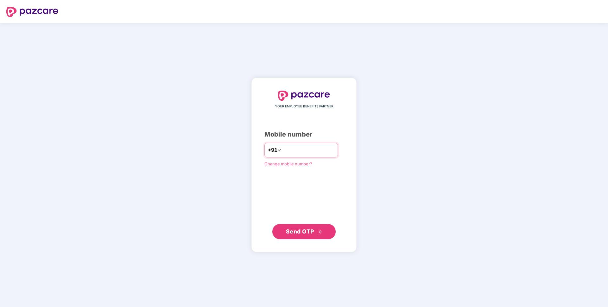
type input "**********"
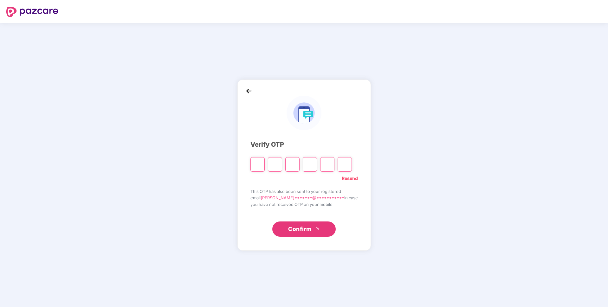
paste input "*"
type input "*"
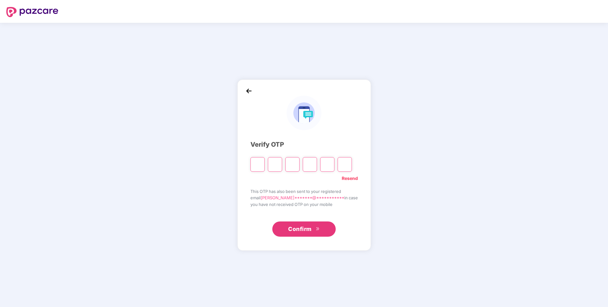
type input "*"
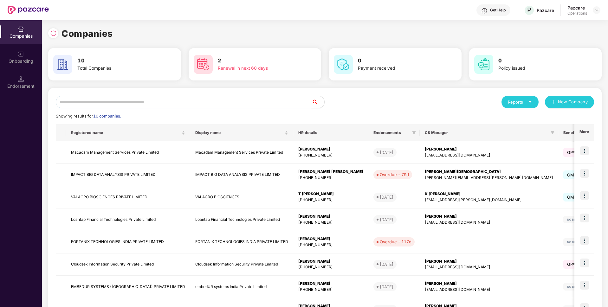
click at [255, 107] on input "text" at bounding box center [184, 102] width 256 height 13
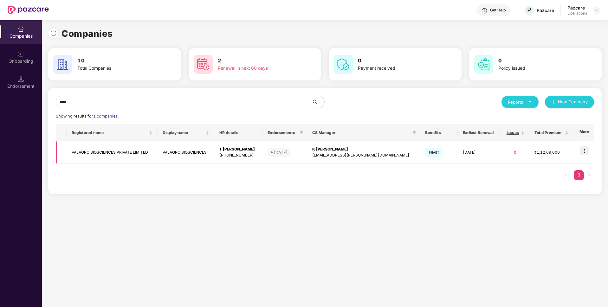
type input "****"
click at [584, 152] on img at bounding box center [584, 150] width 9 height 9
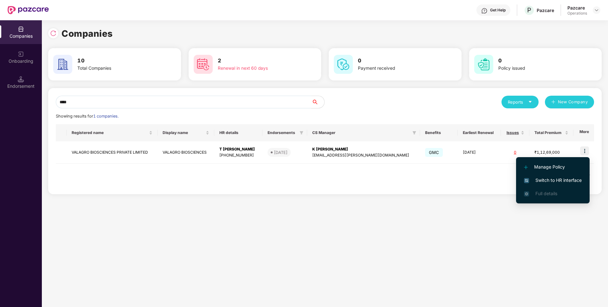
click at [538, 179] on span "Switch to HR interface" at bounding box center [553, 180] width 58 height 7
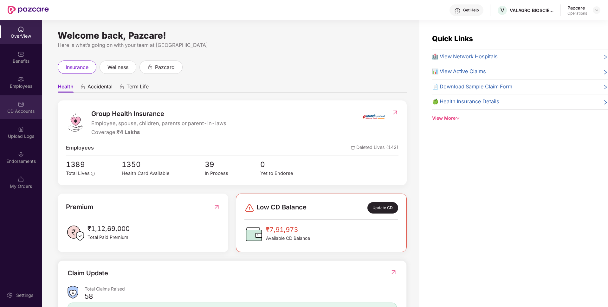
click at [15, 105] on div "CD Accounts" at bounding box center [21, 107] width 42 height 24
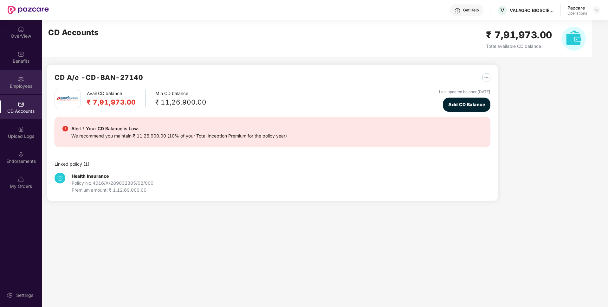
click at [31, 86] on div "Employees" at bounding box center [21, 86] width 42 height 6
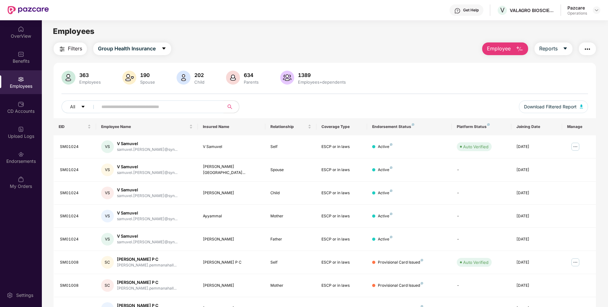
click at [72, 48] on span "Filters" at bounding box center [75, 49] width 14 height 8
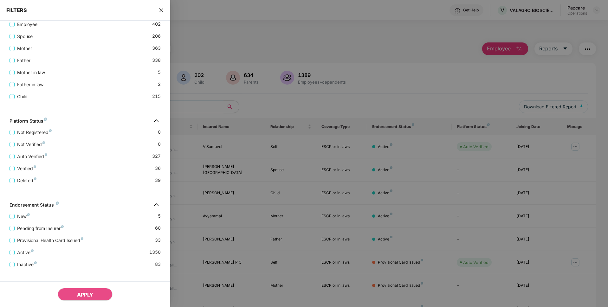
scroll to position [142, 0]
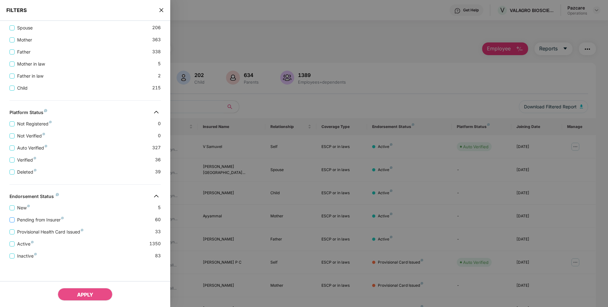
click at [48, 220] on span "Pending from Insurer" at bounding box center [41, 219] width 52 height 7
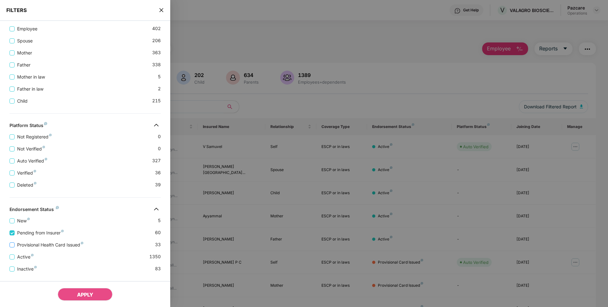
click at [37, 243] on span "Provisional Health Card Issued" at bounding box center [50, 244] width 71 height 7
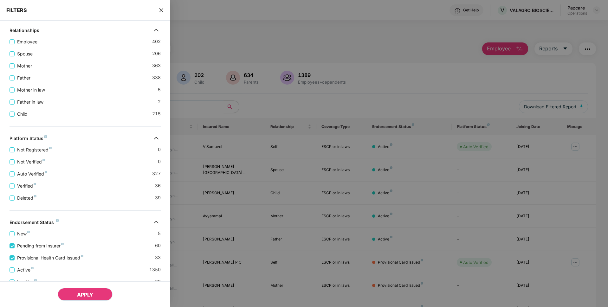
click at [76, 295] on button "APPLY" at bounding box center [85, 294] width 55 height 13
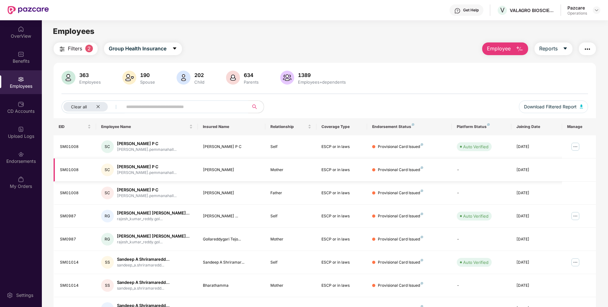
scroll to position [82, 0]
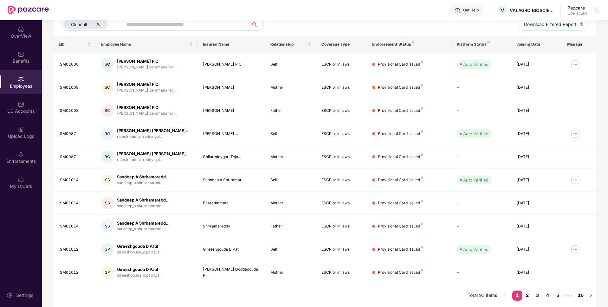
click at [525, 292] on link "2" at bounding box center [527, 295] width 10 height 10
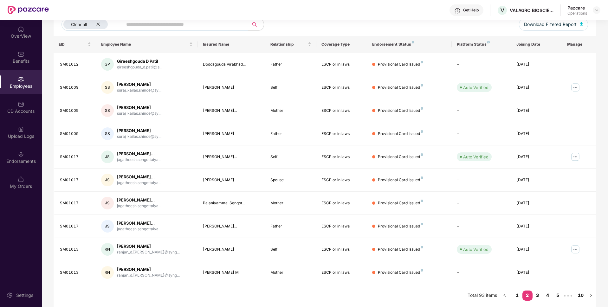
click at [536, 294] on link "3" at bounding box center [537, 295] width 10 height 10
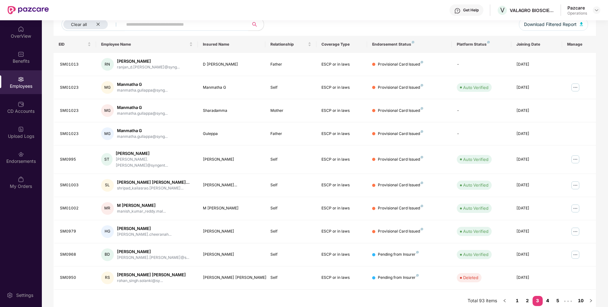
click at [545, 296] on link "4" at bounding box center [547, 301] width 10 height 10
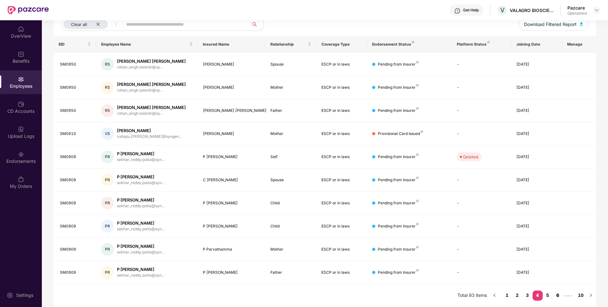
click at [554, 295] on link "6" at bounding box center [557, 295] width 10 height 10
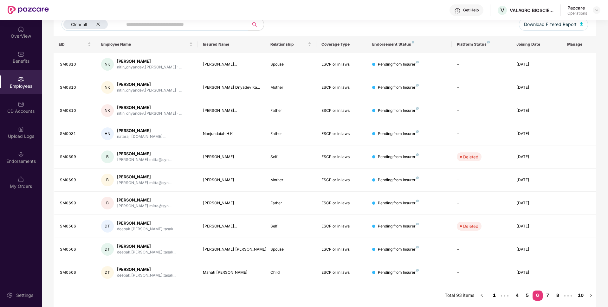
click at [497, 293] on link "1" at bounding box center [494, 295] width 10 height 10
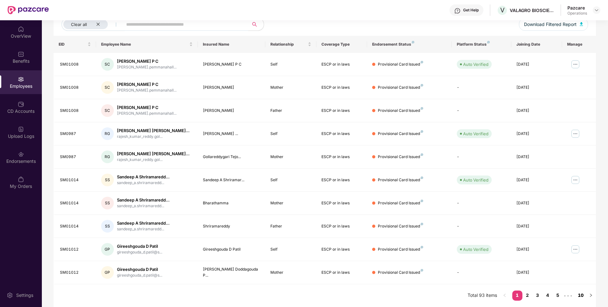
click at [582, 297] on link "10" at bounding box center [580, 295] width 10 height 10
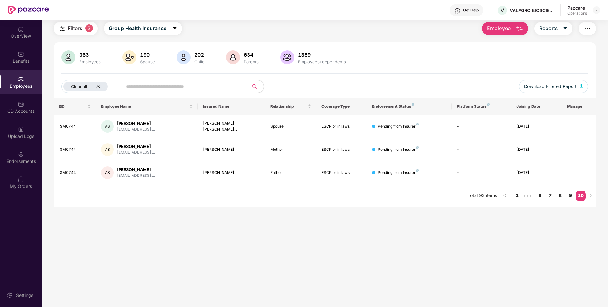
scroll to position [20, 0]
click at [514, 194] on link "1" at bounding box center [517, 196] width 10 height 10
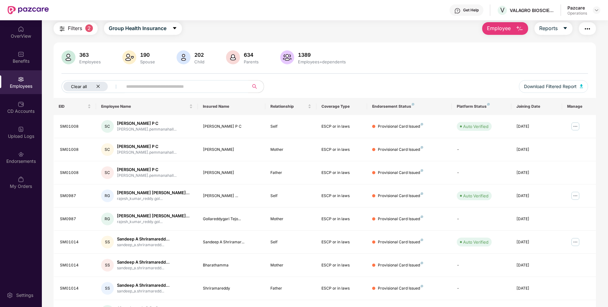
click at [99, 85] on icon "close" at bounding box center [98, 86] width 4 height 4
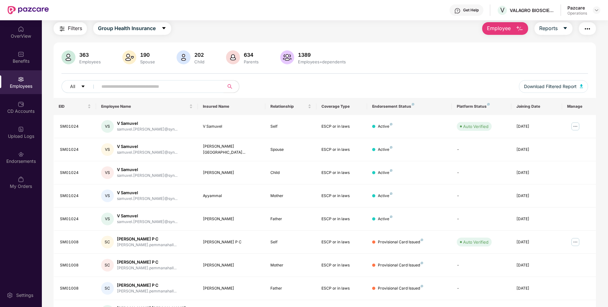
click at [80, 25] on span "Filters" at bounding box center [75, 28] width 14 height 8
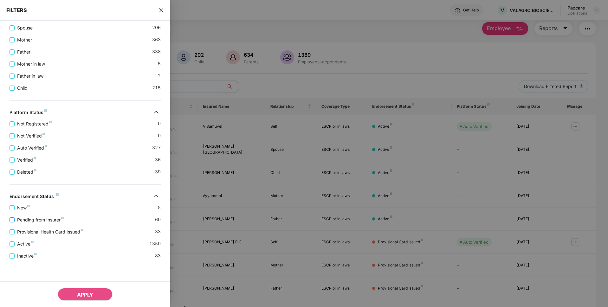
click at [35, 219] on span "Pending from Insurer" at bounding box center [41, 219] width 52 height 7
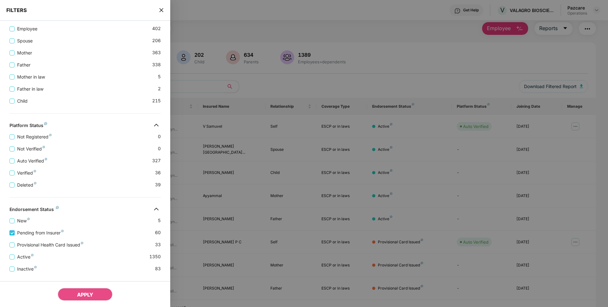
click at [34, 231] on span "Pending from Insurer" at bounding box center [41, 232] width 52 height 7
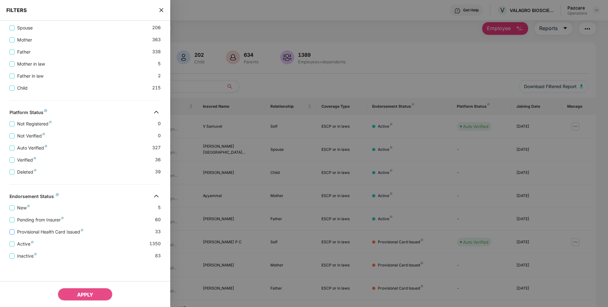
click at [31, 233] on span "Provisional Health Card Issued" at bounding box center [50, 231] width 71 height 7
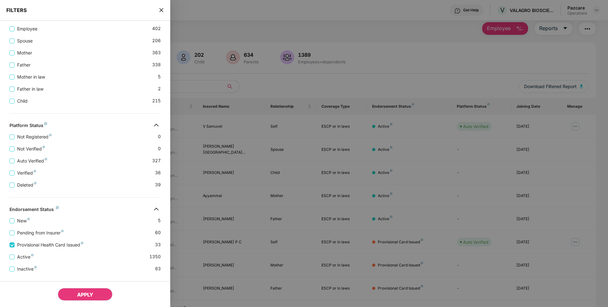
click at [79, 295] on span "APPLY" at bounding box center [85, 294] width 16 height 6
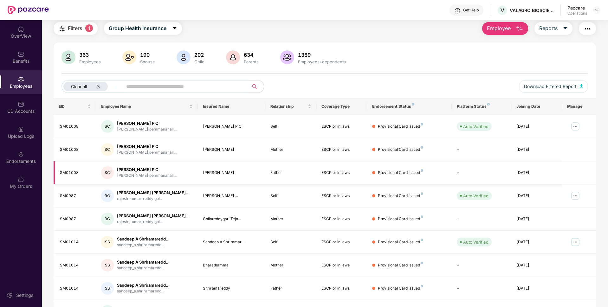
scroll to position [82, 0]
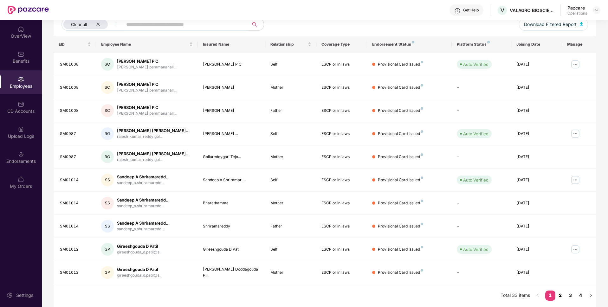
click at [563, 297] on link "2" at bounding box center [560, 295] width 10 height 10
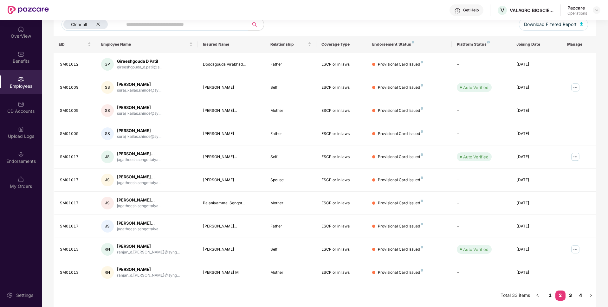
click at [571, 294] on link "3" at bounding box center [570, 295] width 10 height 10
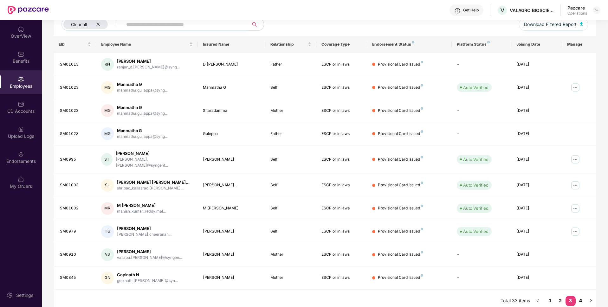
click at [583, 296] on link "4" at bounding box center [580, 301] width 10 height 10
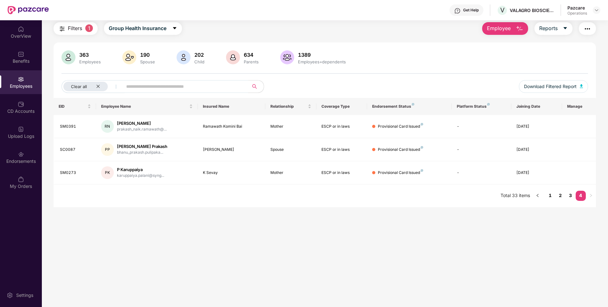
scroll to position [0, 0]
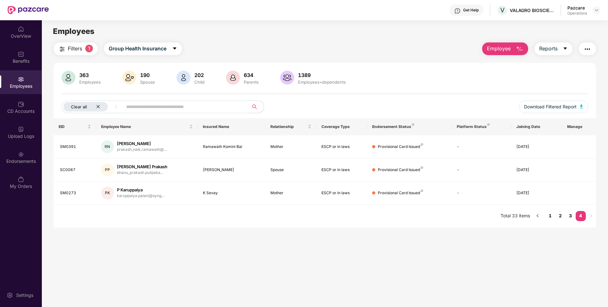
click at [97, 102] on div "Clear all" at bounding box center [85, 107] width 44 height 10
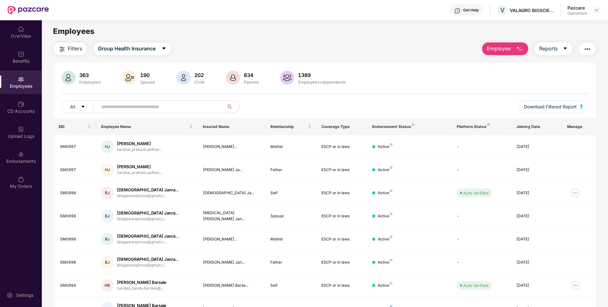
click at [586, 51] on img "button" at bounding box center [587, 49] width 8 height 8
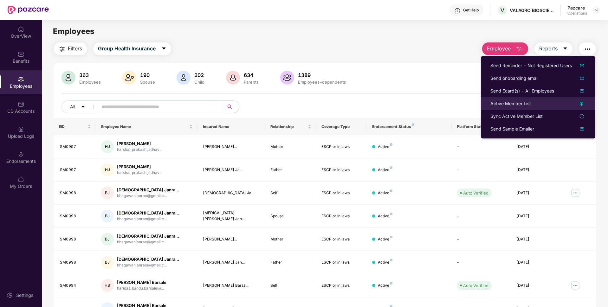
click at [512, 105] on div "Active Member List" at bounding box center [510, 103] width 41 height 7
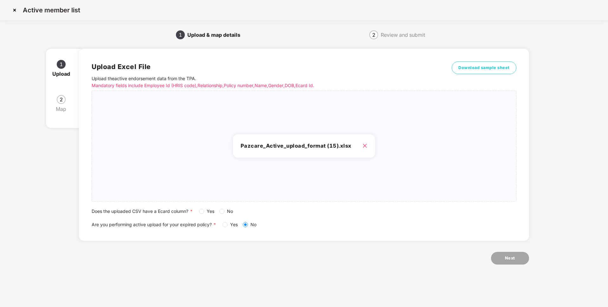
click at [205, 210] on span "Yes" at bounding box center [210, 211] width 13 height 7
click at [514, 252] on div "Upload Excel File Upload the active endorsement data from the TPA . Mandatory f…" at bounding box center [304, 160] width 450 height 240
click at [511, 256] on span "Next" at bounding box center [510, 258] width 10 height 6
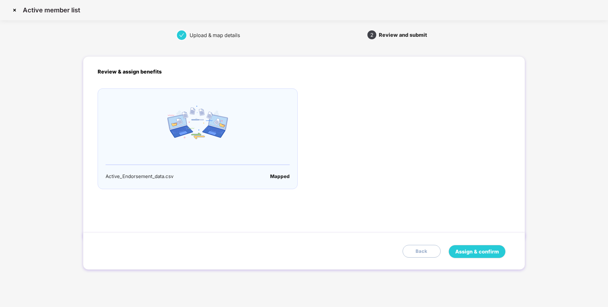
click at [467, 244] on div "Assign & confirm Back" at bounding box center [303, 251] width 441 height 37
click at [471, 252] on span "Assign & confirm" at bounding box center [477, 252] width 44 height 8
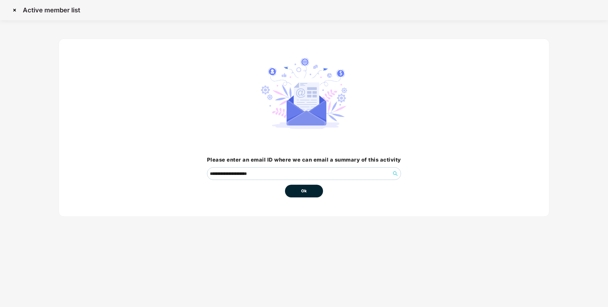
click at [311, 190] on button "Ok" at bounding box center [304, 191] width 38 height 13
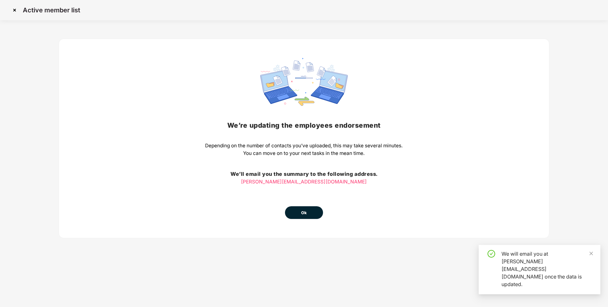
click at [303, 212] on span "Ok" at bounding box center [304, 213] width 6 height 6
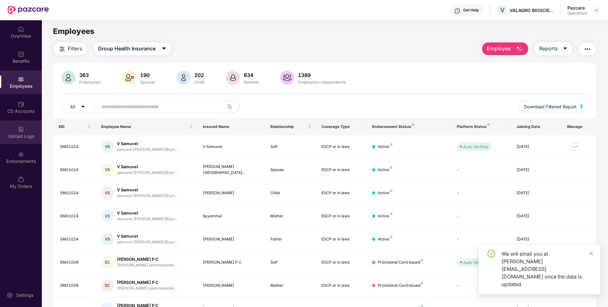
click at [21, 126] on img at bounding box center [21, 129] width 6 height 6
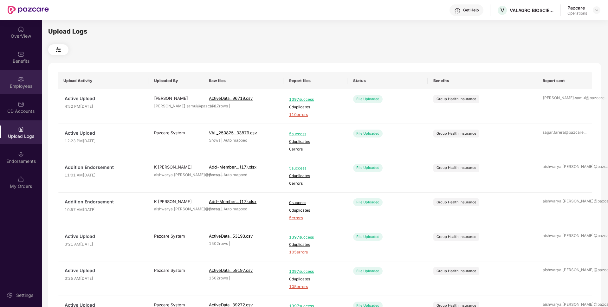
click at [20, 85] on div "Employees" at bounding box center [21, 86] width 42 height 6
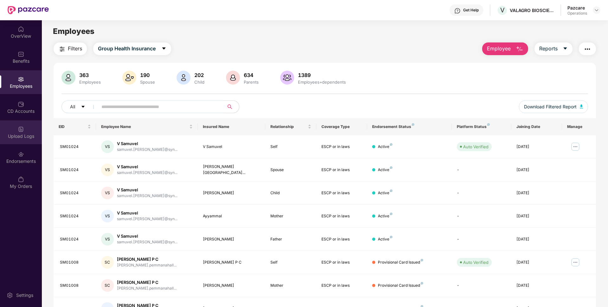
click at [29, 136] on div "Upload Logs" at bounding box center [21, 136] width 42 height 6
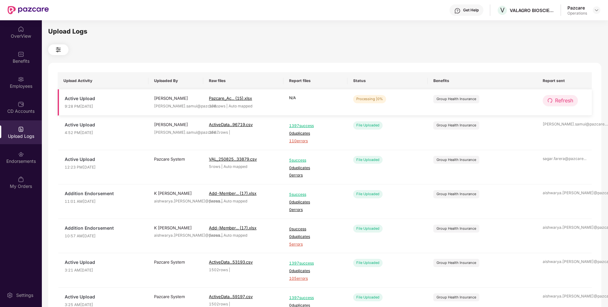
click at [556, 97] on span "Refresh" at bounding box center [564, 101] width 18 height 8
click at [593, 9] on div at bounding box center [596, 10] width 8 height 8
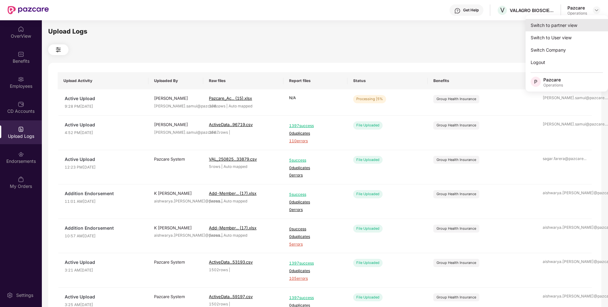
click at [582, 21] on div "Switch to partner view" at bounding box center [566, 25] width 82 height 12
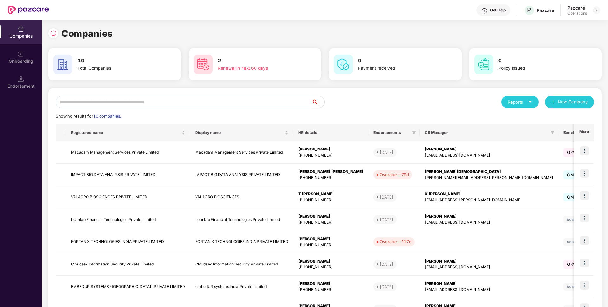
click at [241, 104] on input "text" at bounding box center [184, 102] width 256 height 13
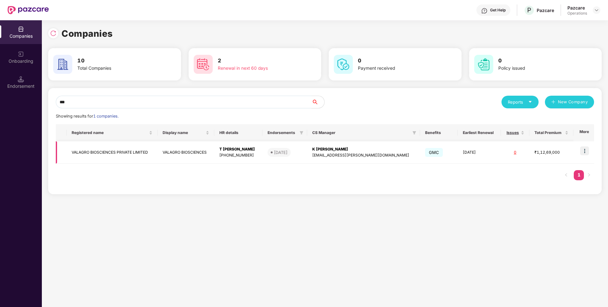
type input "***"
click at [118, 158] on td "VALAGRO BIOSCIENCES PRIVATE LIMITED" at bounding box center [112, 152] width 91 height 22
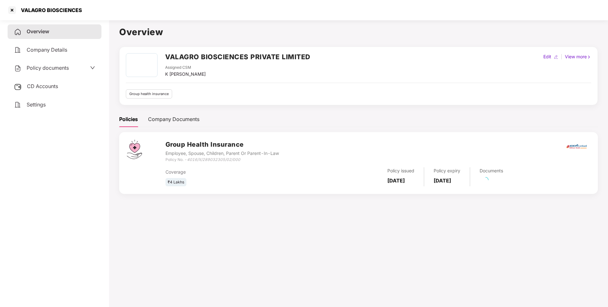
click at [68, 67] on span "Policy documents" at bounding box center [48, 68] width 42 height 6
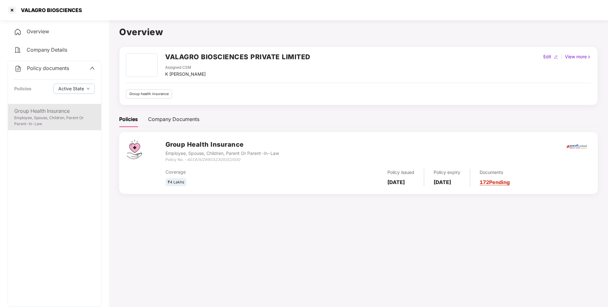
click at [53, 105] on div "Group Health Insurance Employee, Spouse, Children, Parent Or Parent-In-Law" at bounding box center [54, 117] width 93 height 26
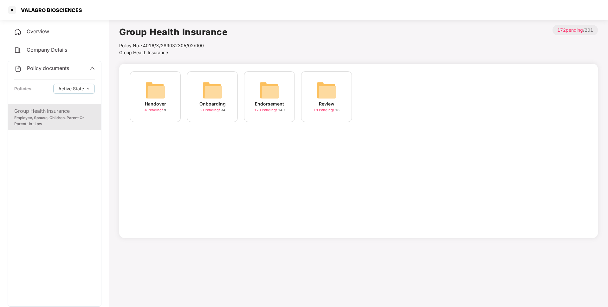
click at [269, 99] on img at bounding box center [269, 90] width 20 height 20
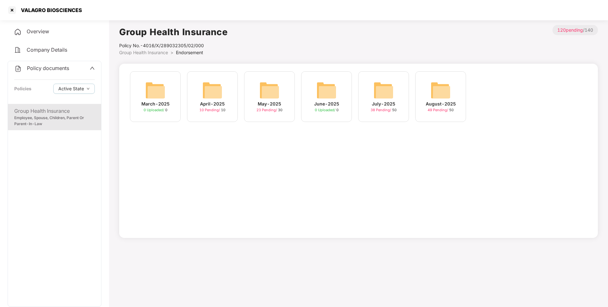
click at [447, 89] on img at bounding box center [440, 90] width 20 height 20
click at [373, 87] on div "[DATE] 17:17:53 10 Pending / 10" at bounding box center [383, 96] width 51 height 51
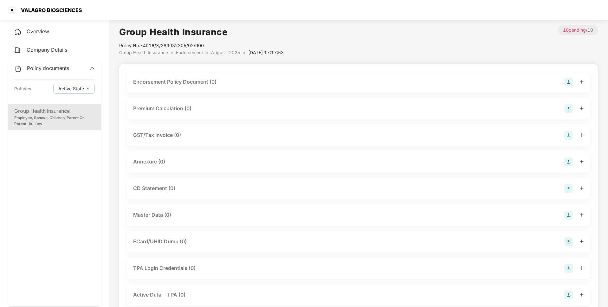
click at [228, 54] on span "August-2025" at bounding box center [225, 52] width 29 height 5
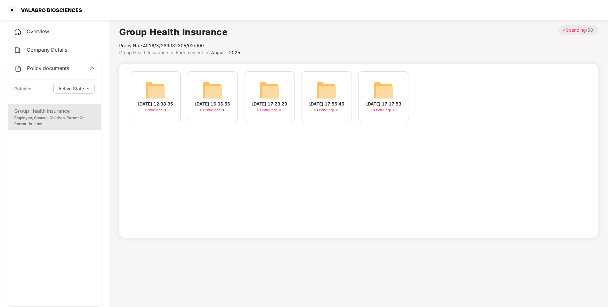
click at [195, 53] on span "Endorsement" at bounding box center [189, 52] width 27 height 5
click at [376, 97] on img at bounding box center [383, 90] width 20 height 20
click at [188, 54] on span "Endorsement" at bounding box center [189, 52] width 27 height 5
click at [222, 91] on img at bounding box center [212, 90] width 20 height 20
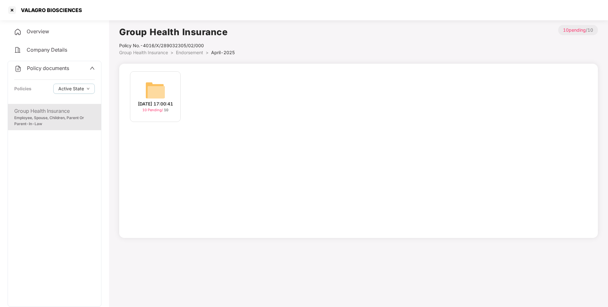
click at [185, 50] on span "Endorsement" at bounding box center [189, 52] width 27 height 5
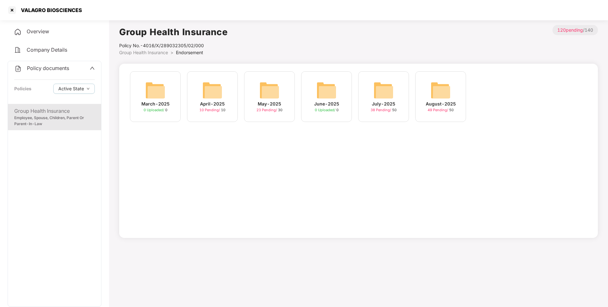
click at [257, 89] on div "May-2025 23 Pending / 30" at bounding box center [269, 96] width 51 height 51
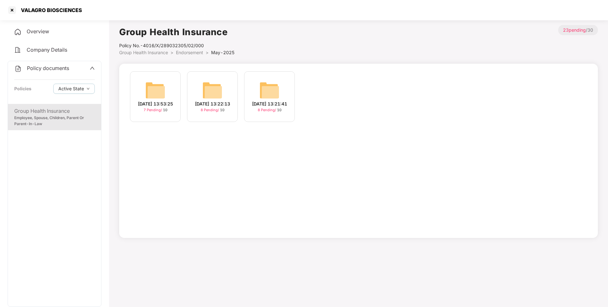
click at [193, 55] on li "Endorsement >" at bounding box center [193, 52] width 35 height 7
click at [190, 53] on span "Endorsement" at bounding box center [189, 52] width 27 height 5
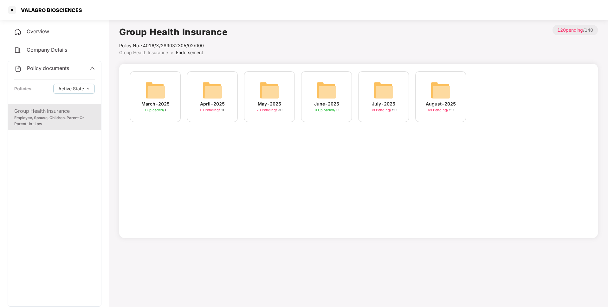
click at [212, 105] on div "April-2025" at bounding box center [212, 103] width 25 height 7
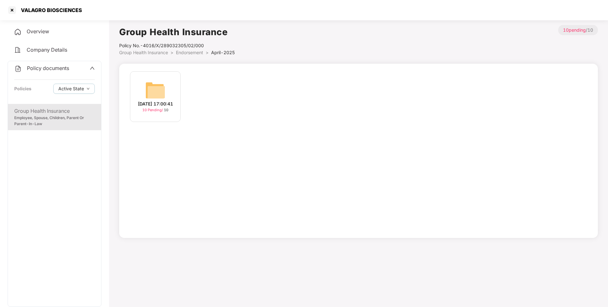
click at [161, 91] on img at bounding box center [155, 90] width 20 height 20
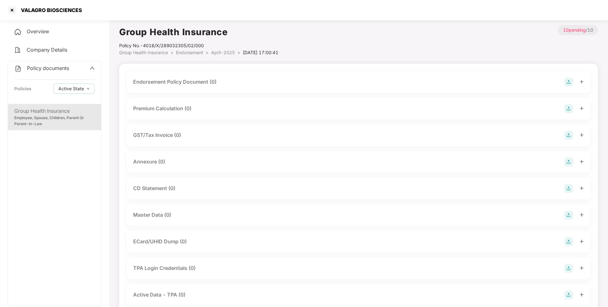
click at [568, 82] on img at bounding box center [568, 82] width 9 height 9
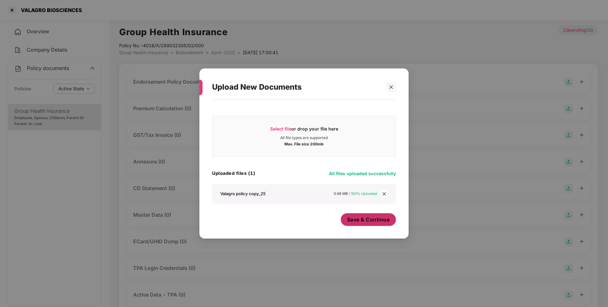
click at [357, 221] on span "Save & Continue" at bounding box center [368, 219] width 43 height 7
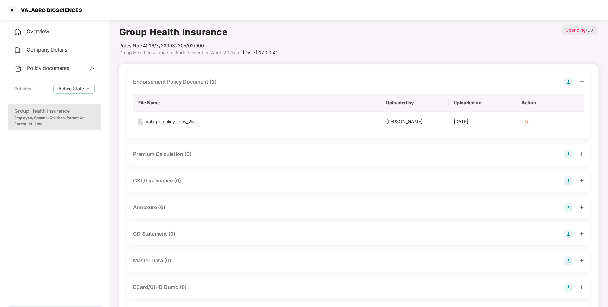
click at [568, 209] on img at bounding box center [568, 207] width 9 height 9
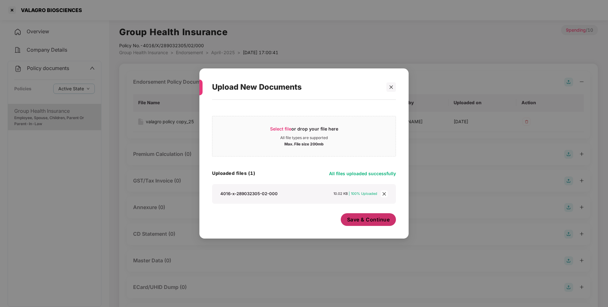
click at [376, 219] on span "Save & Continue" at bounding box center [368, 219] width 43 height 7
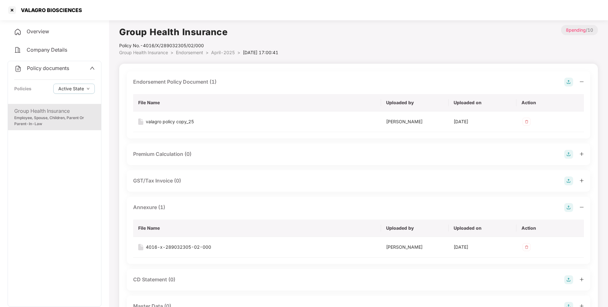
click at [196, 55] on span "Endorsement" at bounding box center [189, 52] width 27 height 5
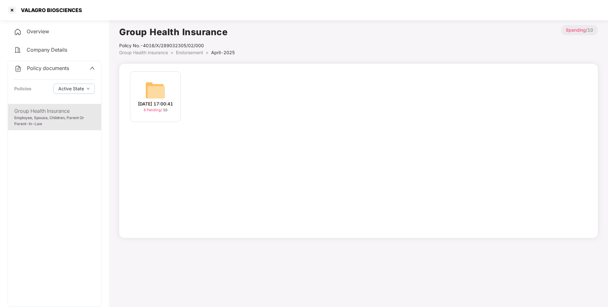
click at [189, 52] on span "Endorsement" at bounding box center [189, 52] width 27 height 5
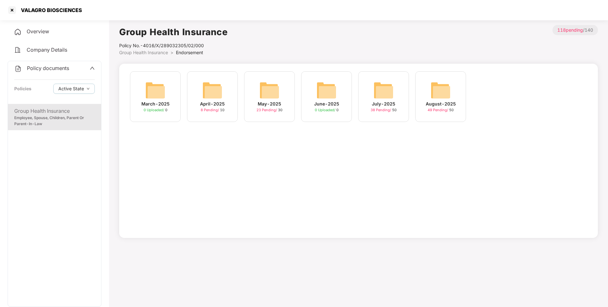
click at [267, 95] on img at bounding box center [269, 90] width 20 height 20
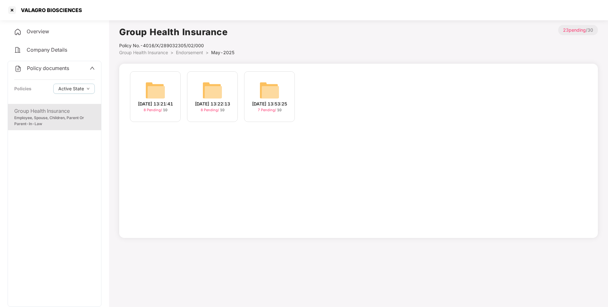
click at [191, 54] on span "Endorsement" at bounding box center [189, 52] width 27 height 5
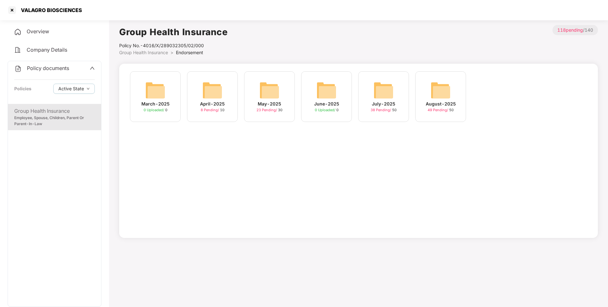
click at [379, 82] on img at bounding box center [383, 90] width 20 height 20
click at [194, 53] on span "Endorsement" at bounding box center [189, 52] width 27 height 5
click at [440, 101] on div "August-2025" at bounding box center [440, 103] width 30 height 7
click at [325, 91] on img at bounding box center [326, 90] width 20 height 20
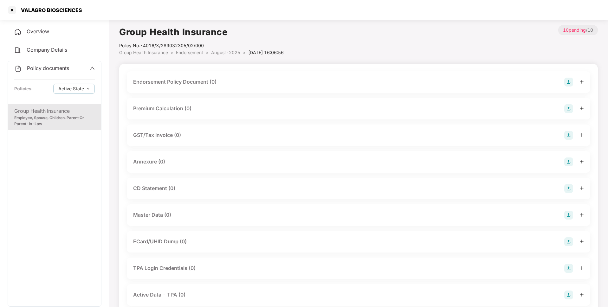
click at [569, 83] on img at bounding box center [568, 82] width 9 height 9
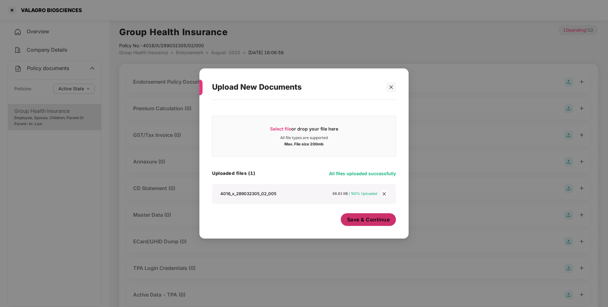
click at [370, 224] on button "Save & Continue" at bounding box center [368, 219] width 55 height 13
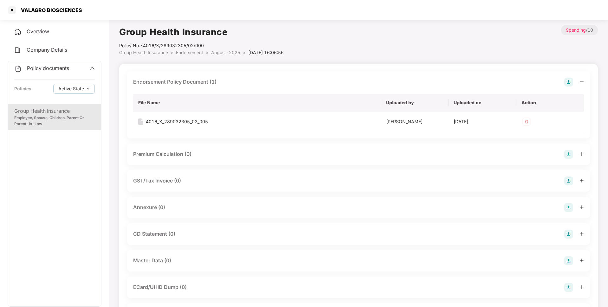
click at [567, 205] on img at bounding box center [568, 207] width 9 height 9
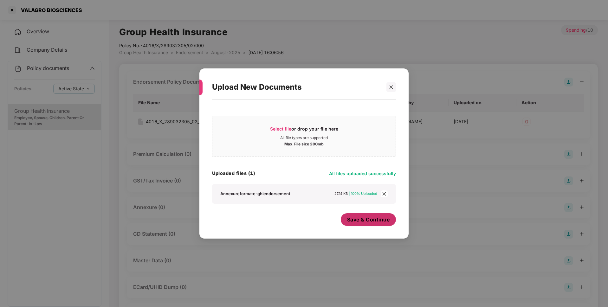
click at [369, 222] on span "Save & Continue" at bounding box center [368, 219] width 43 height 7
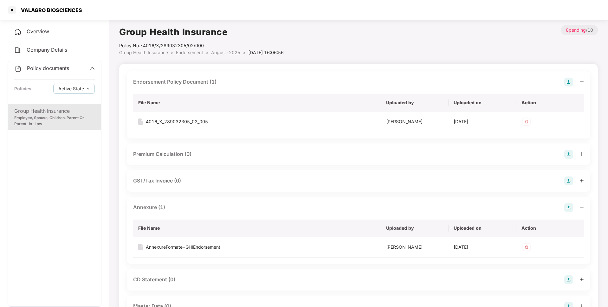
click at [233, 53] on span "August-2025" at bounding box center [225, 52] width 29 height 5
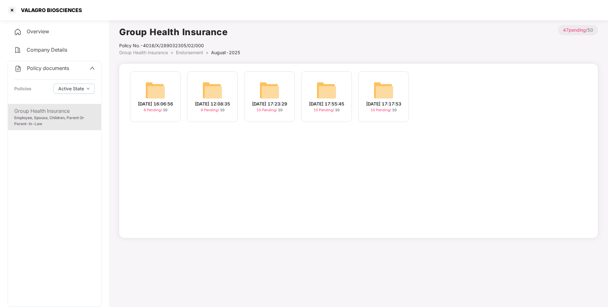
click at [287, 100] on div "[DATE] 17:23:29" at bounding box center [269, 103] width 35 height 7
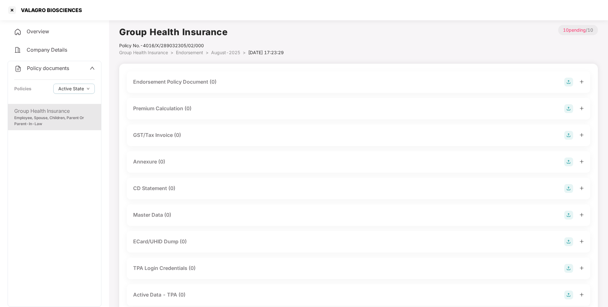
click at [569, 80] on img at bounding box center [568, 82] width 9 height 9
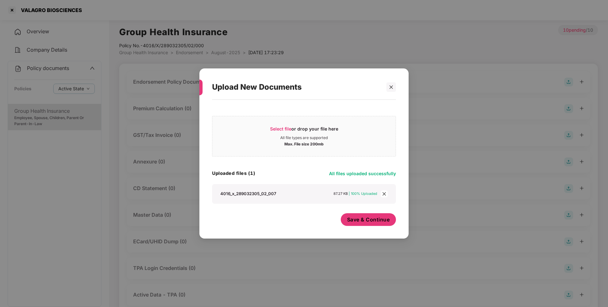
click at [367, 214] on button "Save & Continue" at bounding box center [368, 219] width 55 height 13
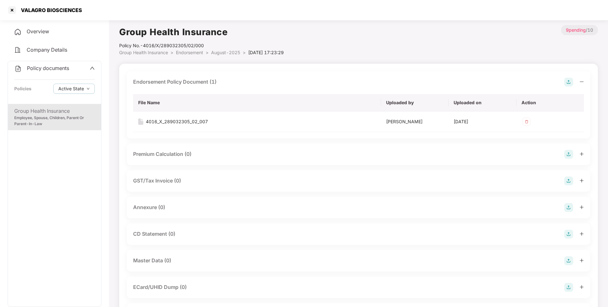
click at [567, 207] on img at bounding box center [568, 207] width 9 height 9
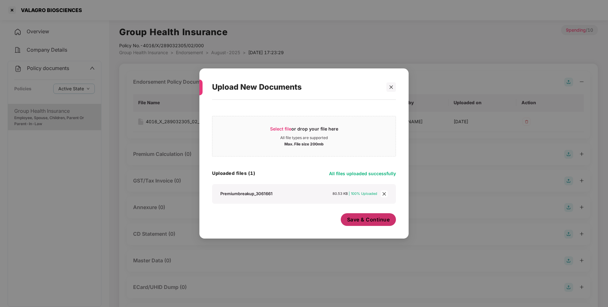
click at [361, 221] on span "Save & Continue" at bounding box center [368, 219] width 43 height 7
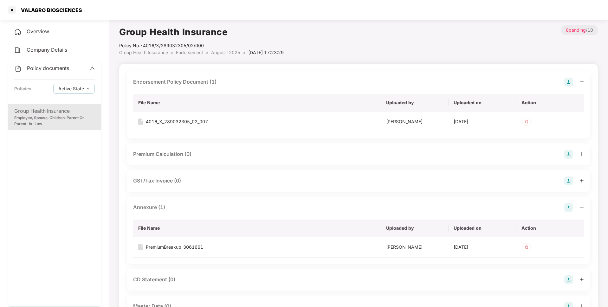
click at [230, 54] on span "August-2025" at bounding box center [225, 52] width 29 height 5
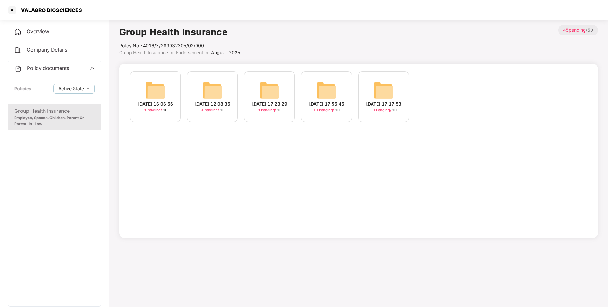
click at [221, 91] on img at bounding box center [212, 90] width 20 height 20
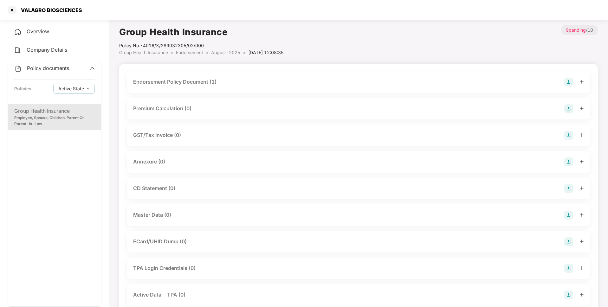
click at [569, 161] on img at bounding box center [568, 161] width 9 height 9
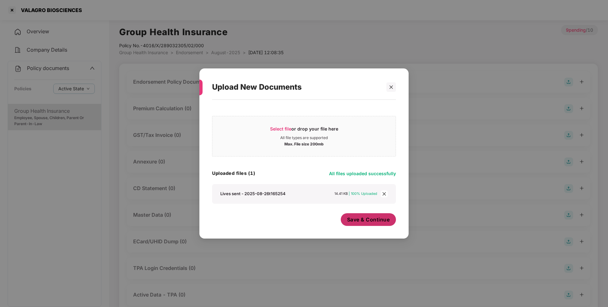
click at [365, 219] on span "Save & Continue" at bounding box center [368, 219] width 43 height 7
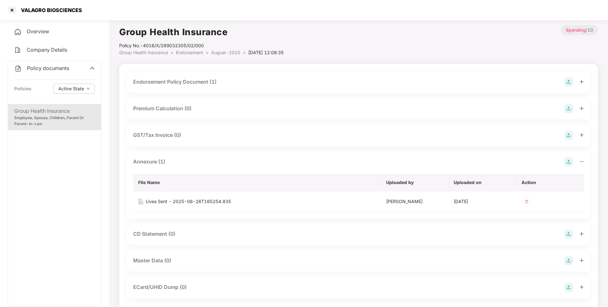
click at [210, 51] on li "Endorsement >" at bounding box center [193, 52] width 35 height 7
click at [221, 54] on span "August-2025" at bounding box center [225, 52] width 29 height 5
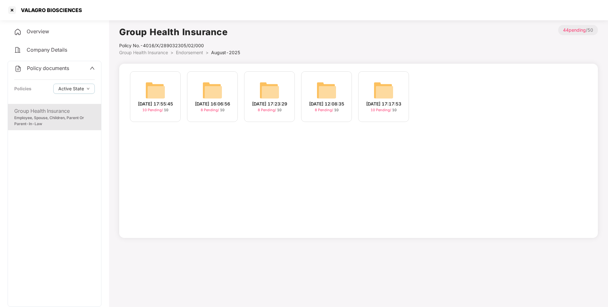
click at [162, 90] on img at bounding box center [155, 90] width 20 height 20
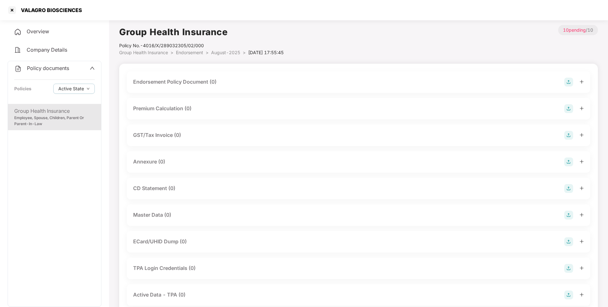
click at [568, 82] on img at bounding box center [568, 82] width 9 height 9
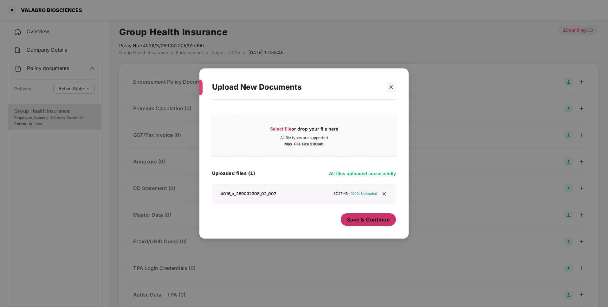
click at [354, 222] on span "Save & Continue" at bounding box center [368, 219] width 43 height 7
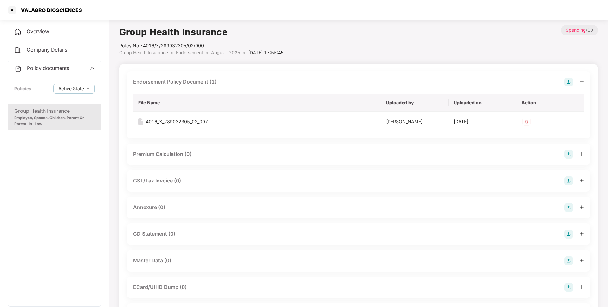
click at [566, 209] on img at bounding box center [568, 207] width 9 height 9
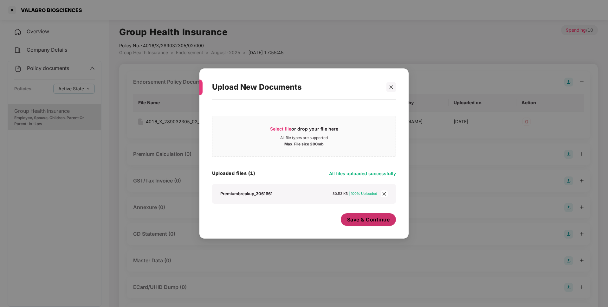
click at [366, 219] on span "Save & Continue" at bounding box center [368, 219] width 43 height 7
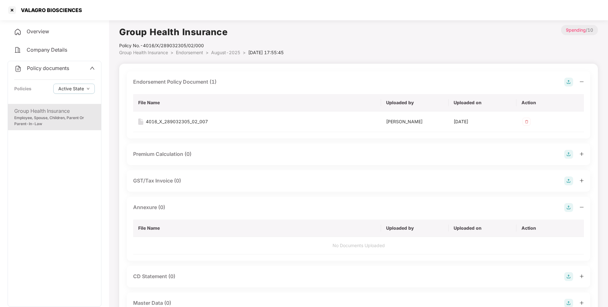
click at [222, 50] on span "August-2025" at bounding box center [225, 52] width 29 height 5
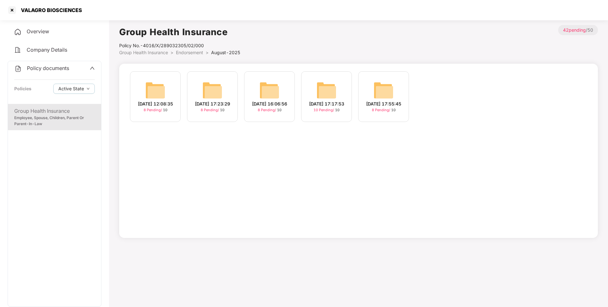
click at [314, 95] on div "[DATE] 17:17:53 10 Pending / 10" at bounding box center [326, 96] width 51 height 51
click at [265, 86] on img at bounding box center [269, 90] width 20 height 20
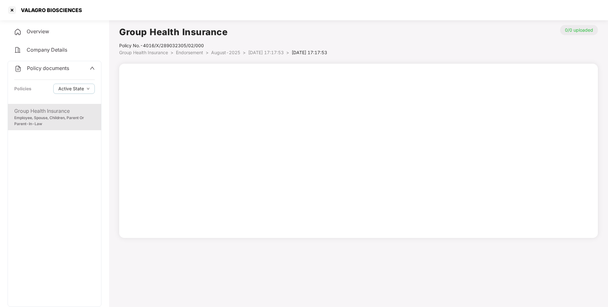
click at [266, 53] on span "[DATE] 17:17:53" at bounding box center [265, 52] width 35 height 5
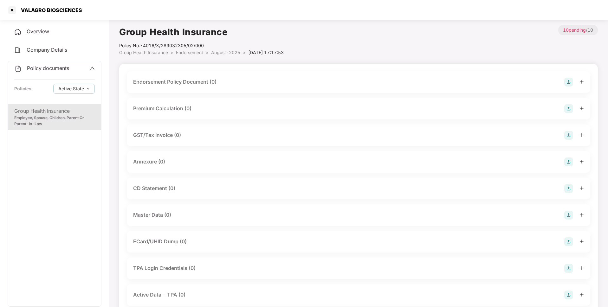
click at [566, 84] on img at bounding box center [568, 82] width 9 height 9
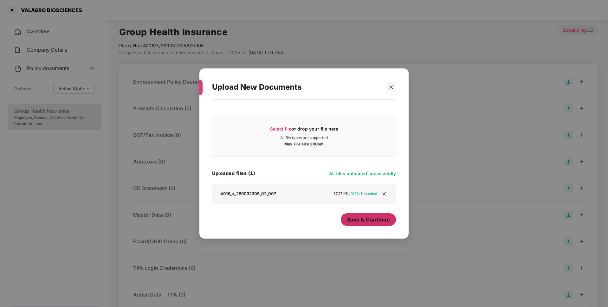
click at [378, 219] on span "Save & Continue" at bounding box center [368, 219] width 43 height 7
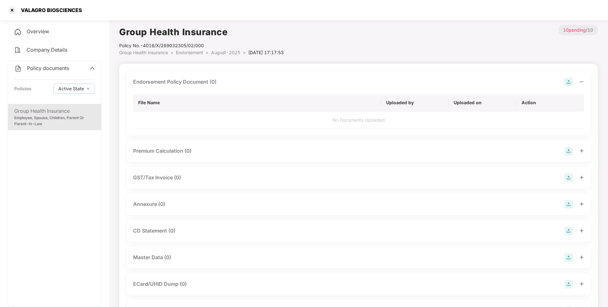
click at [567, 204] on img at bounding box center [568, 204] width 9 height 9
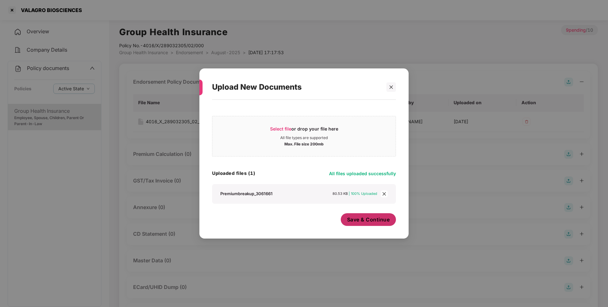
click at [363, 219] on span "Save & Continue" at bounding box center [368, 219] width 43 height 7
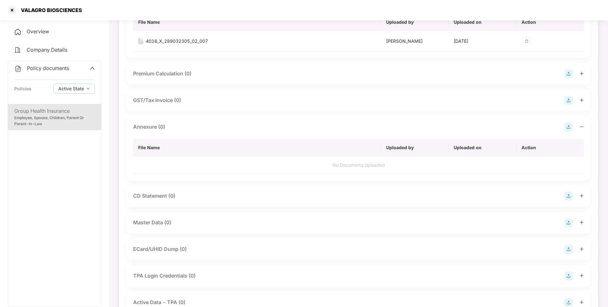
scroll to position [81, 0]
click at [570, 220] on div "Master Data (0)" at bounding box center [358, 223] width 463 height 22
click at [566, 226] on img at bounding box center [568, 225] width 9 height 9
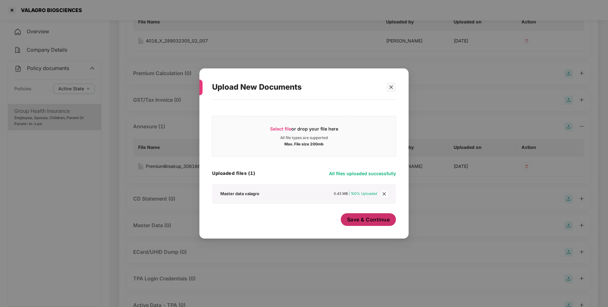
click at [373, 219] on span "Save & Continue" at bounding box center [368, 219] width 43 height 7
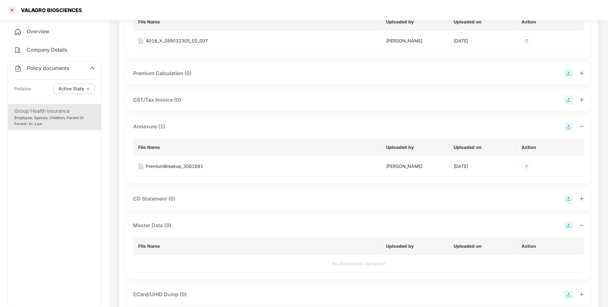
click at [12, 9] on div at bounding box center [12, 10] width 10 height 10
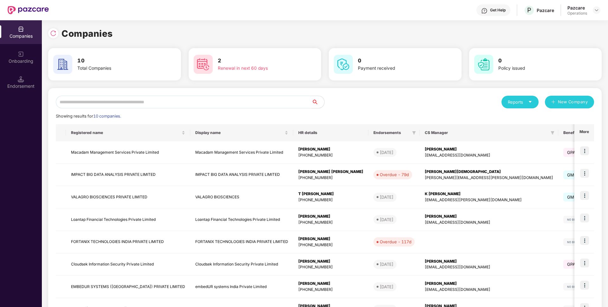
scroll to position [0, 0]
click at [131, 99] on input "text" at bounding box center [184, 102] width 256 height 13
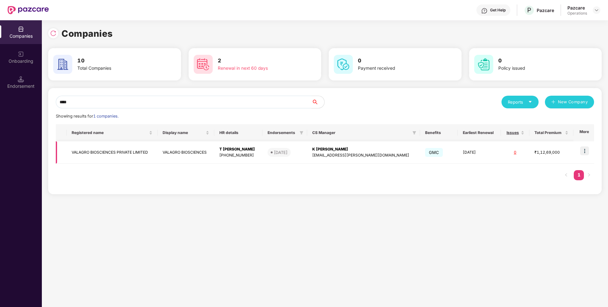
type input "****"
click at [584, 147] on img at bounding box center [584, 150] width 9 height 9
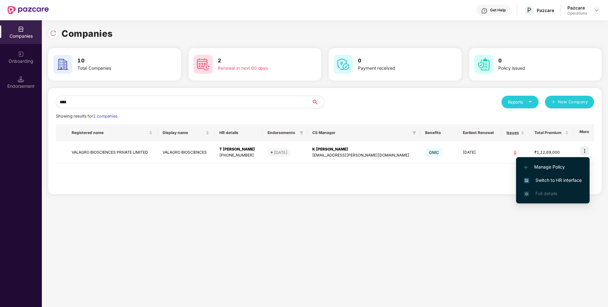
click at [552, 178] on span "Switch to HR interface" at bounding box center [553, 180] width 58 height 7
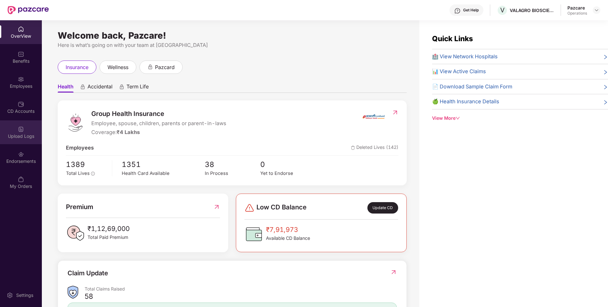
click at [23, 137] on div "Upload Logs" at bounding box center [21, 136] width 42 height 6
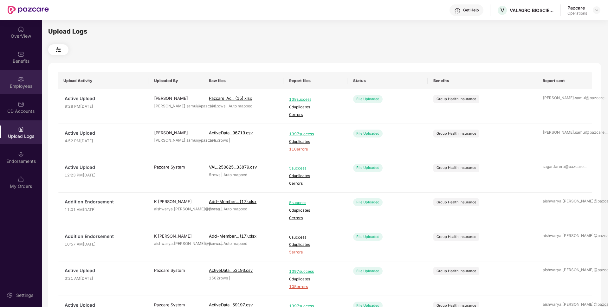
click at [16, 84] on div "Employees" at bounding box center [21, 86] width 42 height 6
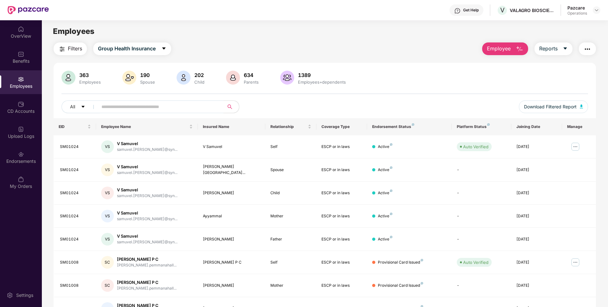
click at [73, 52] on span "Filters" at bounding box center [75, 49] width 14 height 8
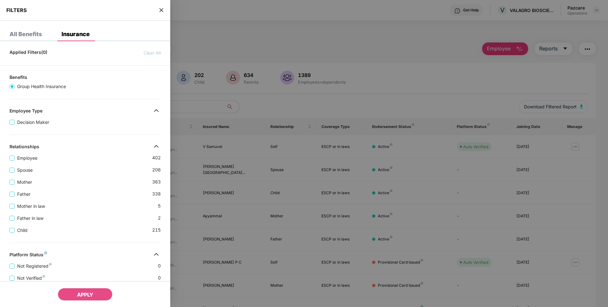
scroll to position [142, 0]
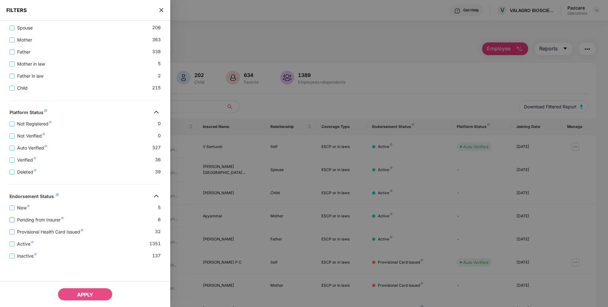
click at [24, 222] on span "Pending from Insurer" at bounding box center [41, 219] width 52 height 7
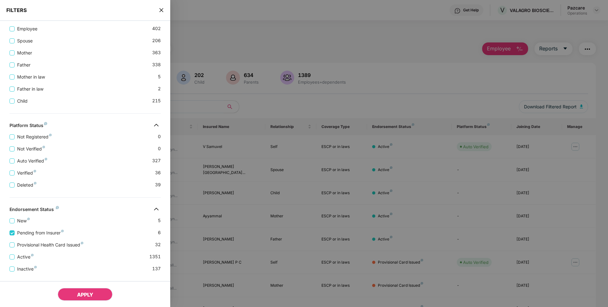
click at [71, 293] on button "APPLY" at bounding box center [85, 294] width 55 height 13
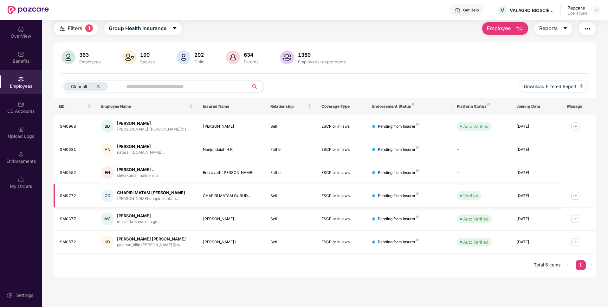
scroll to position [0, 0]
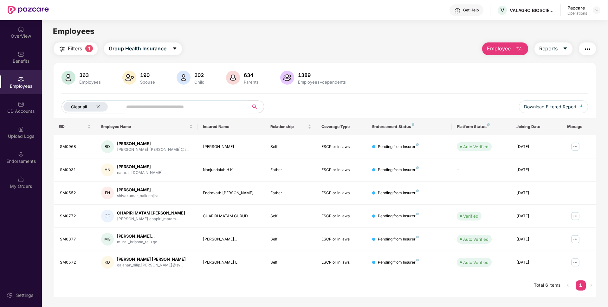
click at [102, 107] on div "Clear all" at bounding box center [85, 107] width 44 height 10
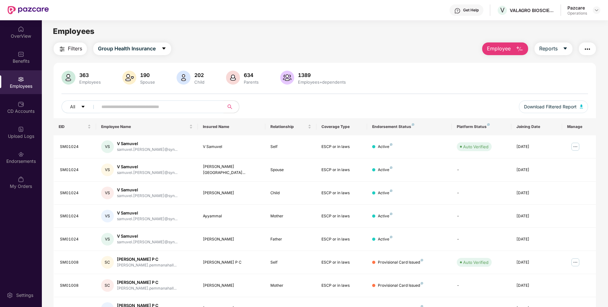
click at [70, 47] on span "Filters" at bounding box center [75, 49] width 14 height 8
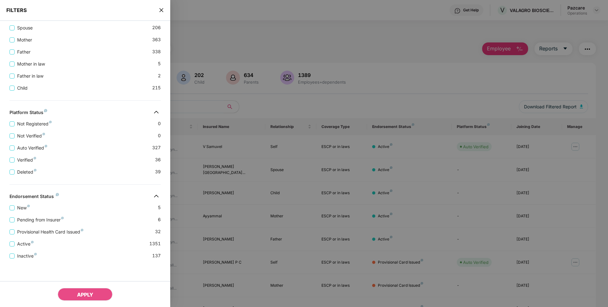
click at [45, 227] on div "Provisional Health Card Issued 32" at bounding box center [85, 229] width 151 height 12
click at [41, 232] on span "Provisional Health Card Issued" at bounding box center [50, 231] width 71 height 7
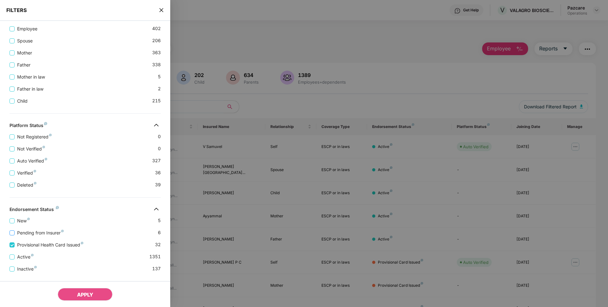
click at [35, 230] on span "Pending from Insurer" at bounding box center [41, 232] width 52 height 7
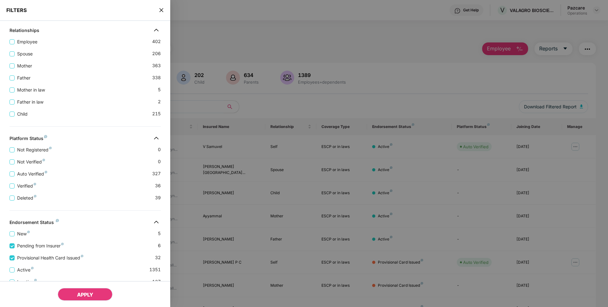
click at [77, 290] on button "APPLY" at bounding box center [85, 294] width 55 height 13
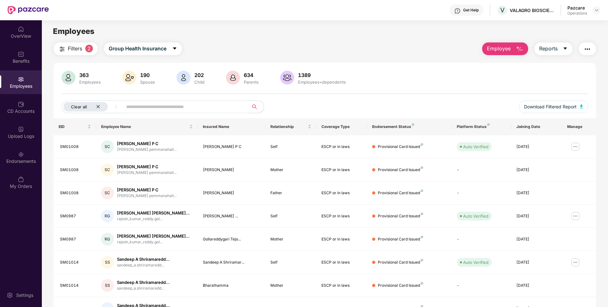
click at [96, 106] on icon "close" at bounding box center [98, 107] width 4 height 4
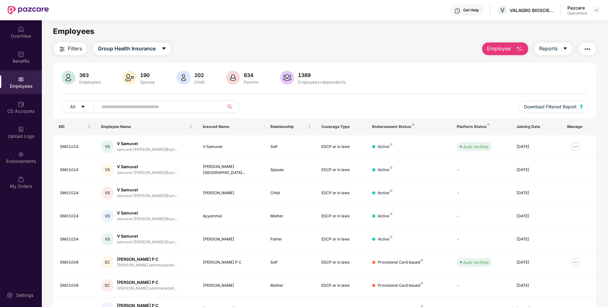
click at [589, 47] on img "button" at bounding box center [587, 49] width 8 height 8
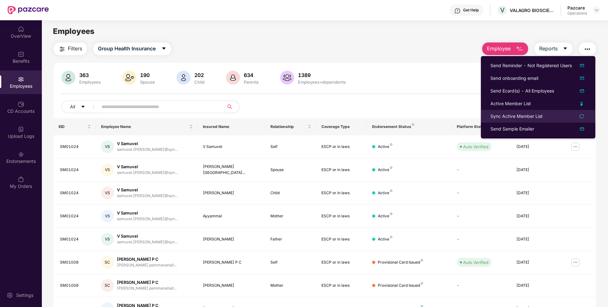
click at [515, 120] on li "Sync Active Member List" at bounding box center [538, 116] width 114 height 13
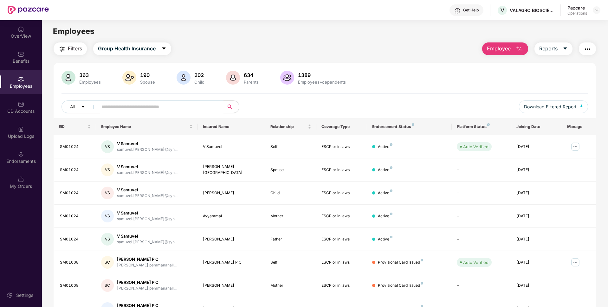
click at [586, 52] on img "button" at bounding box center [587, 49] width 8 height 8
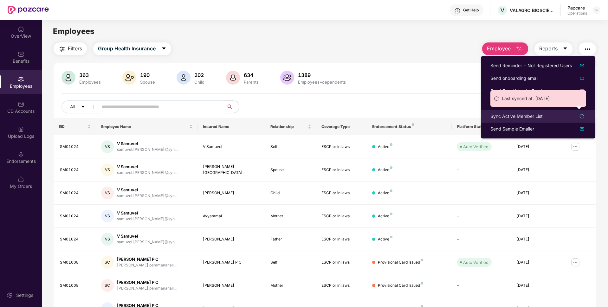
click at [514, 115] on div "Sync Active Member List" at bounding box center [516, 116] width 52 height 7
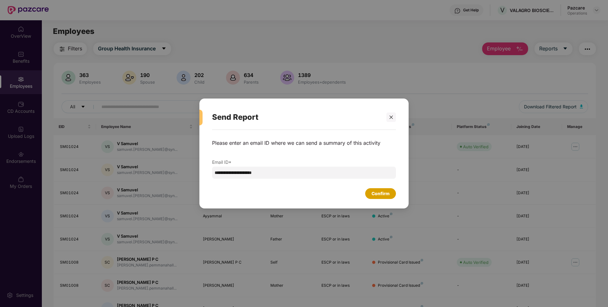
click at [382, 193] on div "Confirm" at bounding box center [380, 193] width 18 height 7
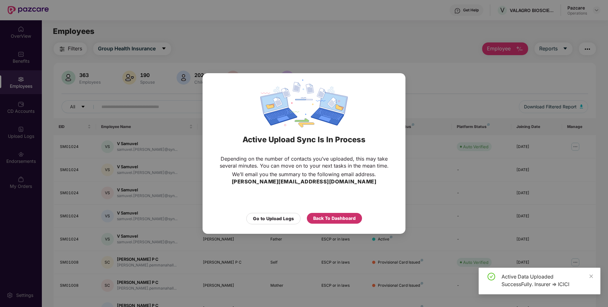
click at [342, 218] on div "Back To Dashboard" at bounding box center [334, 218] width 42 height 7
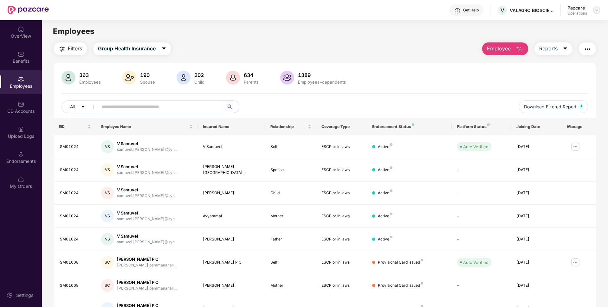
click at [597, 9] on img at bounding box center [596, 10] width 5 height 5
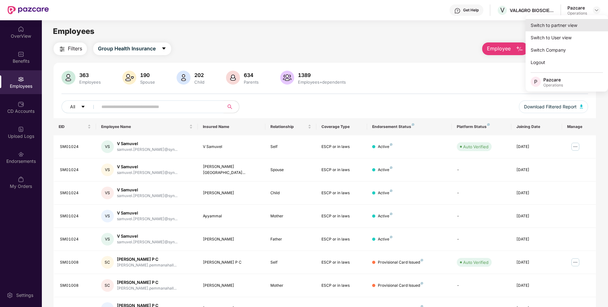
click at [559, 26] on div "Switch to partner view" at bounding box center [566, 25] width 82 height 12
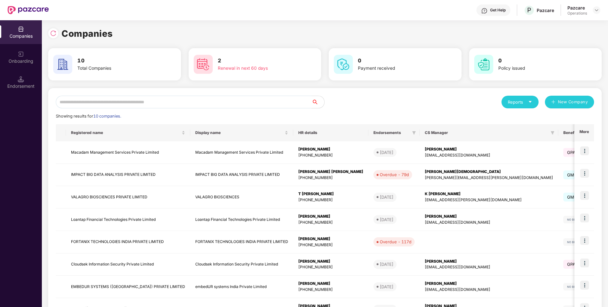
click at [233, 101] on input "text" at bounding box center [184, 102] width 256 height 13
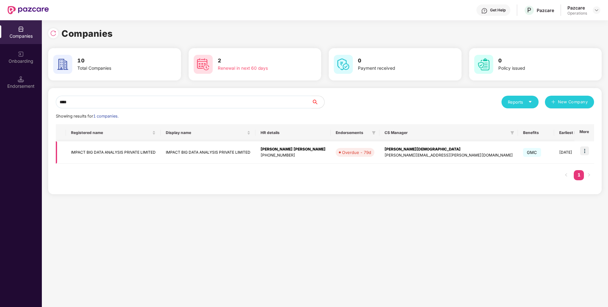
type input "****"
click at [585, 148] on img at bounding box center [584, 150] width 9 height 9
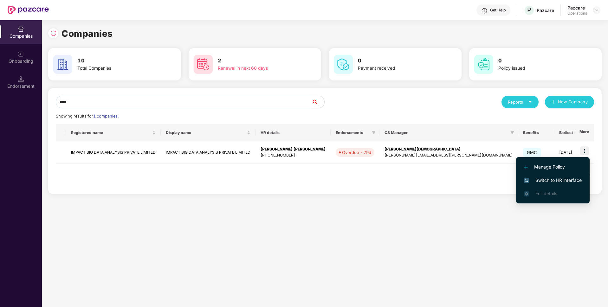
click at [564, 183] on span "Switch to HR interface" at bounding box center [553, 180] width 58 height 7
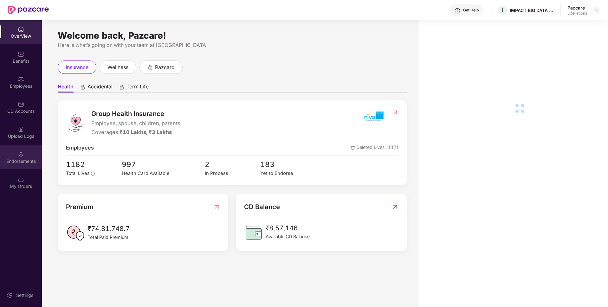
click at [15, 160] on div "Endorsements" at bounding box center [21, 161] width 42 height 6
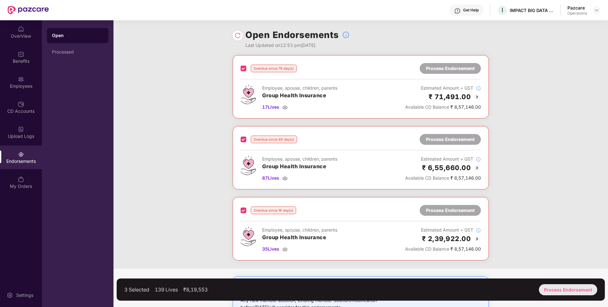
click at [554, 288] on div "Process Endorsement" at bounding box center [568, 289] width 58 height 11
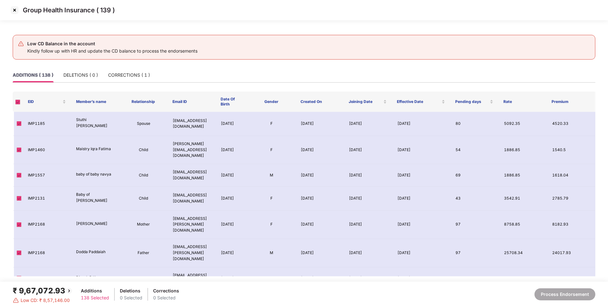
click at [14, 10] on img at bounding box center [15, 10] width 10 height 10
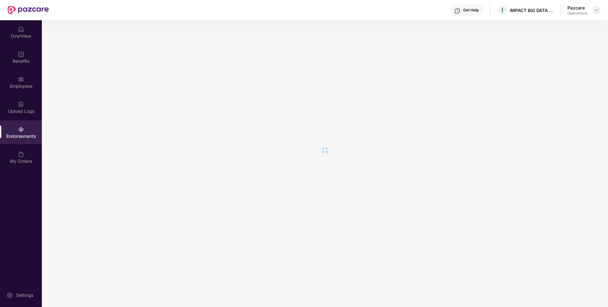
click at [595, 11] on img at bounding box center [596, 10] width 5 height 5
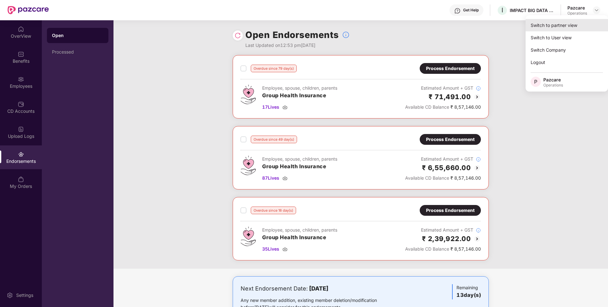
click at [563, 29] on div "Switch to partner view" at bounding box center [566, 25] width 82 height 12
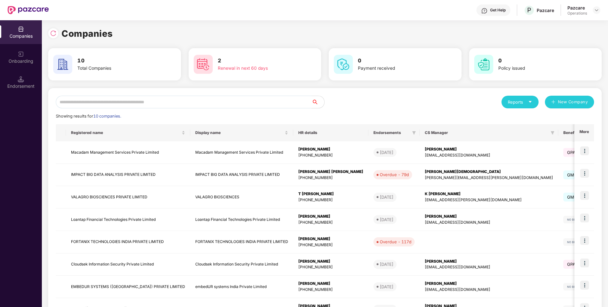
click at [218, 98] on input "text" at bounding box center [184, 102] width 256 height 13
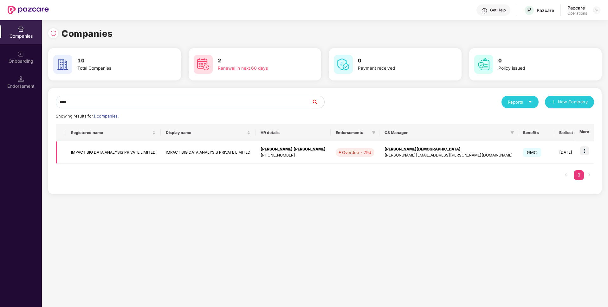
type input "****"
click at [110, 156] on td "IMPACT BIG DATA ANALYSIS PRIVATE LIMITED" at bounding box center [113, 152] width 95 height 22
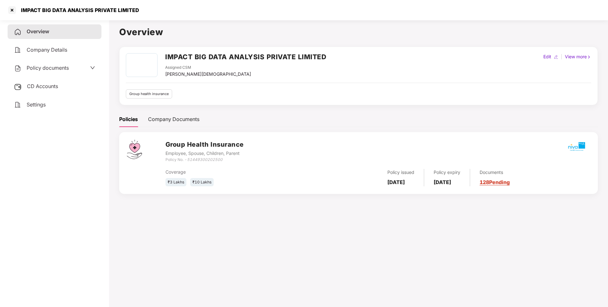
click at [58, 72] on div "Policy documents" at bounding box center [41, 68] width 55 height 8
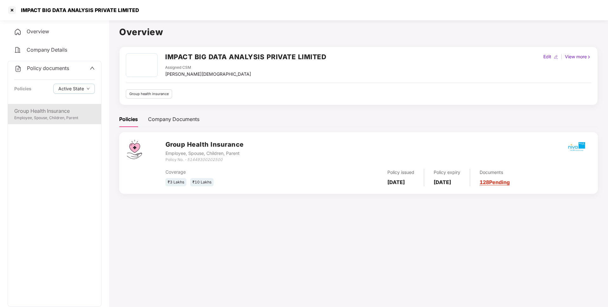
click at [62, 112] on div "Group Health Insurance" at bounding box center [54, 111] width 80 height 8
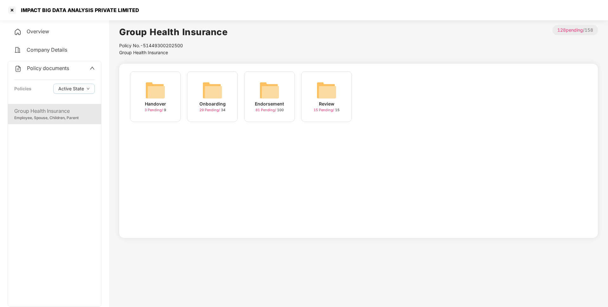
click at [283, 95] on div "Endorsement 81 Pending / 100" at bounding box center [269, 96] width 51 height 51
click at [336, 105] on div "July-2025" at bounding box center [326, 103] width 23 height 7
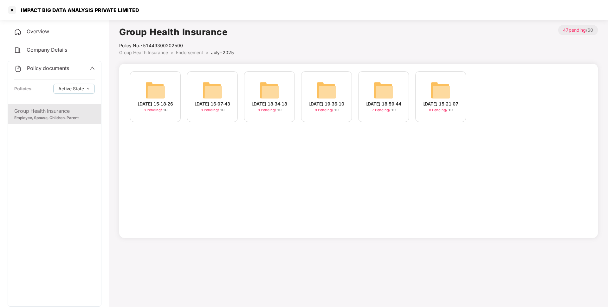
click at [186, 50] on span "Endorsement" at bounding box center [189, 52] width 27 height 5
click at [381, 103] on div "August-2025" at bounding box center [383, 103] width 30 height 7
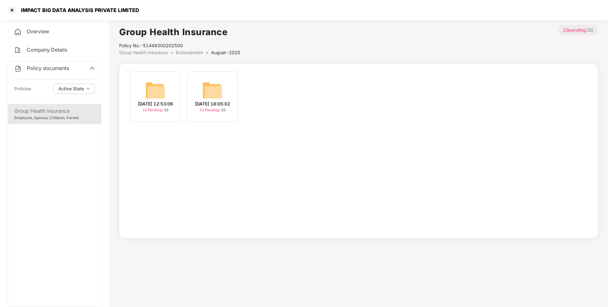
click at [210, 105] on div "[DATE] 18:05:02" at bounding box center [212, 103] width 35 height 7
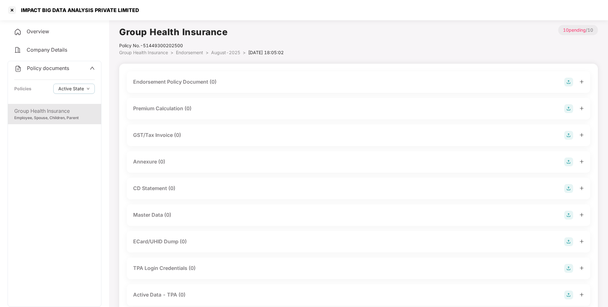
click at [566, 81] on img at bounding box center [568, 82] width 9 height 9
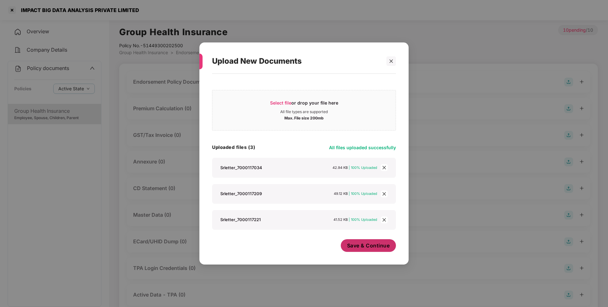
click at [357, 243] on span "Save & Continue" at bounding box center [368, 245] width 43 height 7
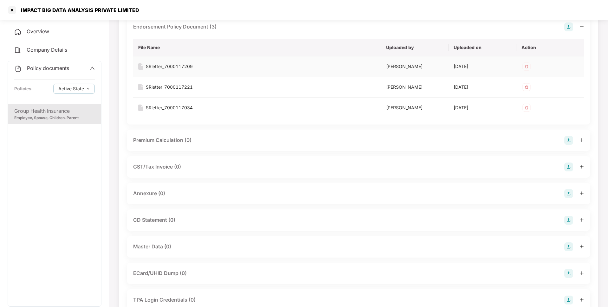
scroll to position [63, 0]
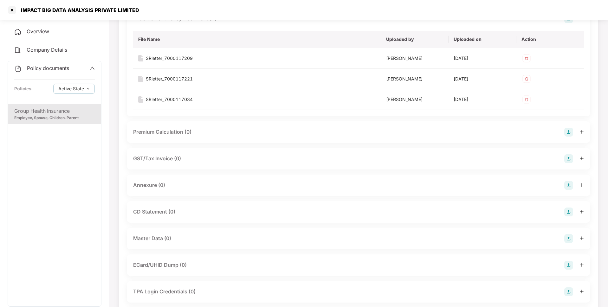
click at [567, 187] on img at bounding box center [568, 185] width 9 height 9
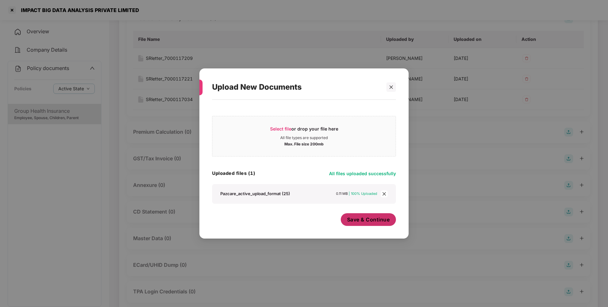
click at [359, 222] on span "Save & Continue" at bounding box center [368, 219] width 43 height 7
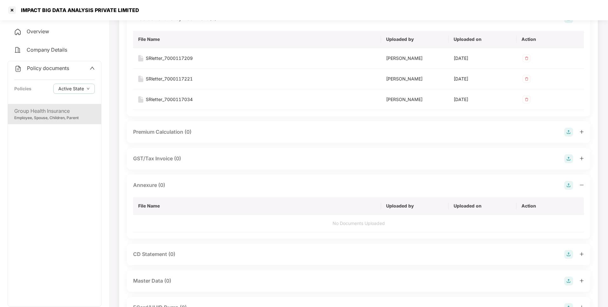
scroll to position [0, 0]
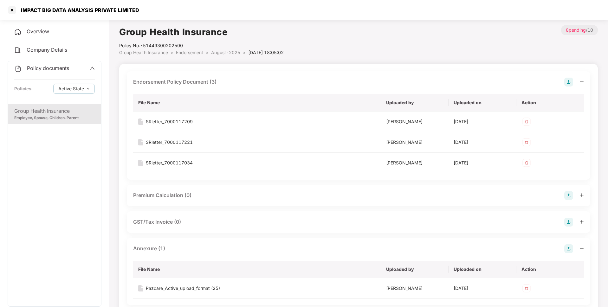
click at [227, 48] on div "Policy No.- 51449300202500" at bounding box center [201, 45] width 164 height 7
click at [225, 52] on span "August-2025" at bounding box center [225, 52] width 29 height 5
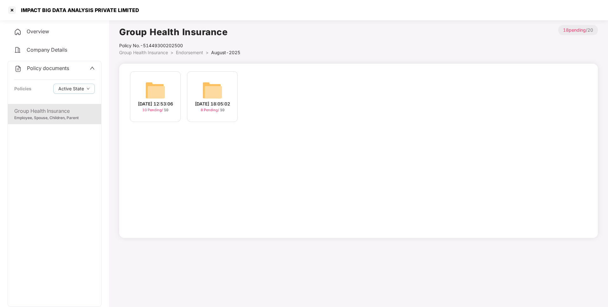
click at [158, 92] on img at bounding box center [155, 90] width 20 height 20
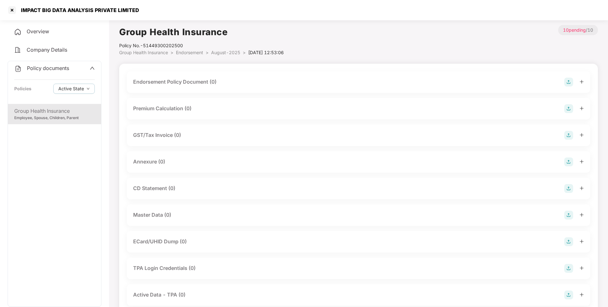
click at [568, 79] on img at bounding box center [568, 82] width 9 height 9
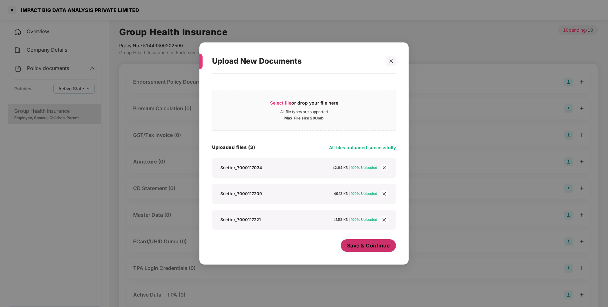
click at [373, 241] on button "Save & Continue" at bounding box center [368, 245] width 55 height 13
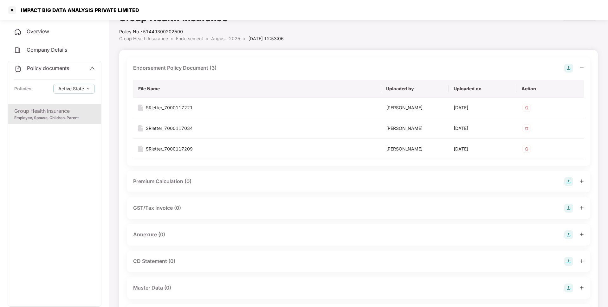
scroll to position [15, 0]
click at [570, 233] on img at bounding box center [568, 233] width 9 height 9
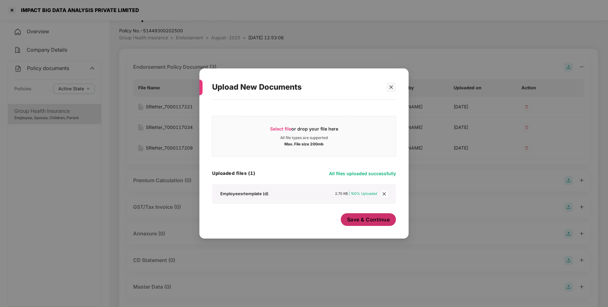
click at [367, 221] on span "Save & Continue" at bounding box center [368, 219] width 43 height 7
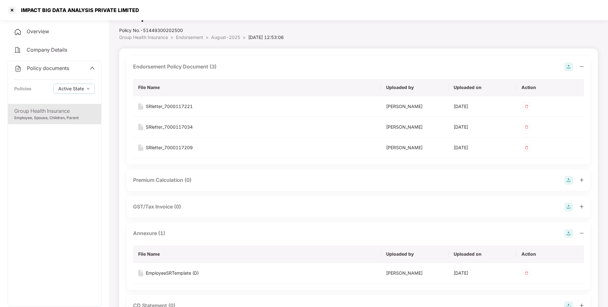
scroll to position [0, 0]
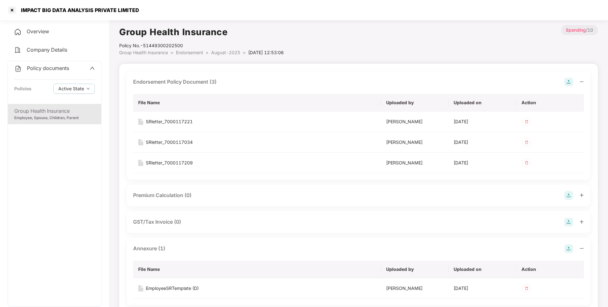
click at [224, 54] on span "August-2025" at bounding box center [225, 52] width 29 height 5
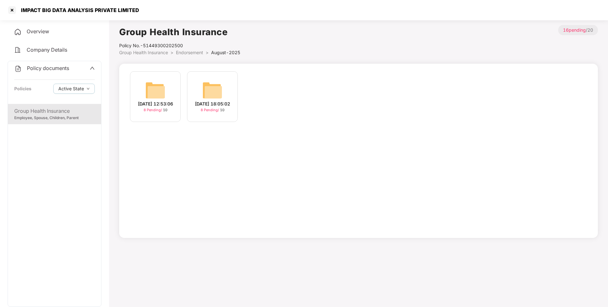
click at [188, 52] on span "Endorsement" at bounding box center [189, 52] width 27 height 5
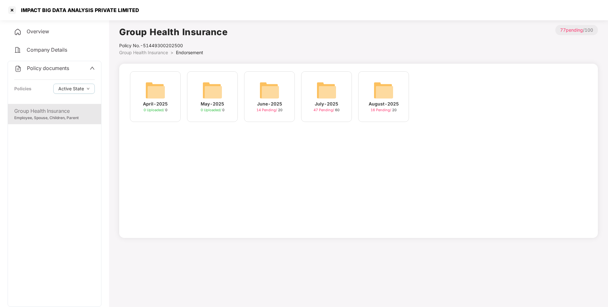
click at [49, 70] on span "Policy documents" at bounding box center [48, 68] width 42 height 6
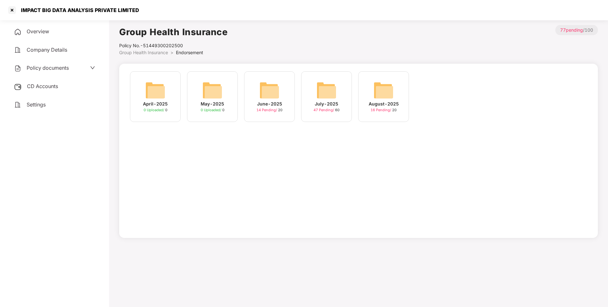
click at [49, 93] on div "CD Accounts" at bounding box center [55, 86] width 94 height 15
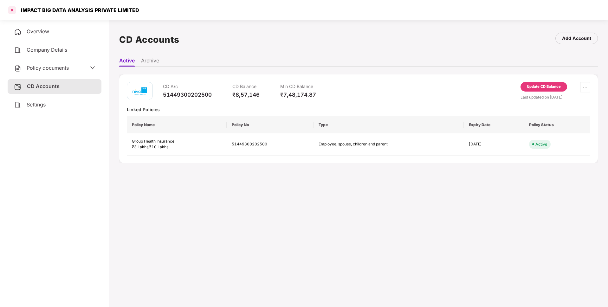
click at [14, 10] on div at bounding box center [12, 10] width 10 height 10
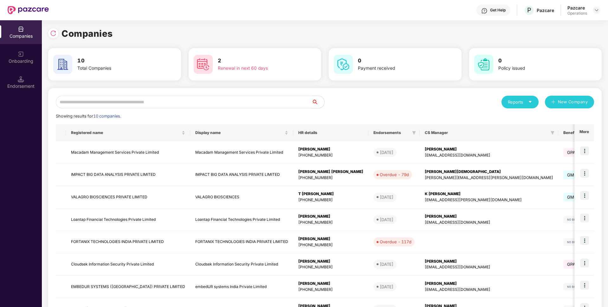
click at [162, 96] on input "text" at bounding box center [184, 102] width 256 height 13
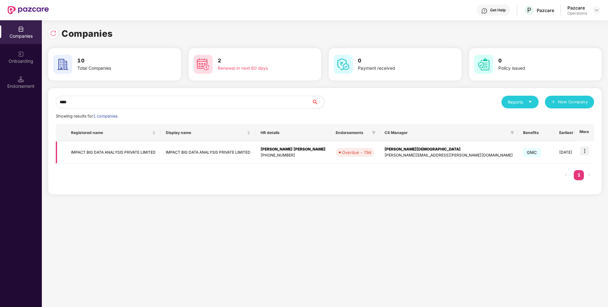
type input "****"
click at [588, 151] on img at bounding box center [584, 150] width 9 height 9
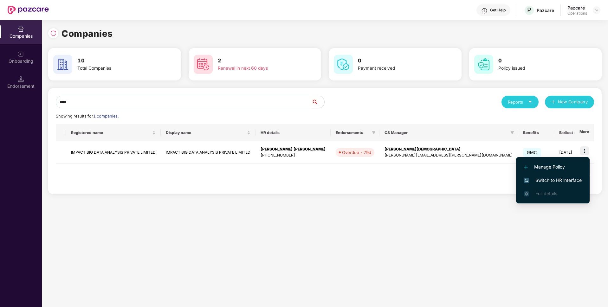
click at [541, 179] on span "Switch to HR interface" at bounding box center [553, 180] width 58 height 7
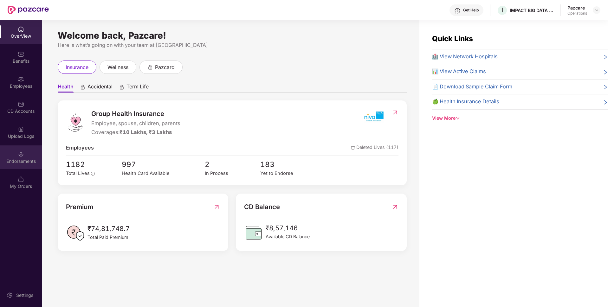
click at [14, 162] on div "Endorsements" at bounding box center [21, 161] width 42 height 6
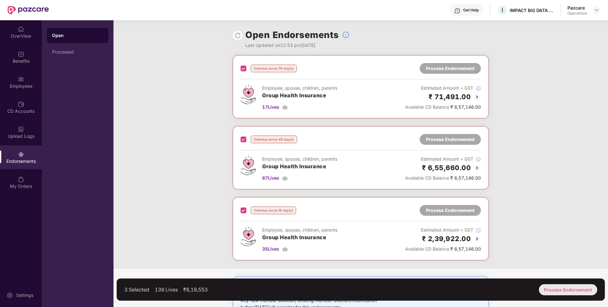
click at [558, 288] on div "Process Endorsement" at bounding box center [568, 289] width 58 height 11
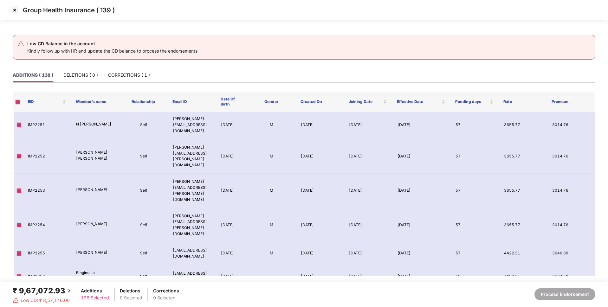
scroll to position [2766, 0]
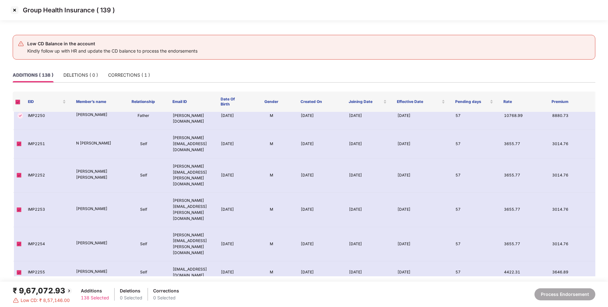
click at [14, 12] on img at bounding box center [15, 10] width 10 height 10
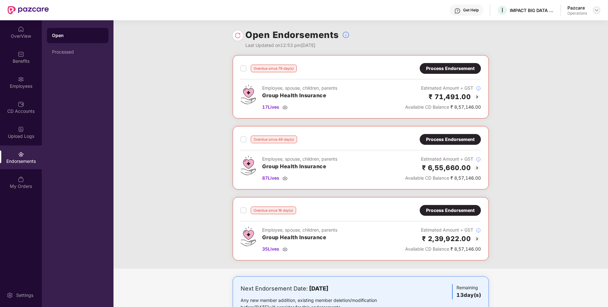
click at [596, 9] on img at bounding box center [596, 10] width 5 height 5
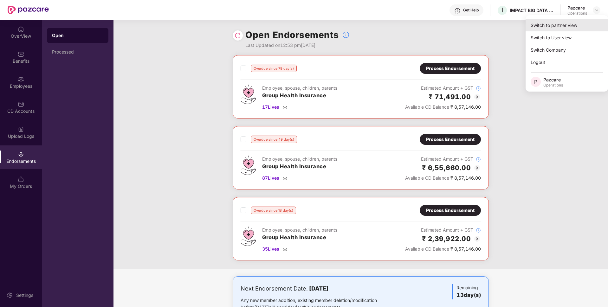
click at [567, 23] on div "Switch to partner view" at bounding box center [566, 25] width 82 height 12
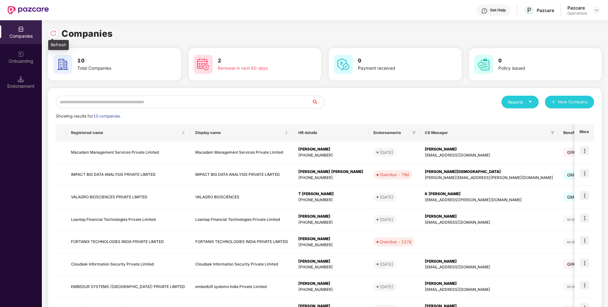
click at [52, 34] on img at bounding box center [53, 33] width 6 height 6
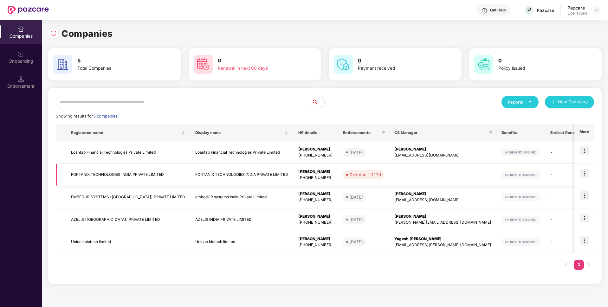
click at [583, 172] on img at bounding box center [584, 173] width 9 height 9
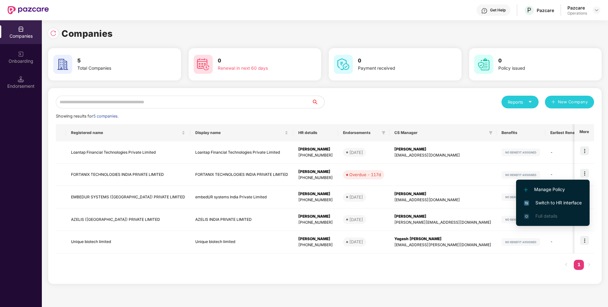
click at [543, 208] on li "Switch to HR interface" at bounding box center [552, 202] width 73 height 13
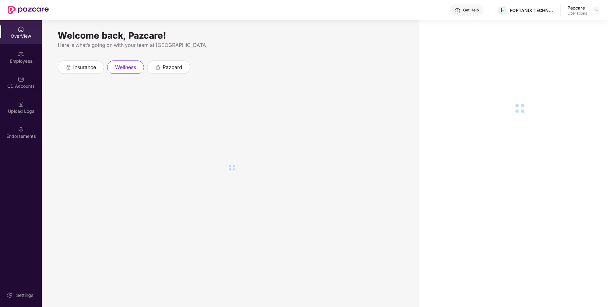
click at [32, 138] on div "Endorsements" at bounding box center [21, 136] width 42 height 6
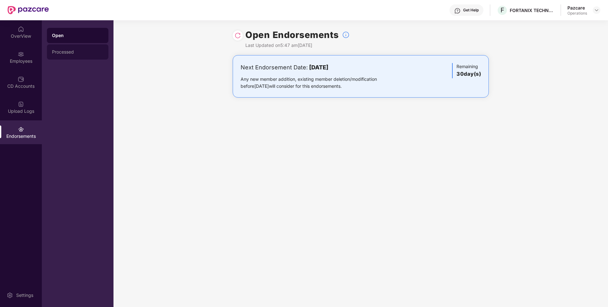
click at [73, 55] on div "Processed" at bounding box center [77, 51] width 61 height 15
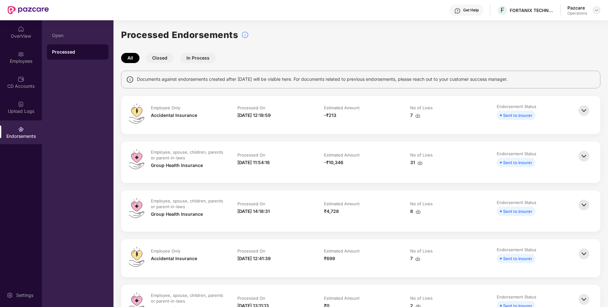
click at [597, 13] on div at bounding box center [596, 10] width 8 height 8
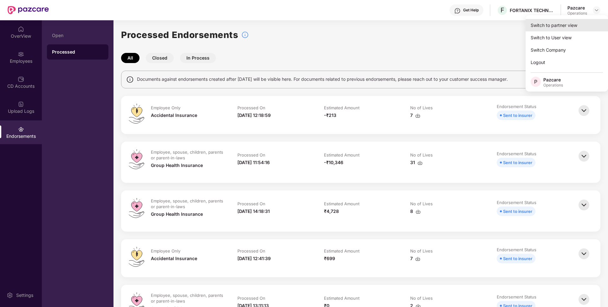
click at [556, 25] on div "Switch to partner view" at bounding box center [566, 25] width 82 height 12
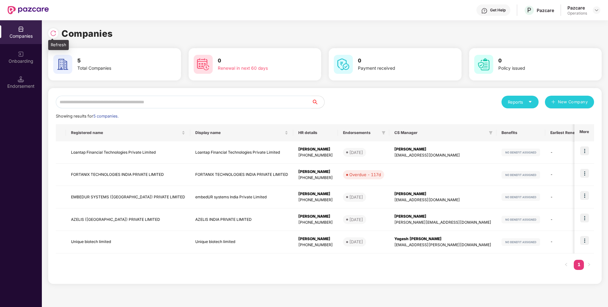
click at [54, 30] on img at bounding box center [53, 33] width 6 height 6
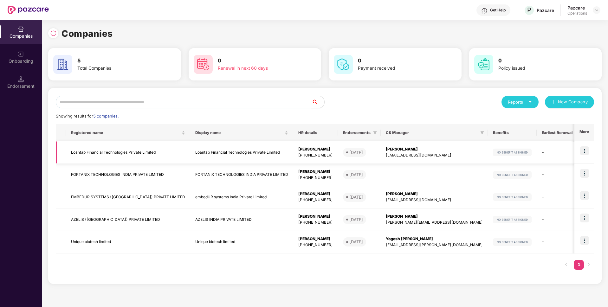
click at [582, 149] on img at bounding box center [584, 150] width 9 height 9
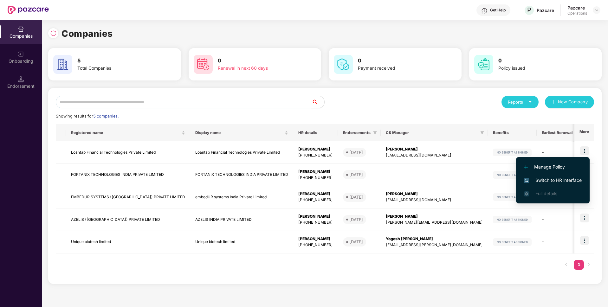
click at [414, 114] on div "Showing results for 5 companies." at bounding box center [325, 116] width 538 height 6
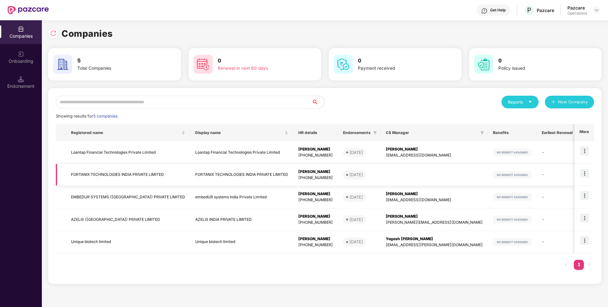
click at [156, 171] on td "FORTANIX TECHNOLOGIES INDIA PRIVATE LIMITED" at bounding box center [128, 175] width 124 height 22
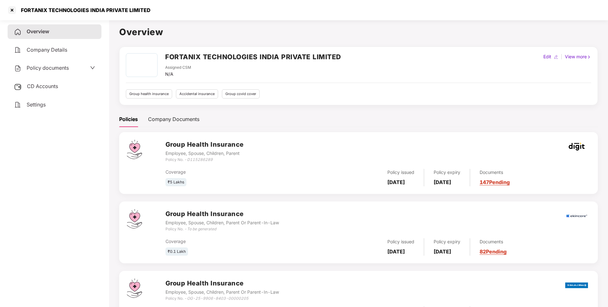
click at [73, 68] on div "Policy documents" at bounding box center [54, 68] width 81 height 8
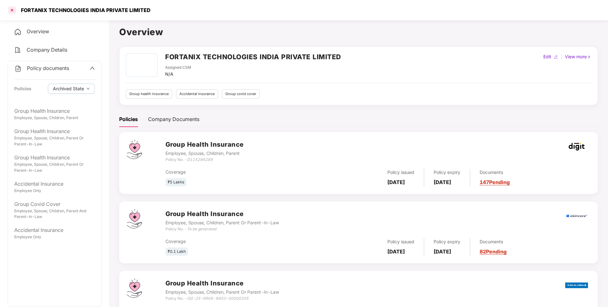
click at [12, 10] on div at bounding box center [12, 10] width 10 height 10
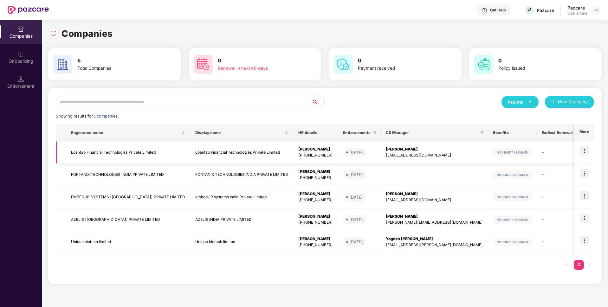
click at [103, 149] on td "Loantap Financial Technologies Private Limited" at bounding box center [128, 152] width 124 height 22
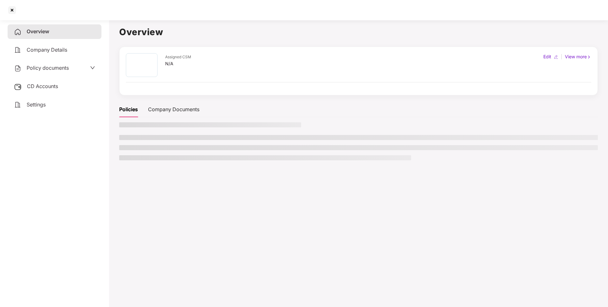
click at [103, 149] on aside "Overview Company Details Policy documents CD Accounts Settings" at bounding box center [54, 162] width 109 height 290
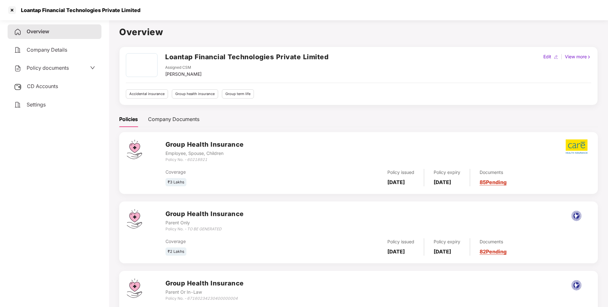
click at [237, 59] on h2 "Loantap Financial Technologies Private Limited" at bounding box center [246, 57] width 163 height 10
copy h2 "Loantap Financial Technologies Private Limited"
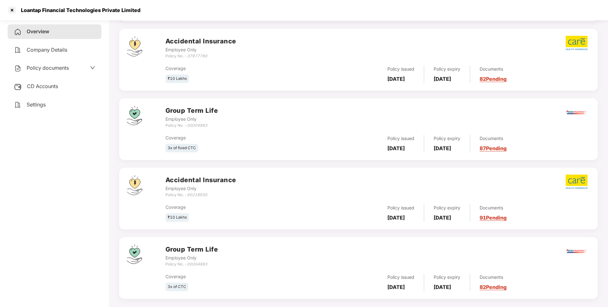
scroll to position [388, 0]
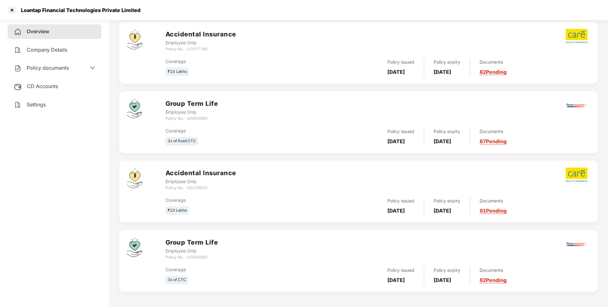
click at [5, 5] on div "Loantap Financial Technologies Private Limited" at bounding box center [304, 10] width 608 height 20
click at [10, 9] on div at bounding box center [12, 10] width 10 height 10
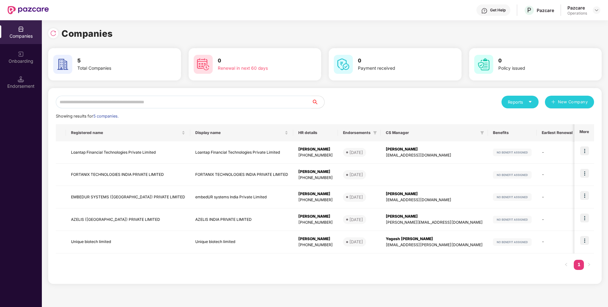
scroll to position [0, 0]
click at [105, 174] on td "FORTANIX TECHNOLOGIES INDIA PRIVATE LIMITED" at bounding box center [128, 175] width 124 height 22
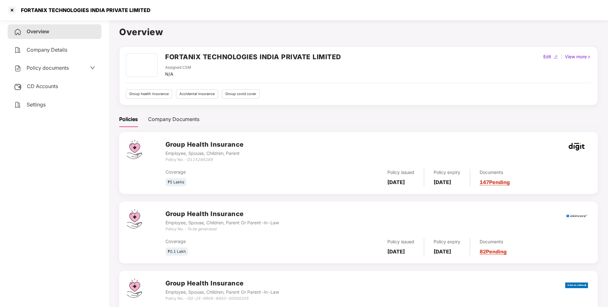
click at [230, 55] on h2 "FORTANIX TECHNOLOGIES INDIA PRIVATE LIMITED" at bounding box center [253, 57] width 176 height 10
copy h2 "FORTANIX TECHNOLOGIES INDIA PRIVATE LIMITED"
click at [11, 11] on div at bounding box center [12, 10] width 10 height 10
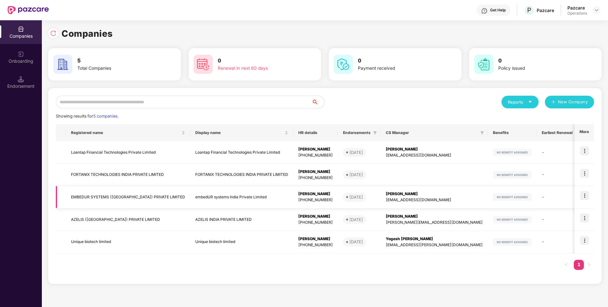
click at [107, 194] on td "EMBEDUR SYSTEMS ([GEOGRAPHIC_DATA]) PRIVATE LIMITED" at bounding box center [128, 197] width 124 height 22
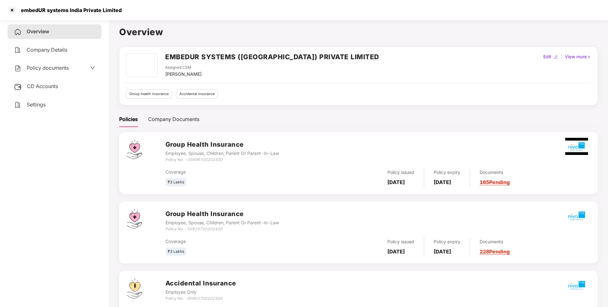
click at [217, 52] on h2 "EMBEDUR SYSTEMS ([GEOGRAPHIC_DATA]) PRIVATE LIMITED" at bounding box center [272, 57] width 214 height 10
copy h2 "EMBEDUR SYSTEMS ([GEOGRAPHIC_DATA]) PRIVATE LIMITED"
click at [10, 9] on div at bounding box center [12, 10] width 10 height 10
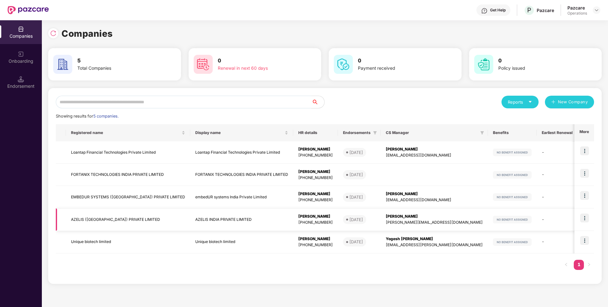
click at [88, 220] on td "AZELIS ([GEOGRAPHIC_DATA]) PRIVATE LIMITED" at bounding box center [128, 219] width 124 height 22
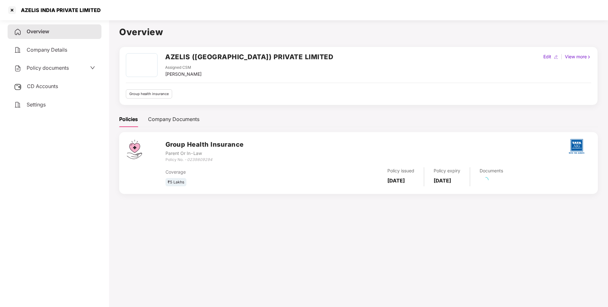
click at [213, 51] on div "AZELIS ([GEOGRAPHIC_DATA]) PRIVATE LIMITED Assigned CSM [PERSON_NAME] Edit | Vi…" at bounding box center [358, 76] width 478 height 59
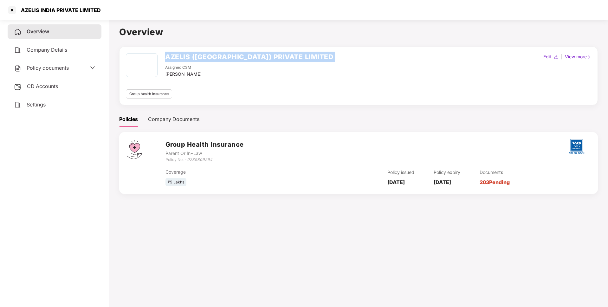
click at [213, 51] on div "AZELIS ([GEOGRAPHIC_DATA]) PRIVATE LIMITED Assigned CSM [PERSON_NAME] Edit | Vi…" at bounding box center [358, 76] width 478 height 59
click at [12, 4] on div "AZELIS INDIA PRIVATE LIMITED" at bounding box center [304, 10] width 608 height 20
click at [13, 9] on div at bounding box center [12, 10] width 10 height 10
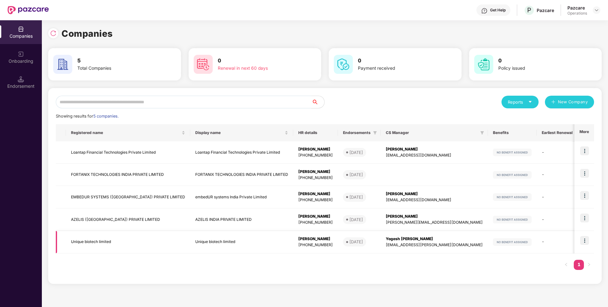
click at [105, 242] on td "Unique biotech limited" at bounding box center [128, 242] width 124 height 22
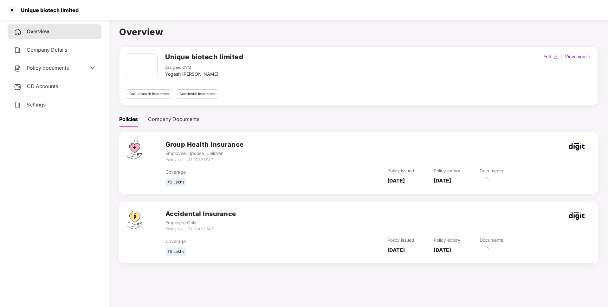
click at [216, 58] on h2 "Unique biotech limited" at bounding box center [204, 57] width 78 height 10
copy h2 "Unique biotech limited"
click at [11, 7] on div at bounding box center [12, 10] width 10 height 10
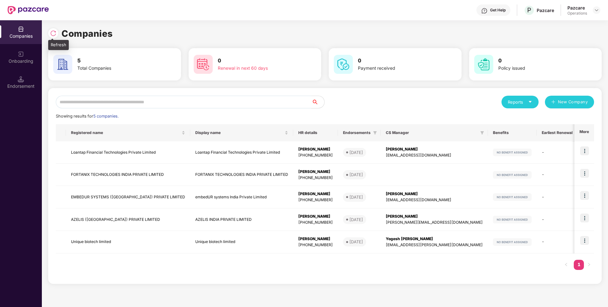
click at [51, 33] on img at bounding box center [53, 33] width 6 height 6
